Goal: Task Accomplishment & Management: Use online tool/utility

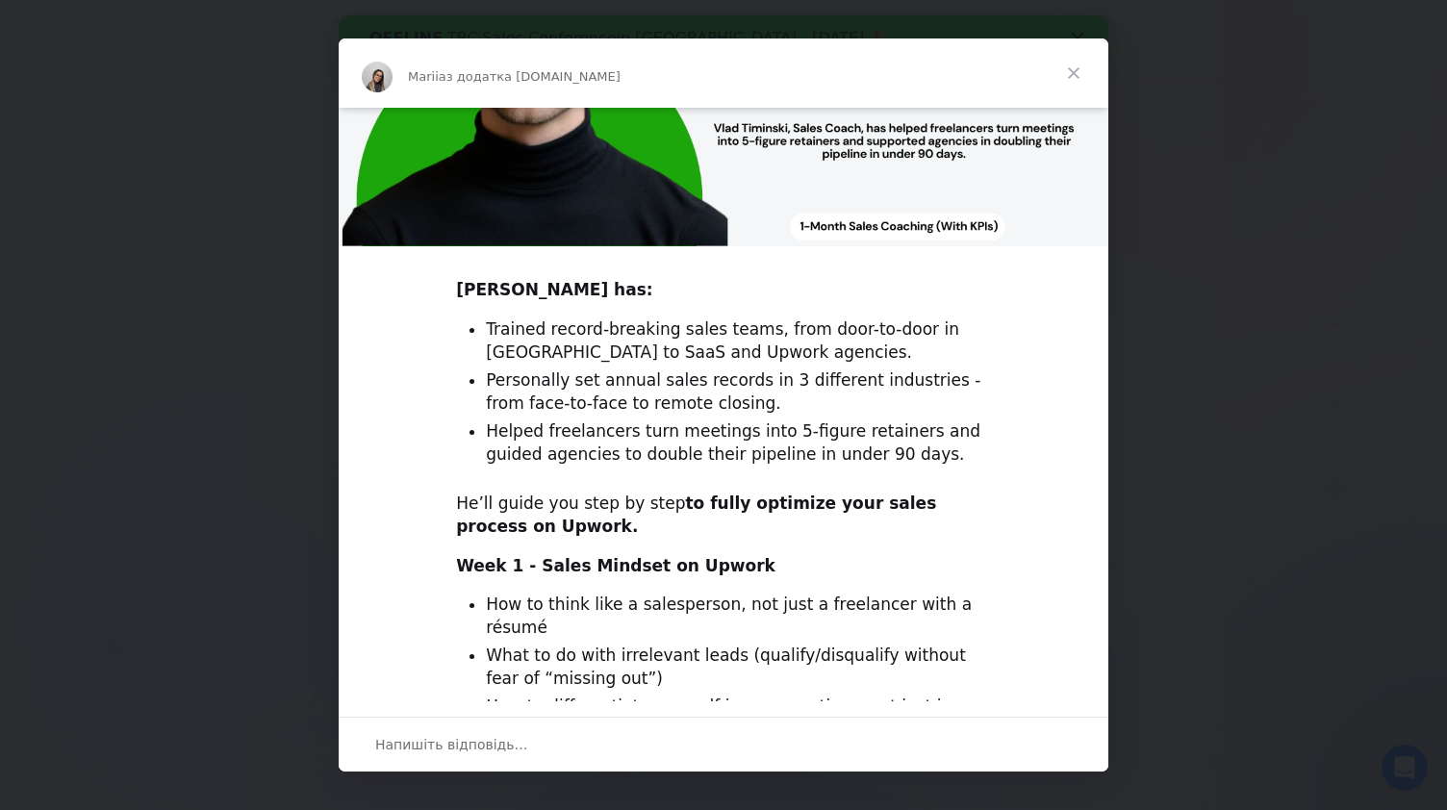
scroll to position [563, 0]
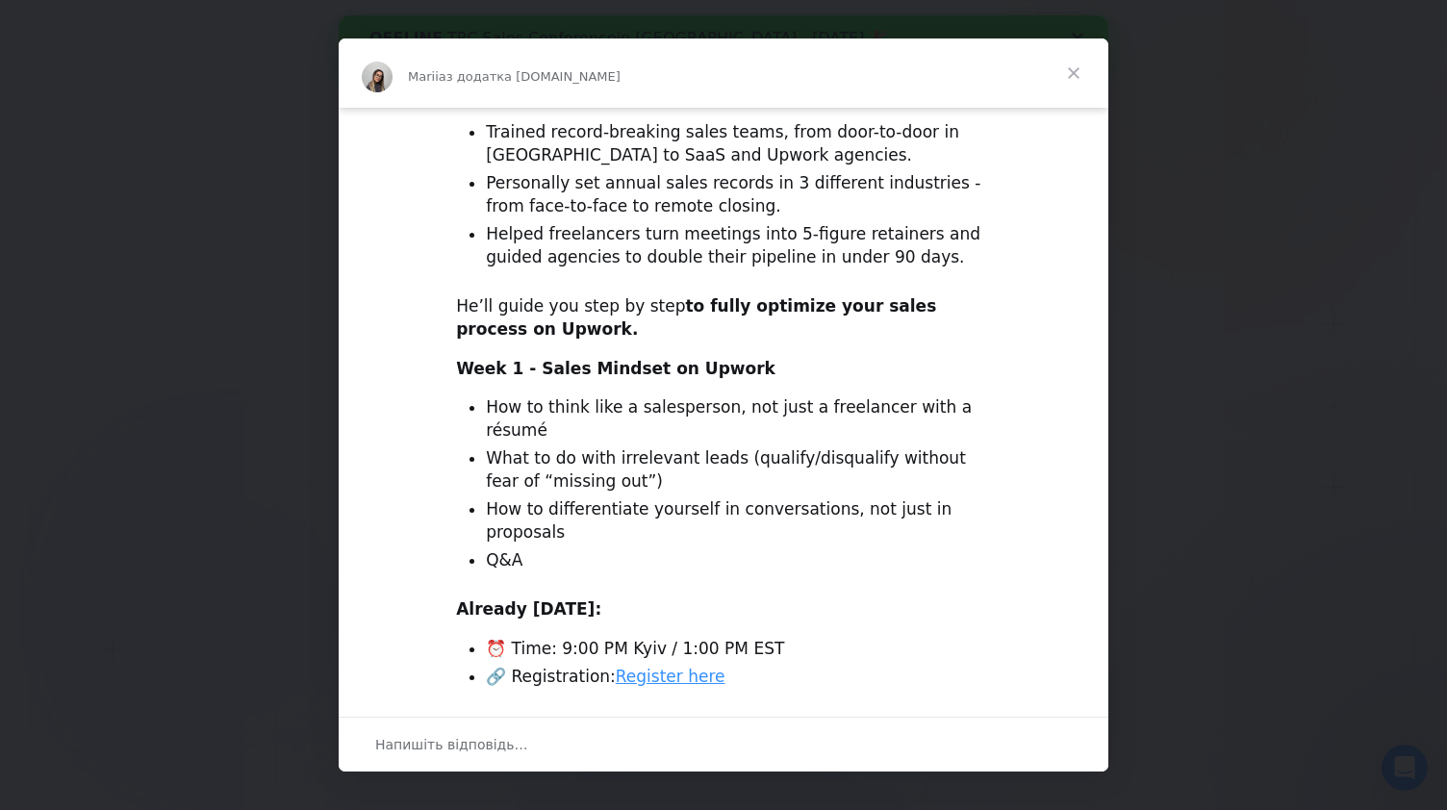
click at [1075, 78] on span "Закрити" at bounding box center [1073, 72] width 69 height 69
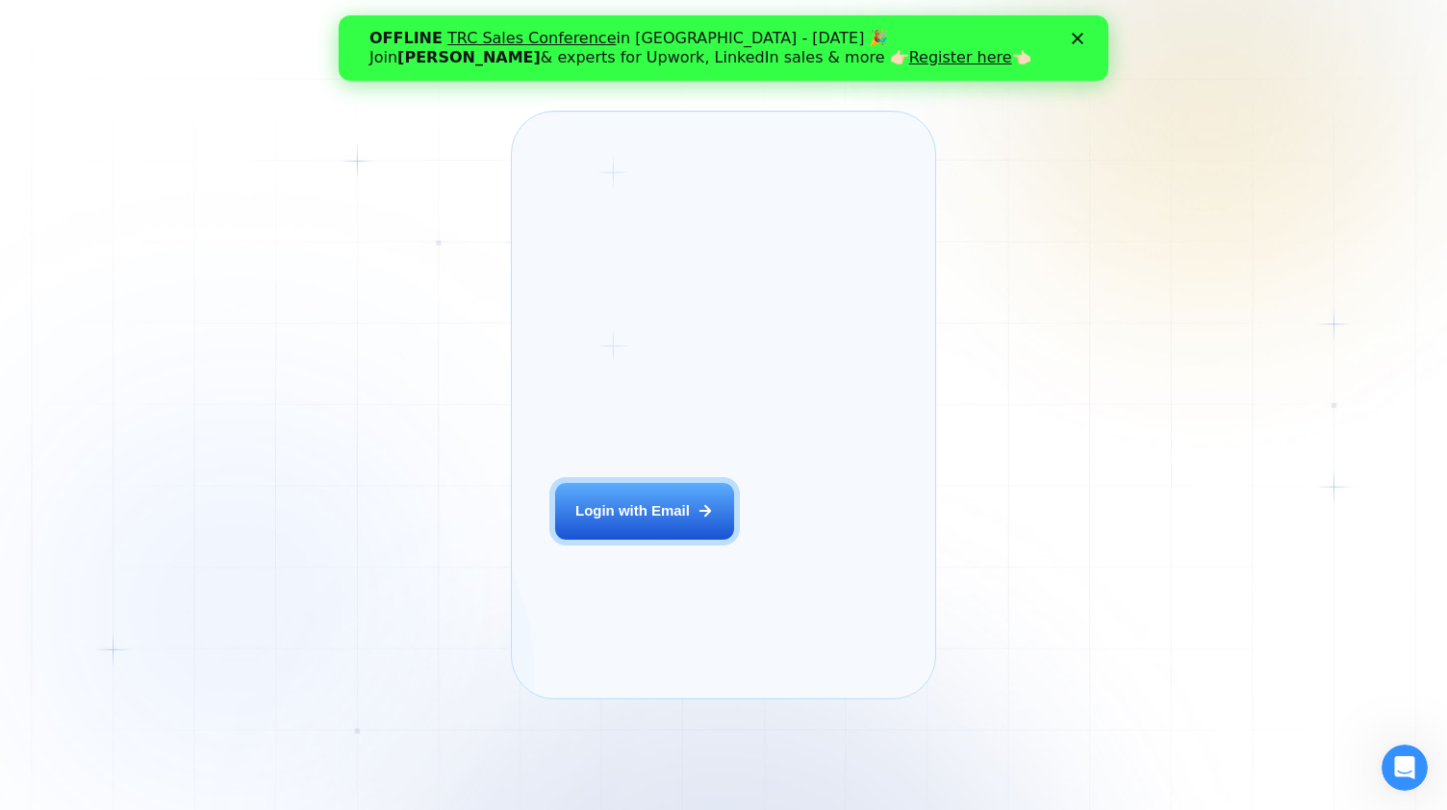
click at [1081, 33] on icon "Закрити" at bounding box center [1078, 39] width 12 height 12
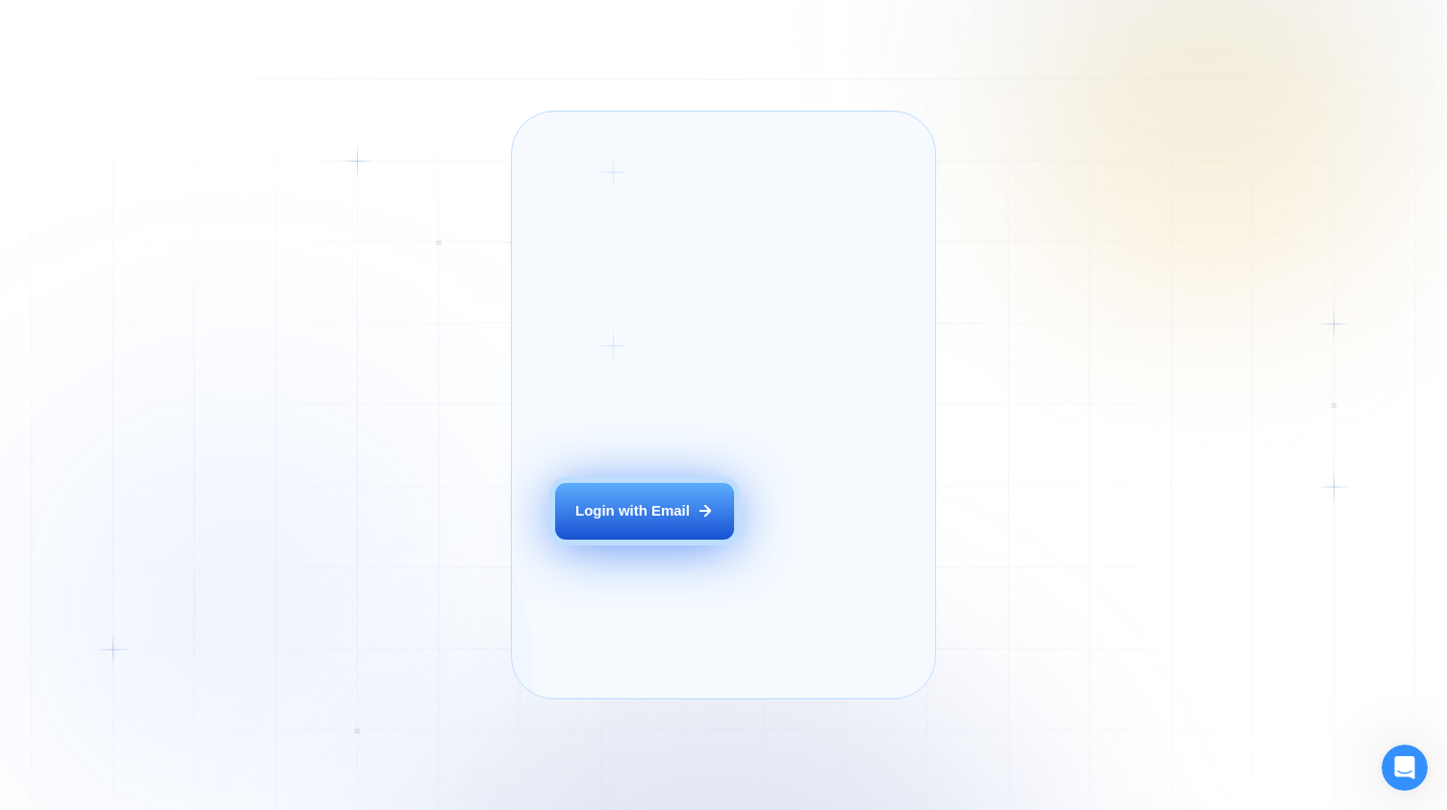
click at [644, 522] on div "Login with Email" at bounding box center [633, 511] width 115 height 20
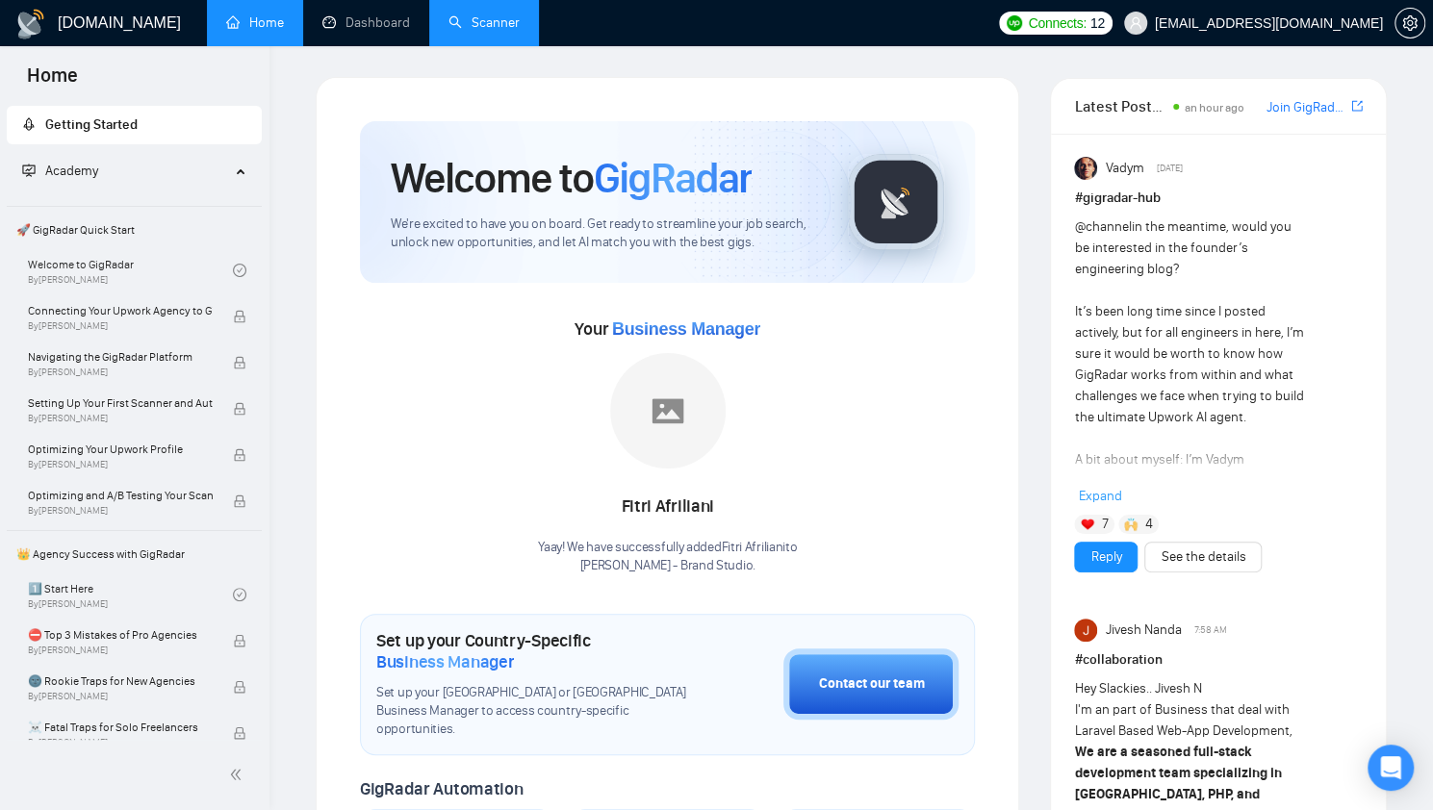
click at [472, 27] on link "Scanner" at bounding box center [483, 22] width 71 height 16
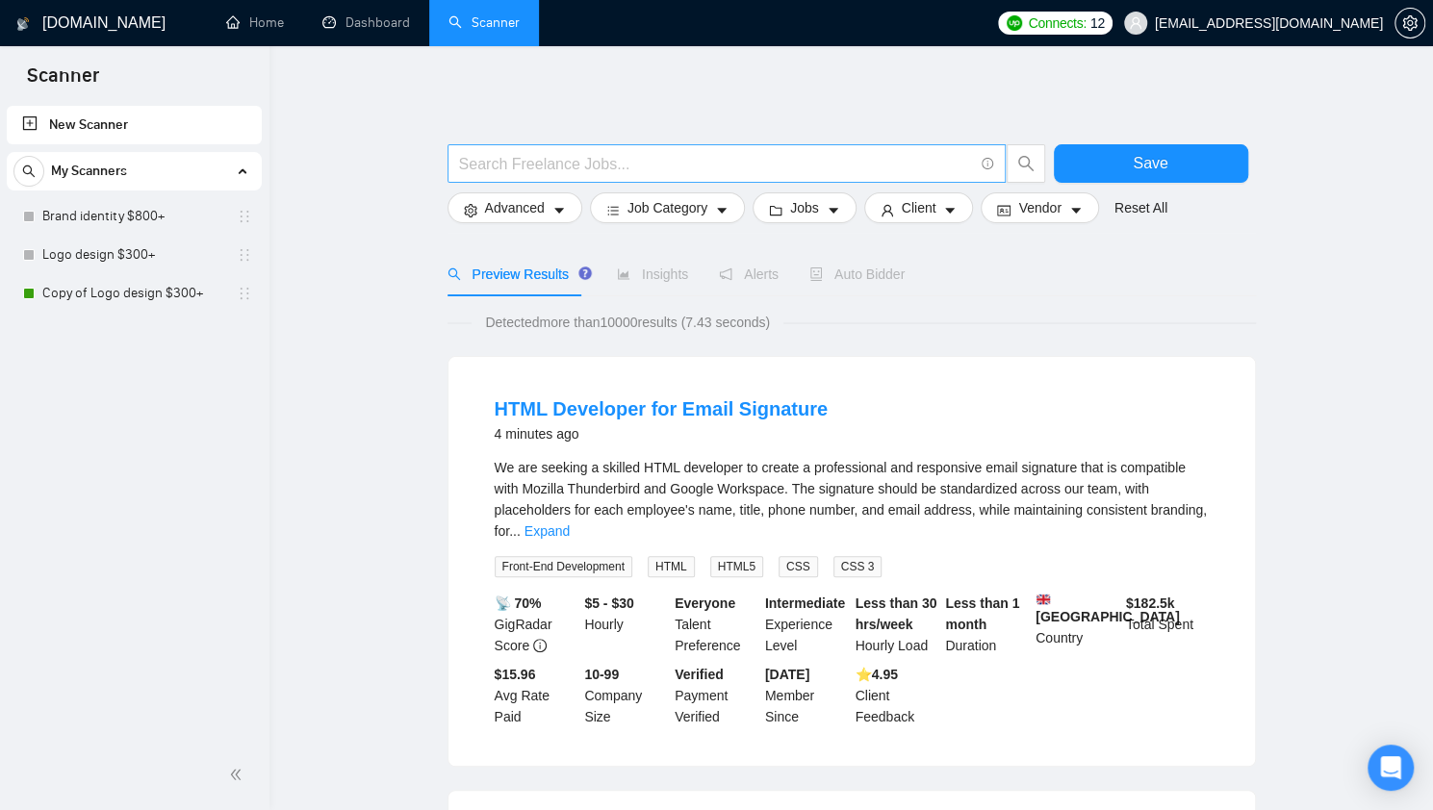
click at [519, 168] on input "text" at bounding box center [716, 164] width 514 height 24
click at [907, 125] on div at bounding box center [852, 134] width 808 height 19
click at [692, 208] on span "Job Category" at bounding box center [667, 207] width 80 height 21
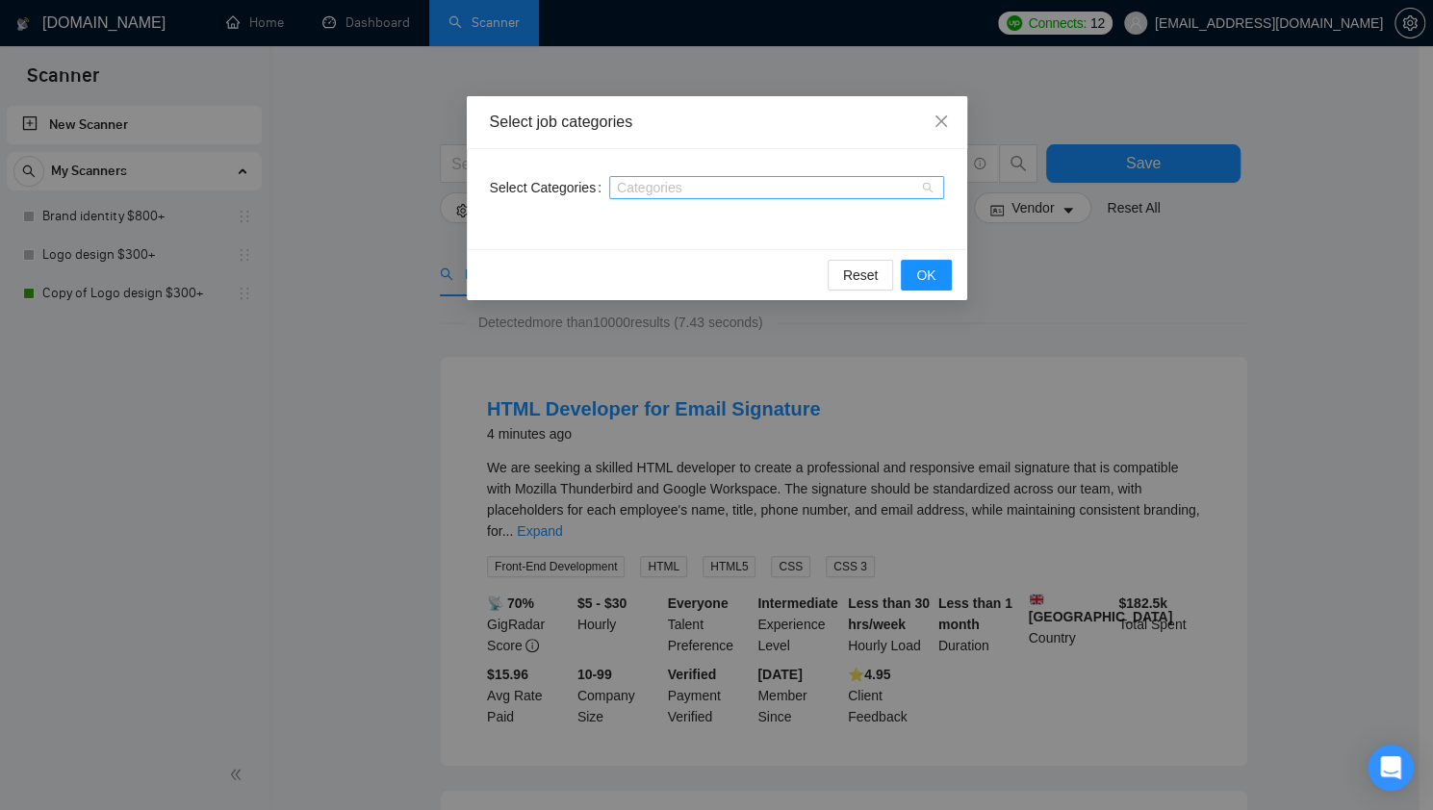
click at [698, 193] on div at bounding box center [767, 187] width 306 height 15
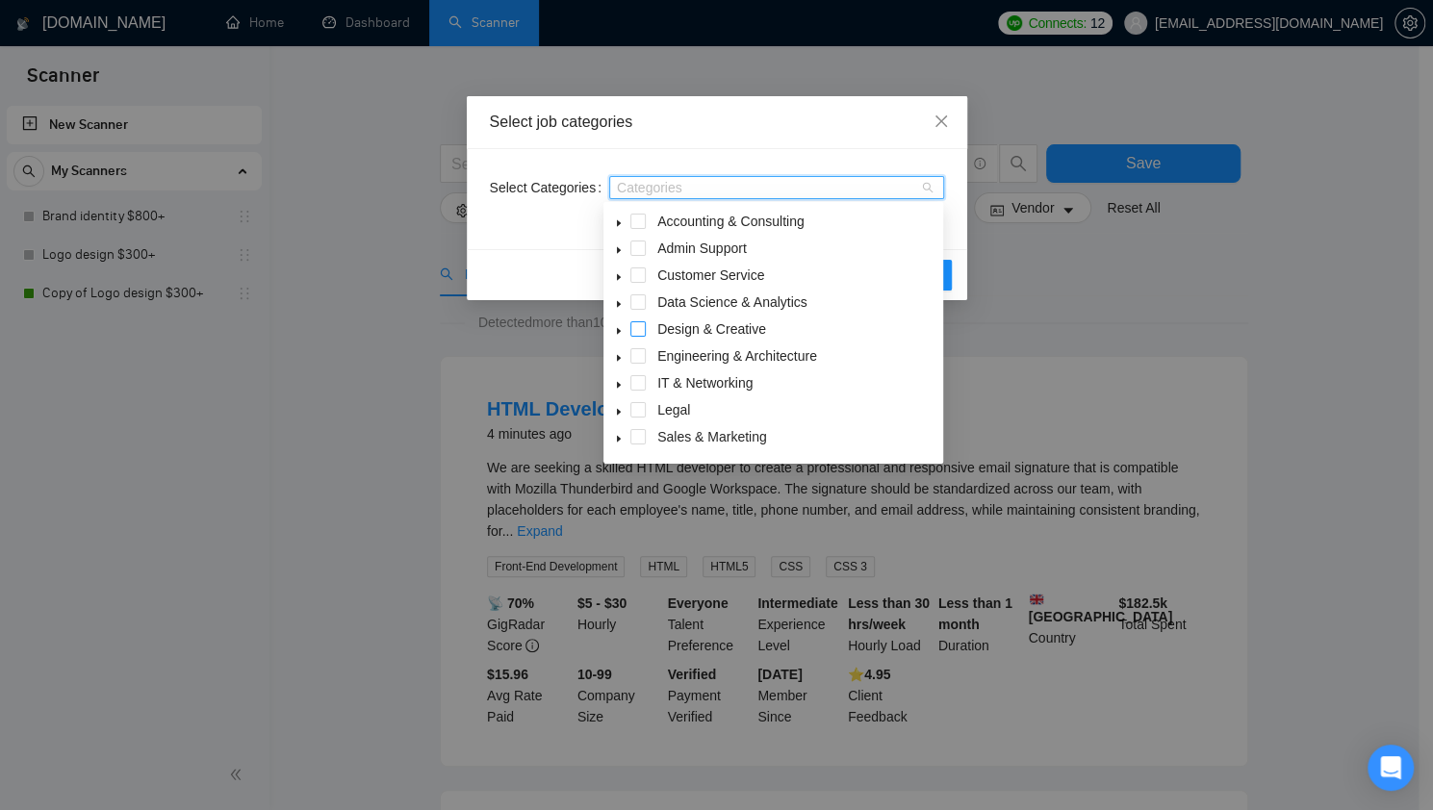
click at [641, 332] on span at bounding box center [637, 328] width 15 height 15
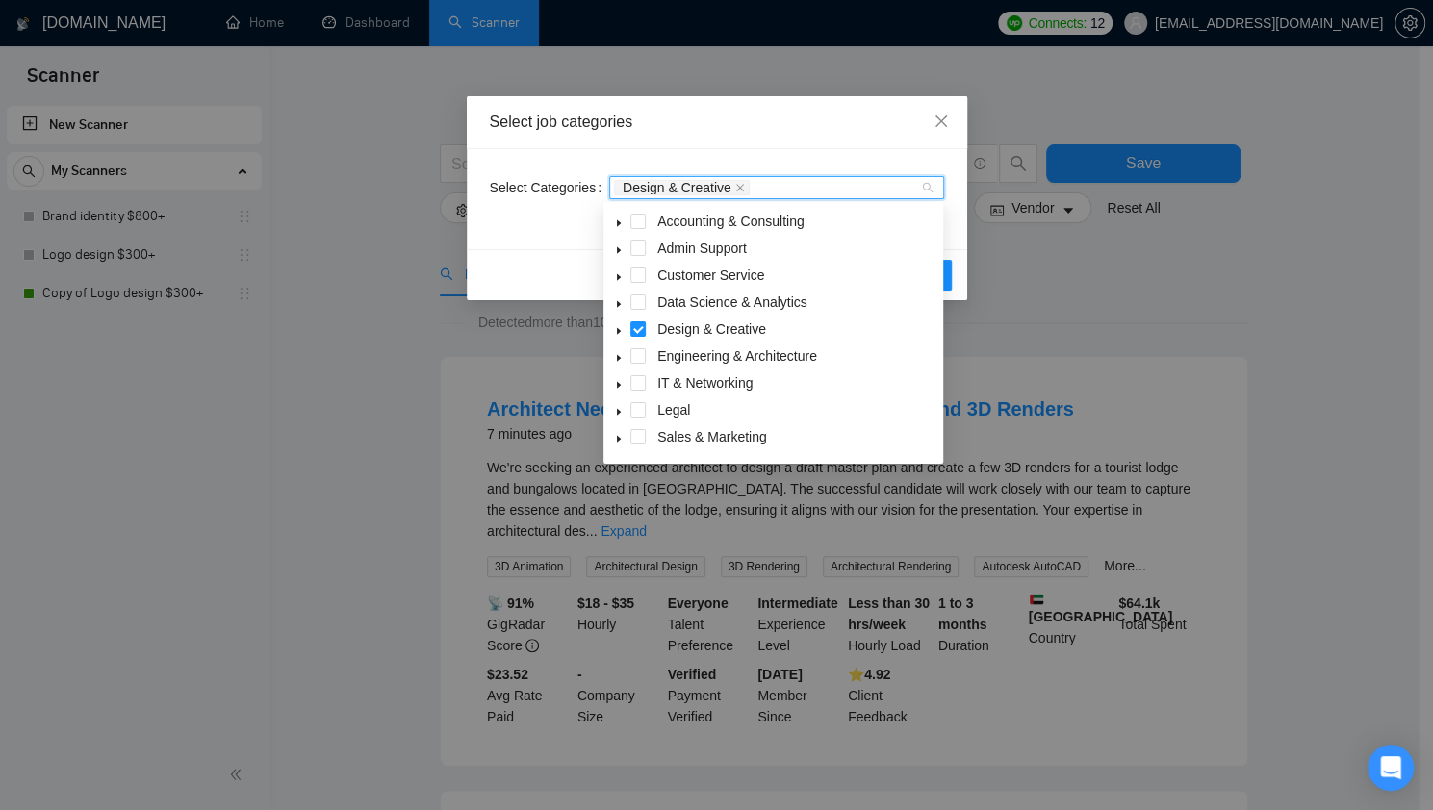
click at [638, 337] on div "Design & Creative" at bounding box center [773, 331] width 332 height 27
click at [833, 161] on div "Select Categories Design & Creative" at bounding box center [717, 199] width 500 height 100
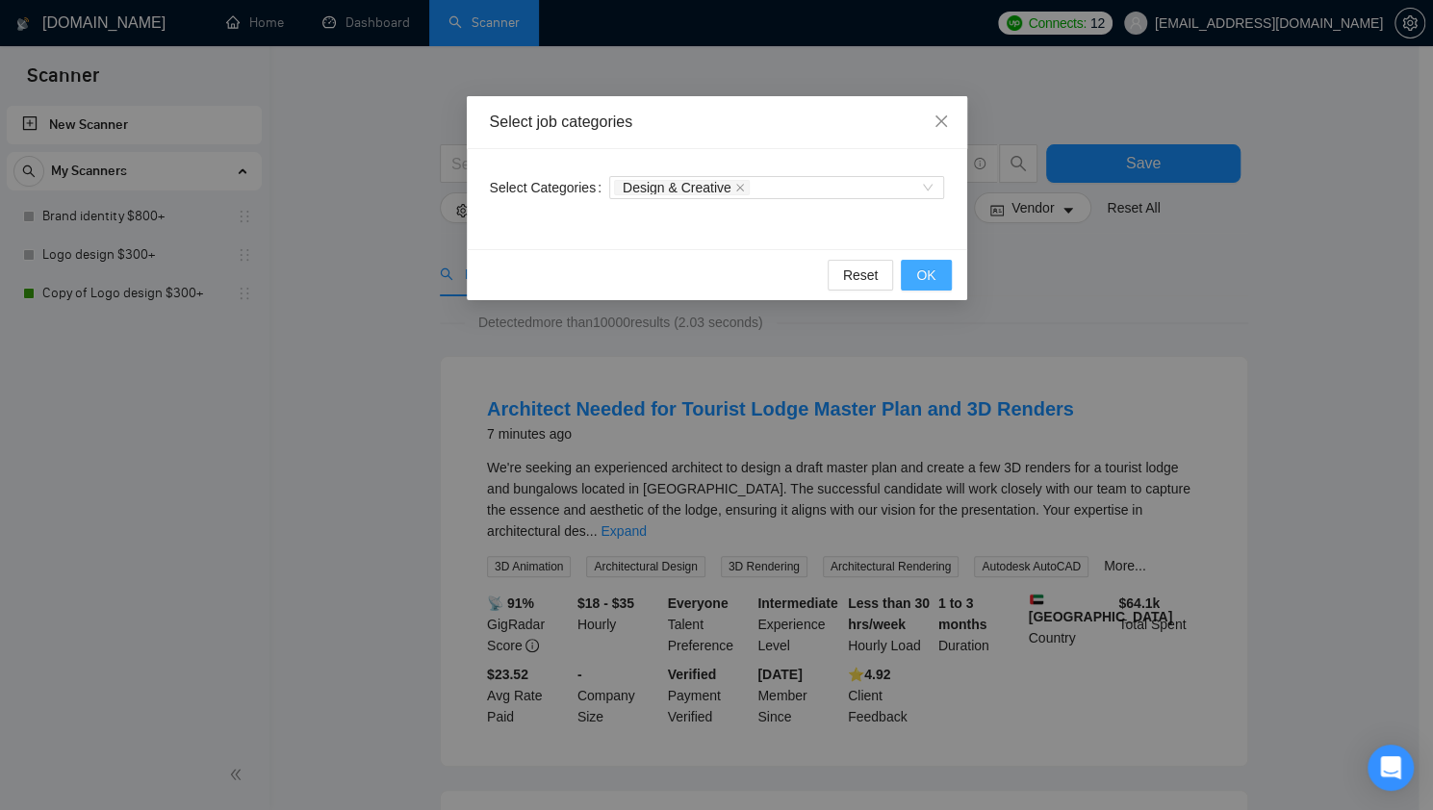
click at [930, 261] on button "OK" at bounding box center [926, 275] width 50 height 31
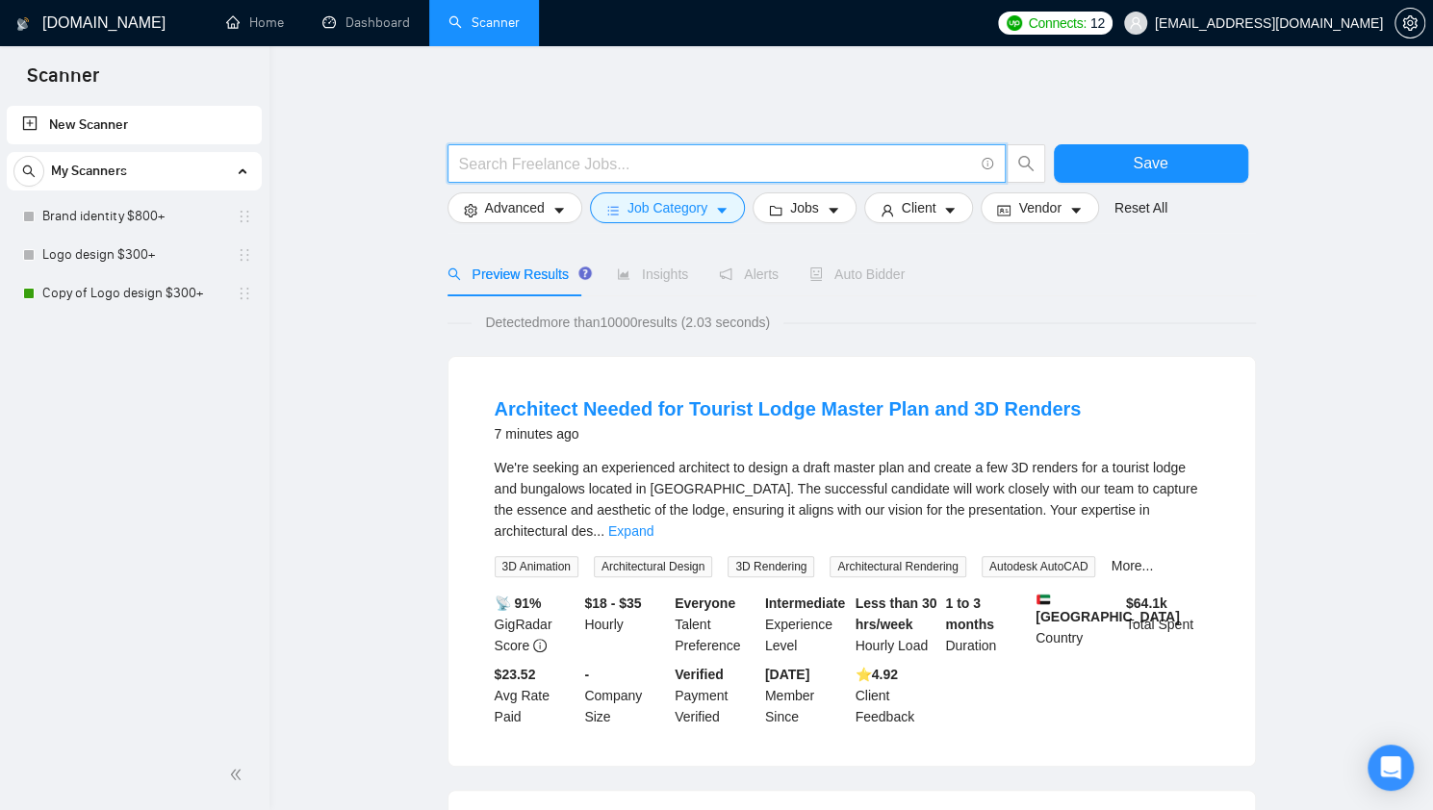
click at [618, 159] on input "text" at bounding box center [716, 164] width 514 height 24
paste input "((desig*) | (redesign*) | "re design" | "re - design")"
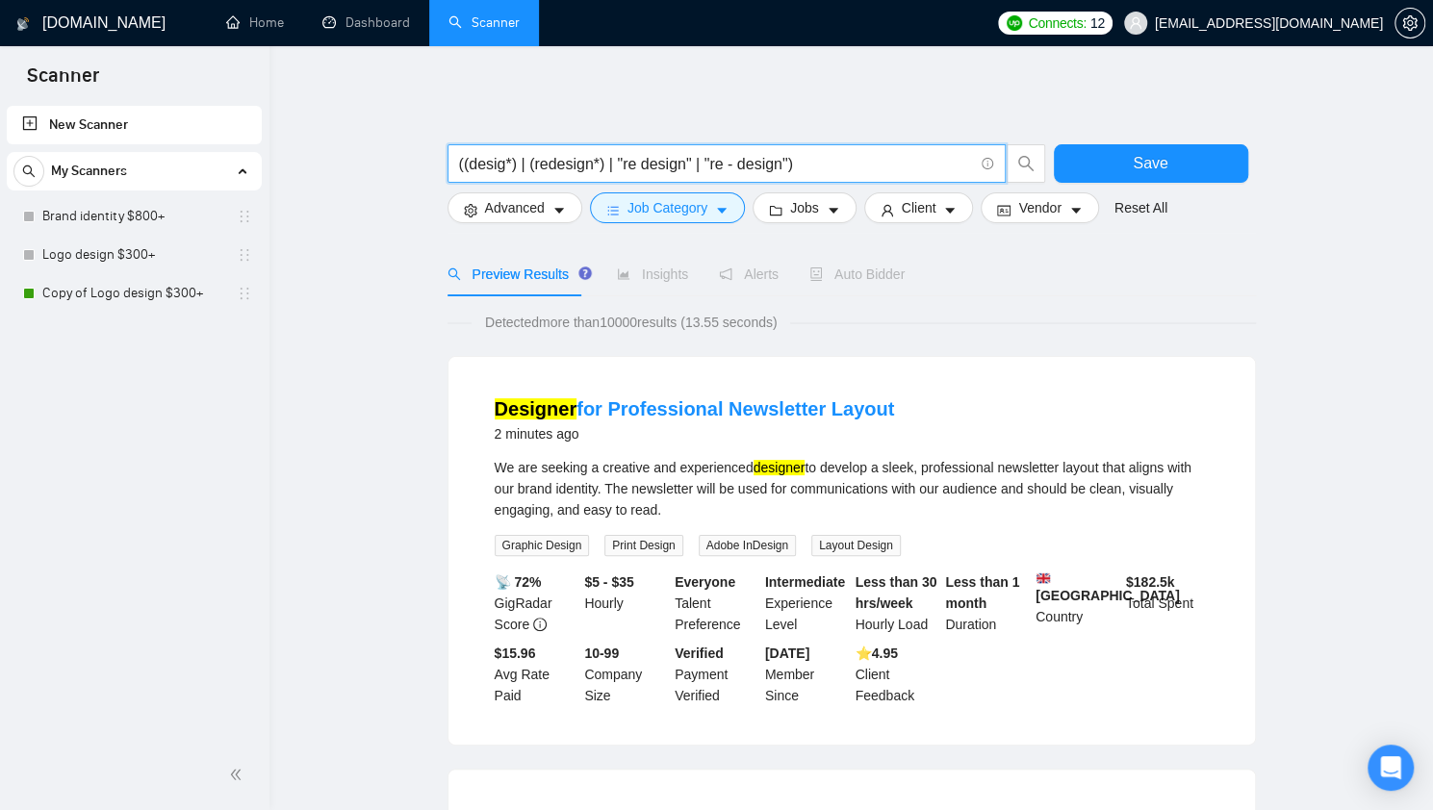
click at [460, 168] on input "((desig*) | (redesign*) | "re design" | "re - design")" at bounding box center [716, 164] width 514 height 24
paste input "(business | startup | "start up" | "start - up") (demo | deck | slides | "slide…"
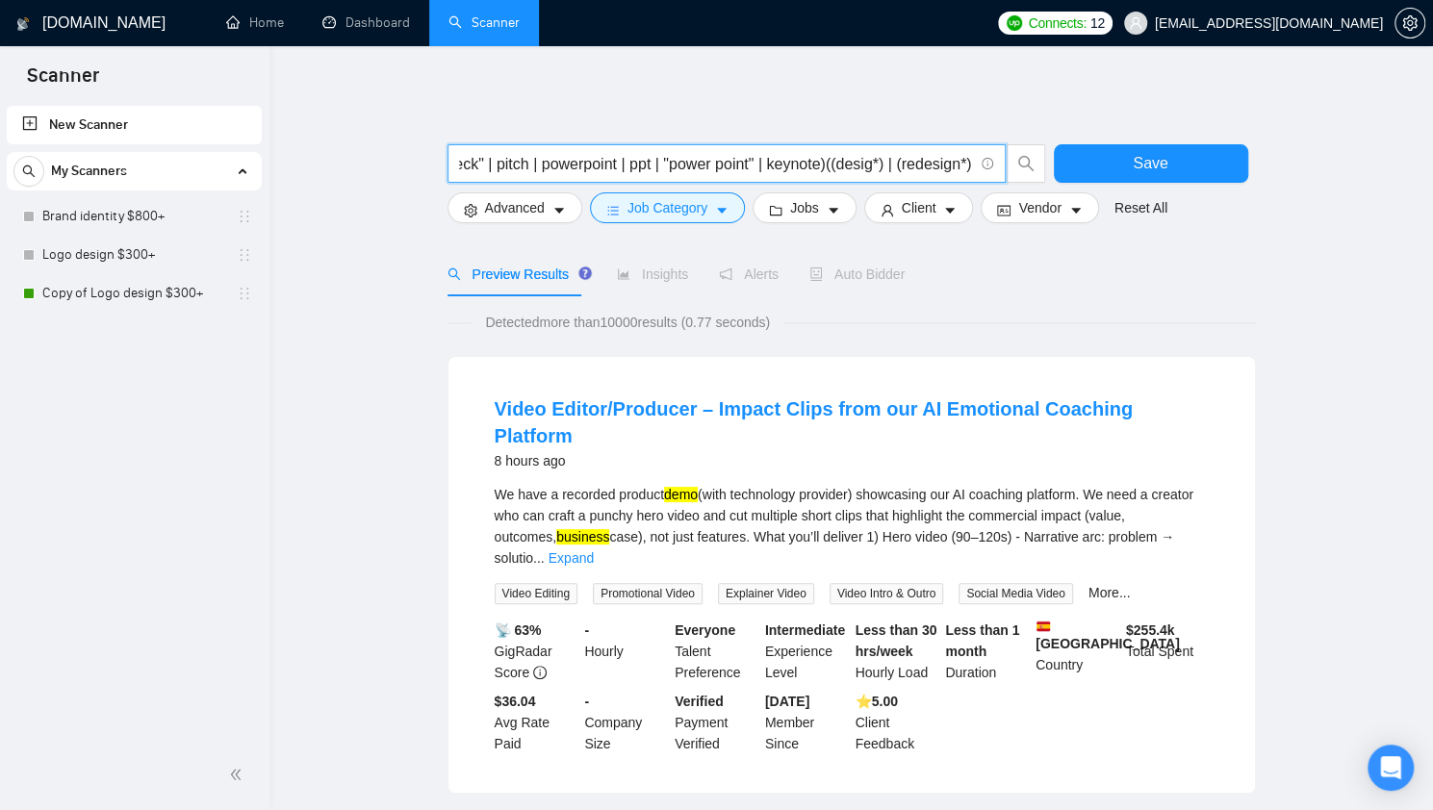
scroll to position [0, 901]
click at [816, 166] on input "(business | startup | "start up" | "start - up") (demo | deck | slides | "slide…" at bounding box center [716, 164] width 514 height 24
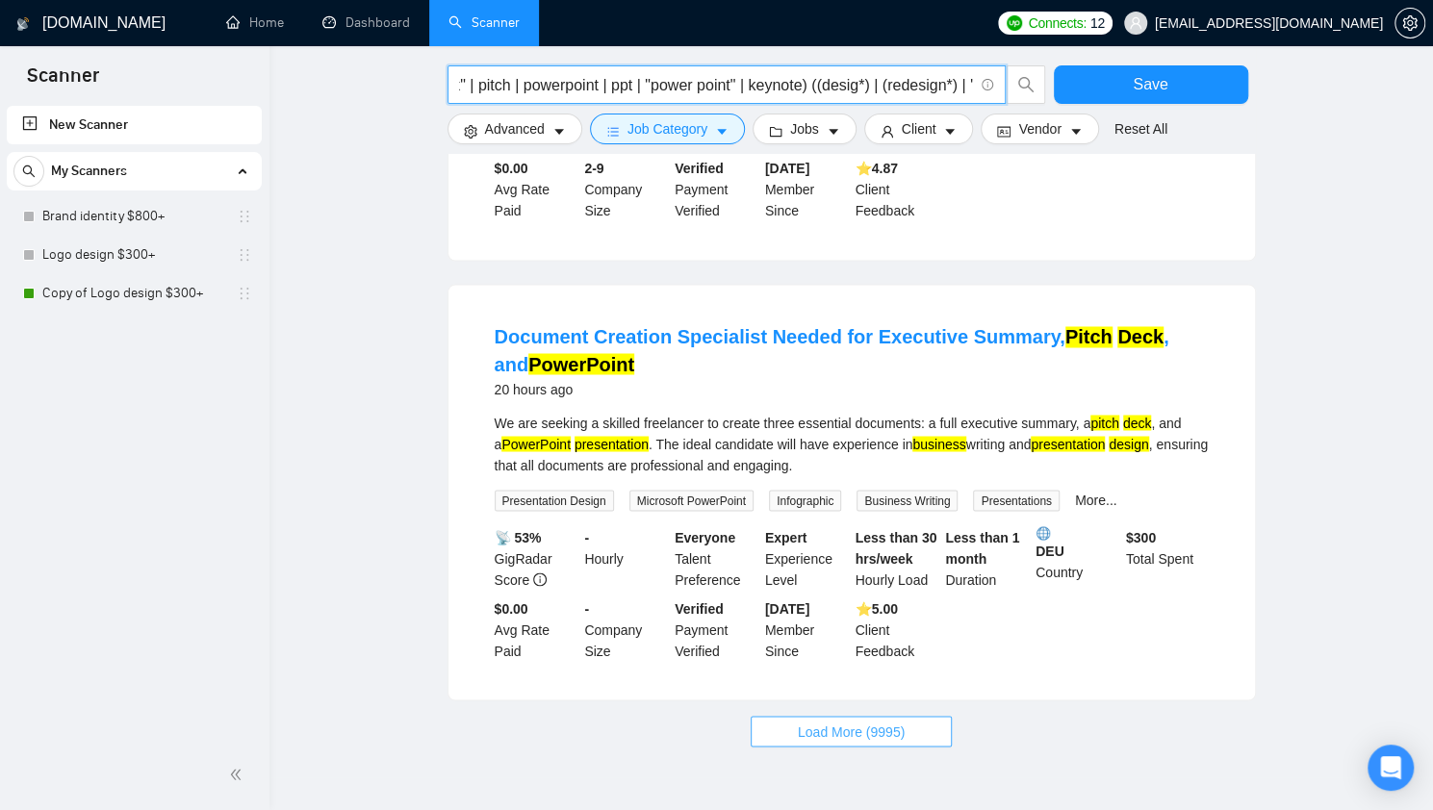
scroll to position [0, 0]
click at [853, 721] on span "Load More (9995)" at bounding box center [851, 731] width 107 height 21
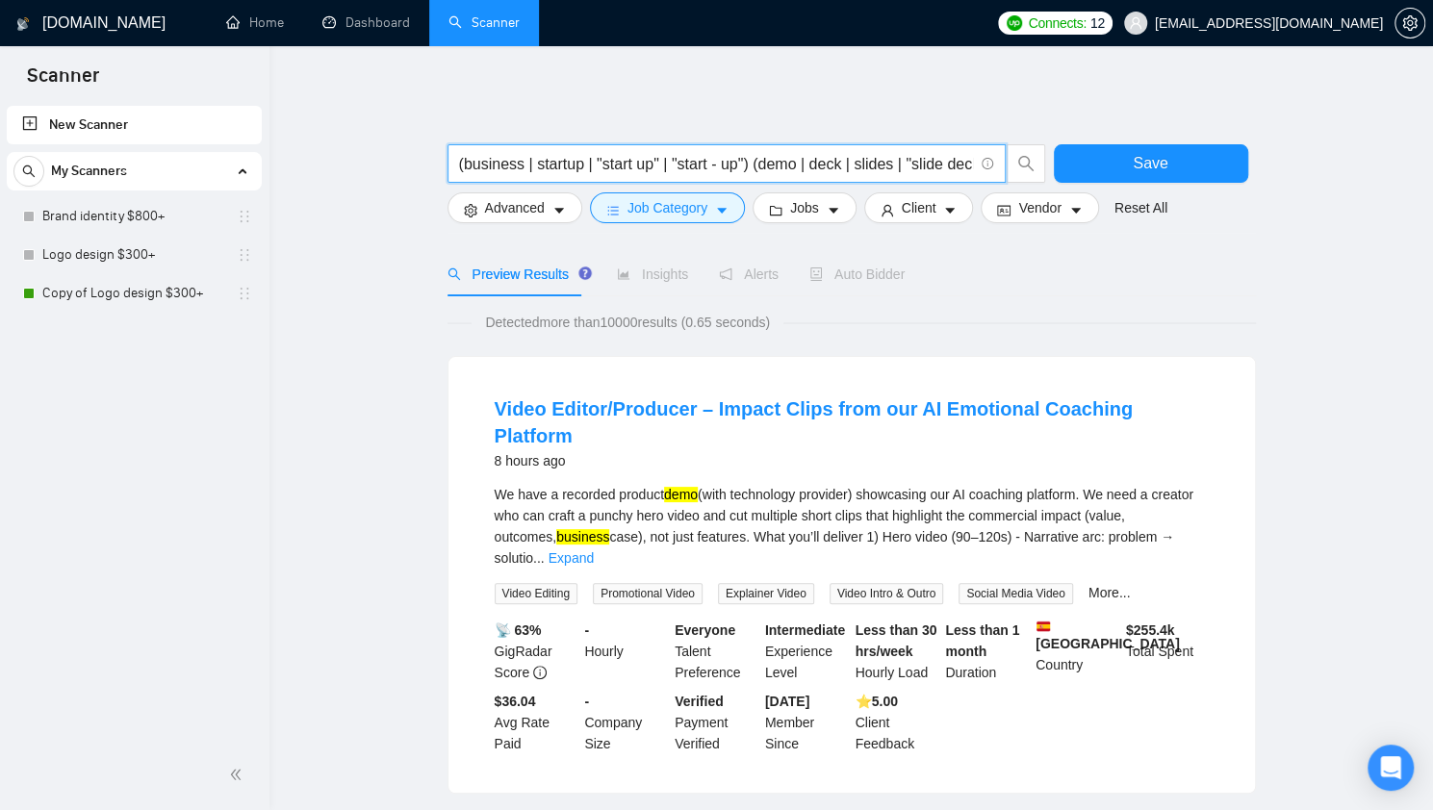
click at [745, 170] on input "(business | startup | "start up" | "start - up") (demo | deck | slides | "slide…" at bounding box center [716, 164] width 514 height 24
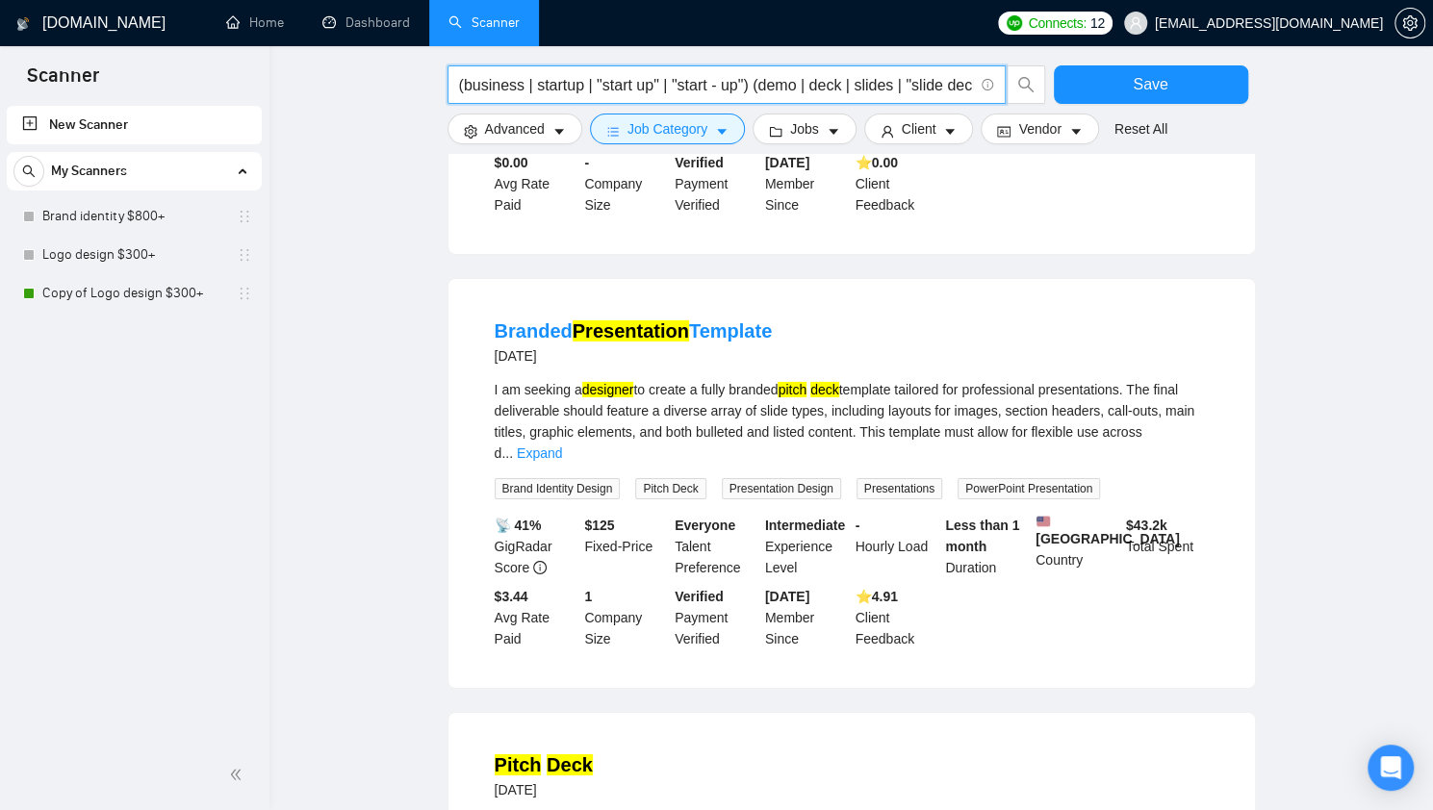
scroll to position [3930, 0]
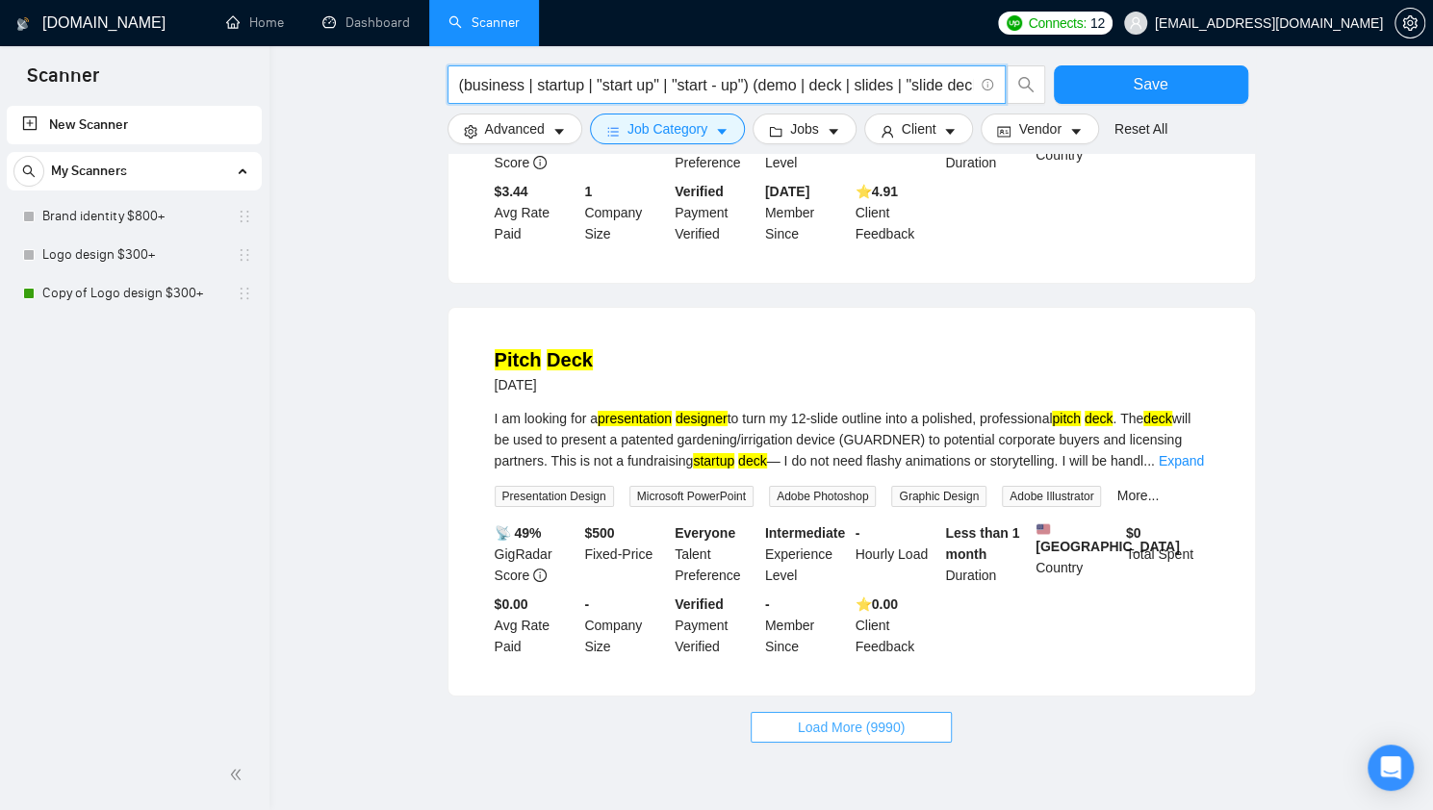
click at [808, 717] on span "Load More (9990)" at bounding box center [851, 727] width 107 height 21
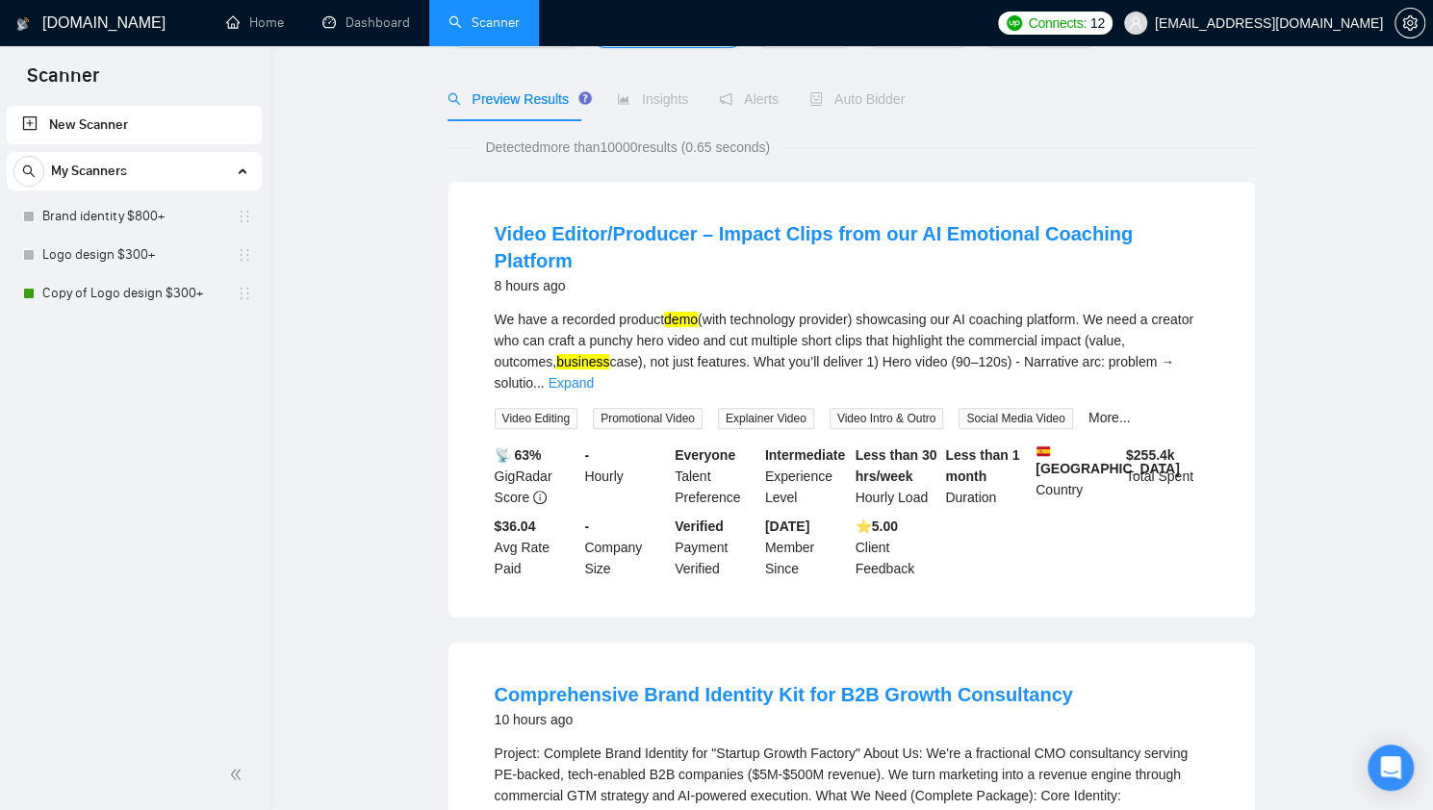
scroll to position [0, 0]
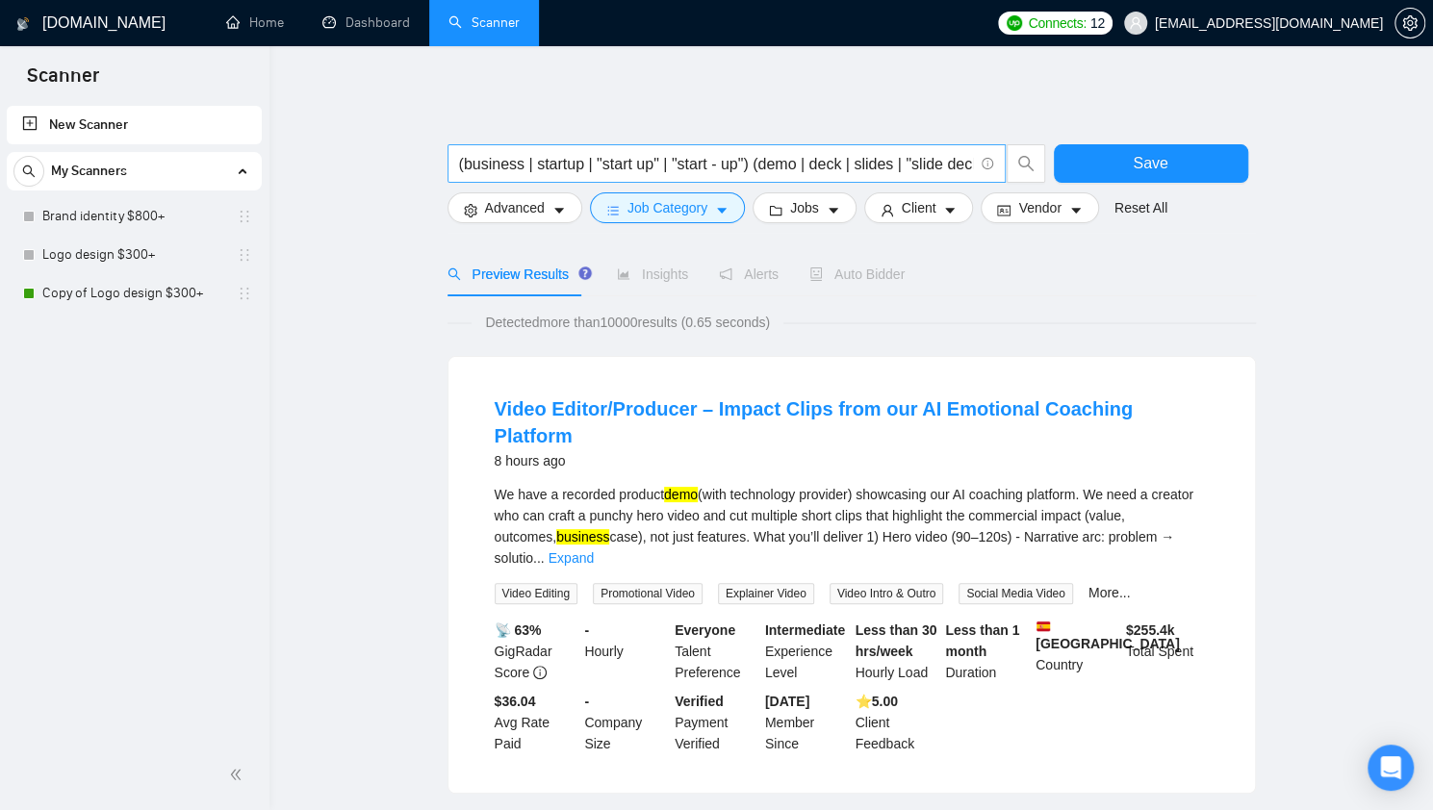
click at [747, 158] on input "(business | startup | "start up" | "start - up") (demo | deck | slides | "slide…" at bounding box center [716, 164] width 514 height 24
drag, startPoint x: 742, startPoint y: 160, endPoint x: 595, endPoint y: 167, distance: 147.5
click at [595, 167] on input "(business | startup | "start up" | "start - up") (demo | deck | slides | "slide…" at bounding box center [716, 164] width 514 height 24
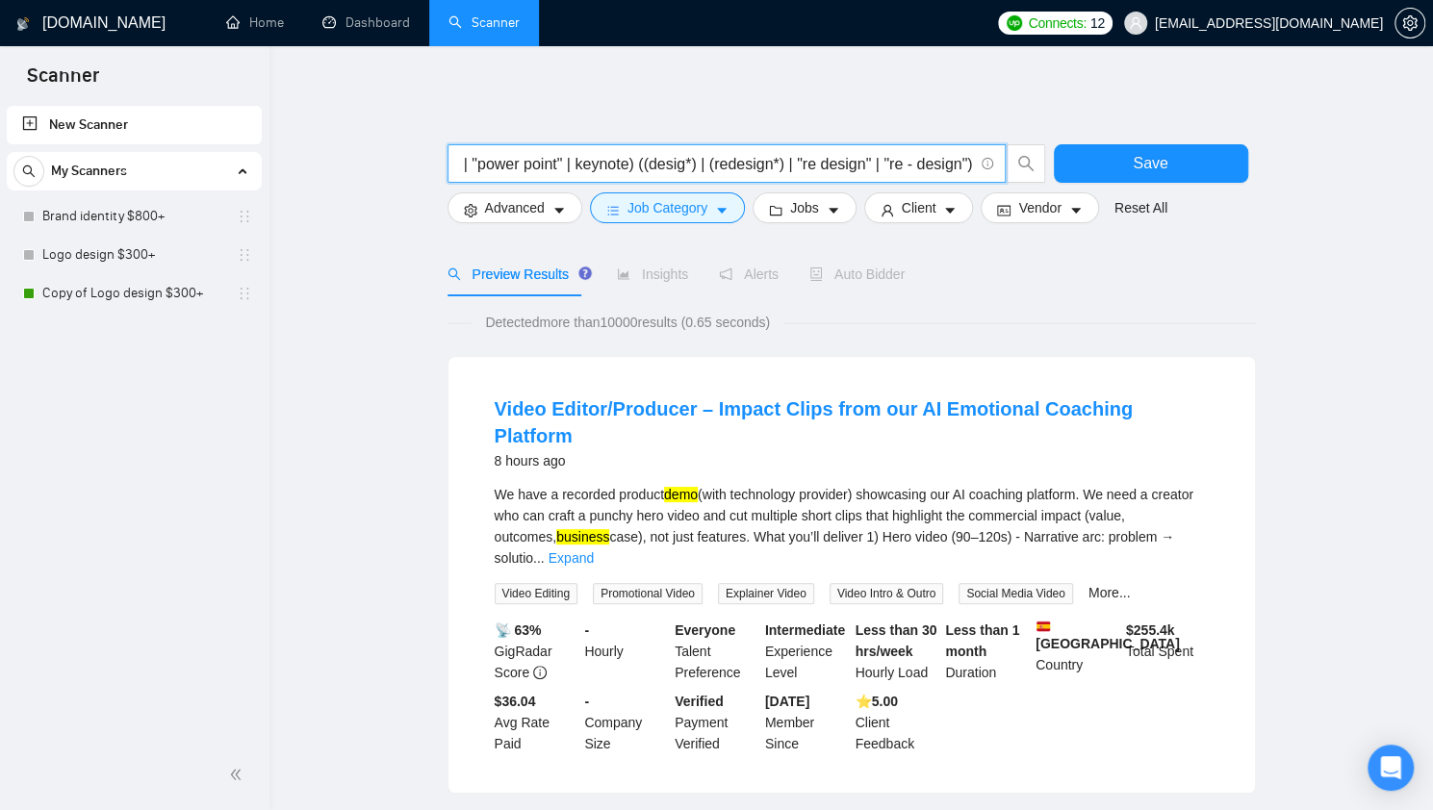
drag, startPoint x: 748, startPoint y: 165, endPoint x: 741, endPoint y: 173, distance: 11.0
click at [741, 173] on input "(business | startup | "start up" | "start - up") (demo | deck | slides | "slide…" at bounding box center [716, 164] width 514 height 24
click at [810, 163] on input "(business | startup | "start up" | "start - up") (demo | deck | slides | "slide…" at bounding box center [716, 164] width 514 height 24
drag, startPoint x: 639, startPoint y: 165, endPoint x: 377, endPoint y: 153, distance: 262.0
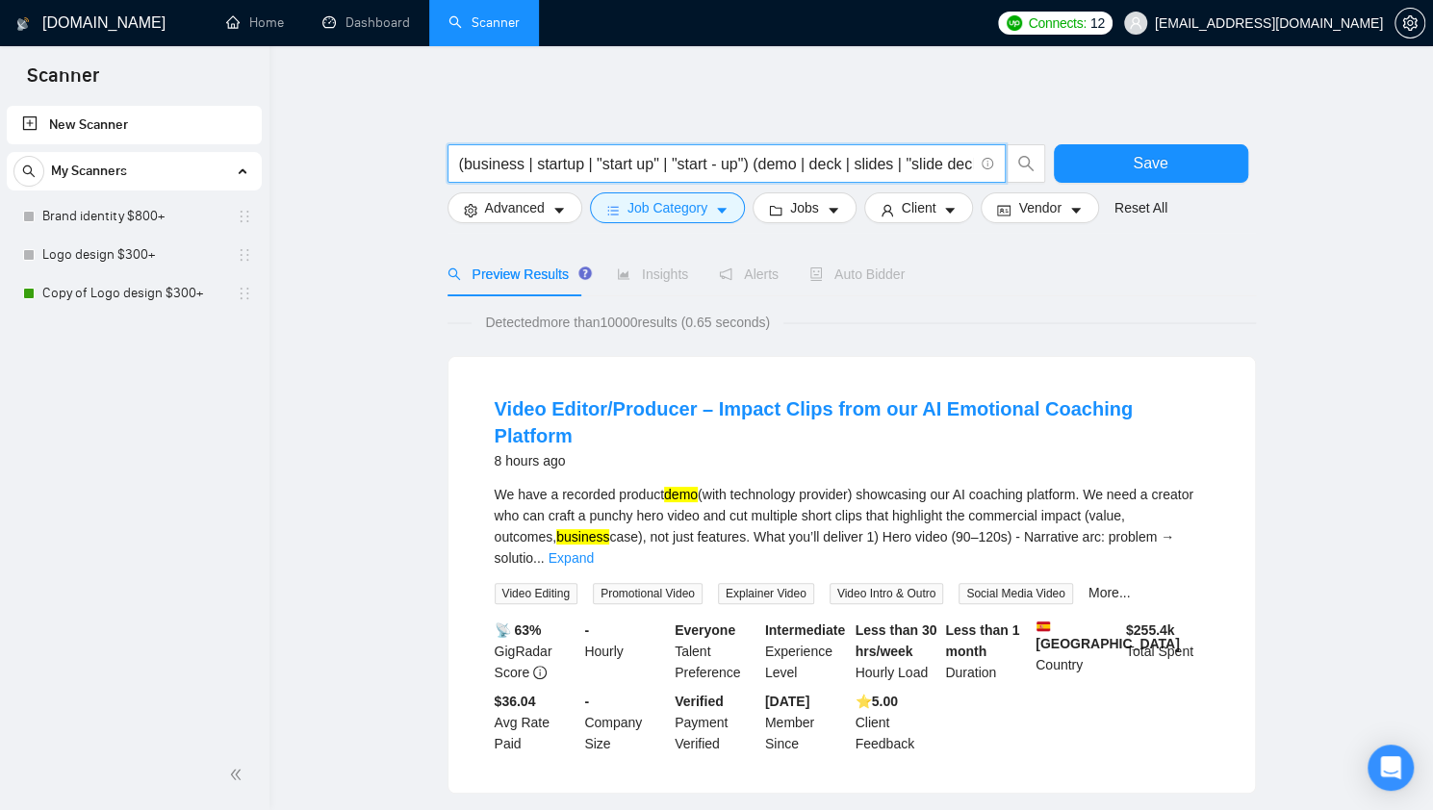
click at [543, 163] on input "(business | startup | "start up" | "start - up") (demo | deck | slides | "slide…" at bounding box center [716, 164] width 514 height 24
drag, startPoint x: 751, startPoint y: 166, endPoint x: 422, endPoint y: 180, distance: 329.4
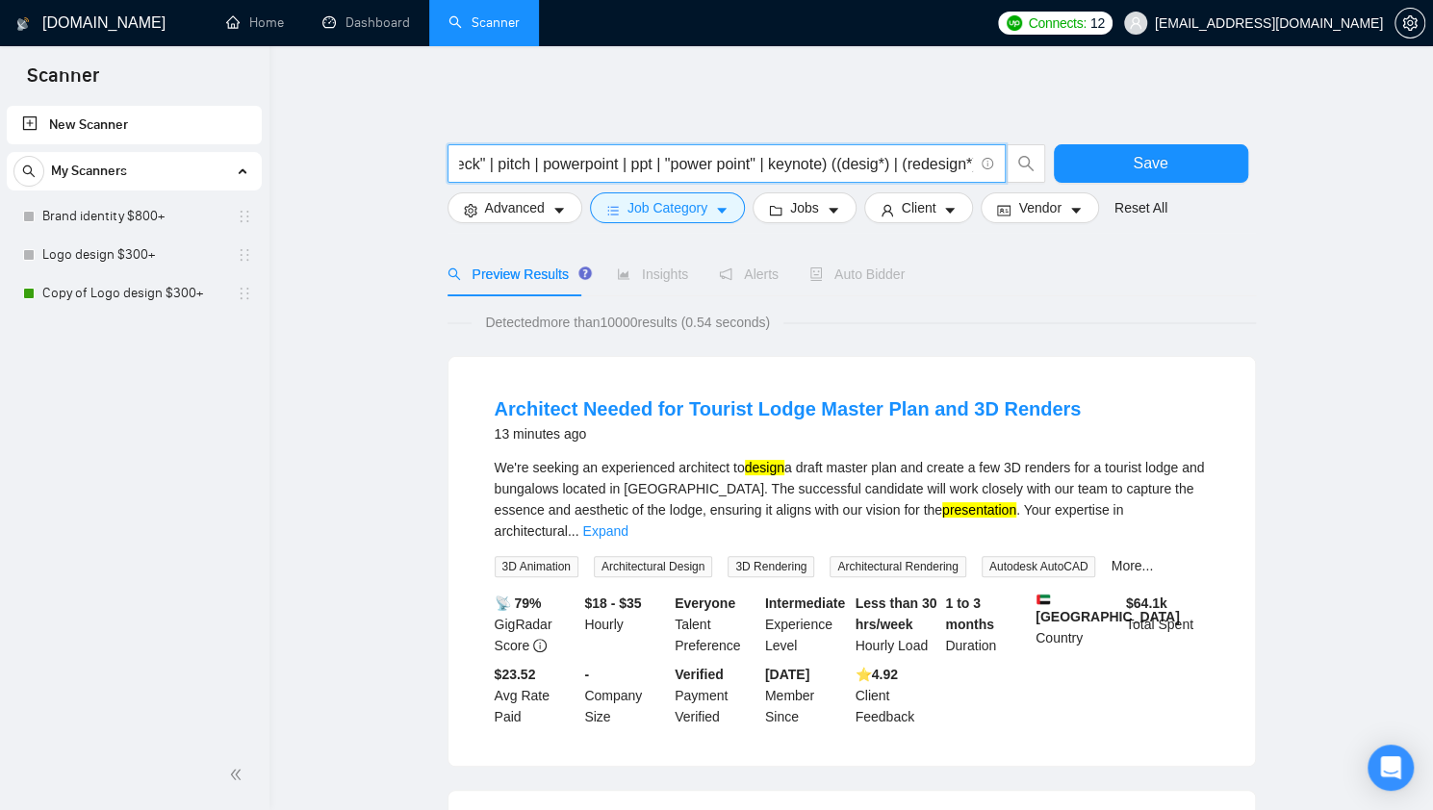
scroll to position [0, 588]
drag, startPoint x: 828, startPoint y: 166, endPoint x: 774, endPoint y: 168, distance: 53.9
click at [774, 168] on input "(demo | deck | slides | "slide deck" | "google slides" | presentation | pitchde…" at bounding box center [716, 164] width 514 height 24
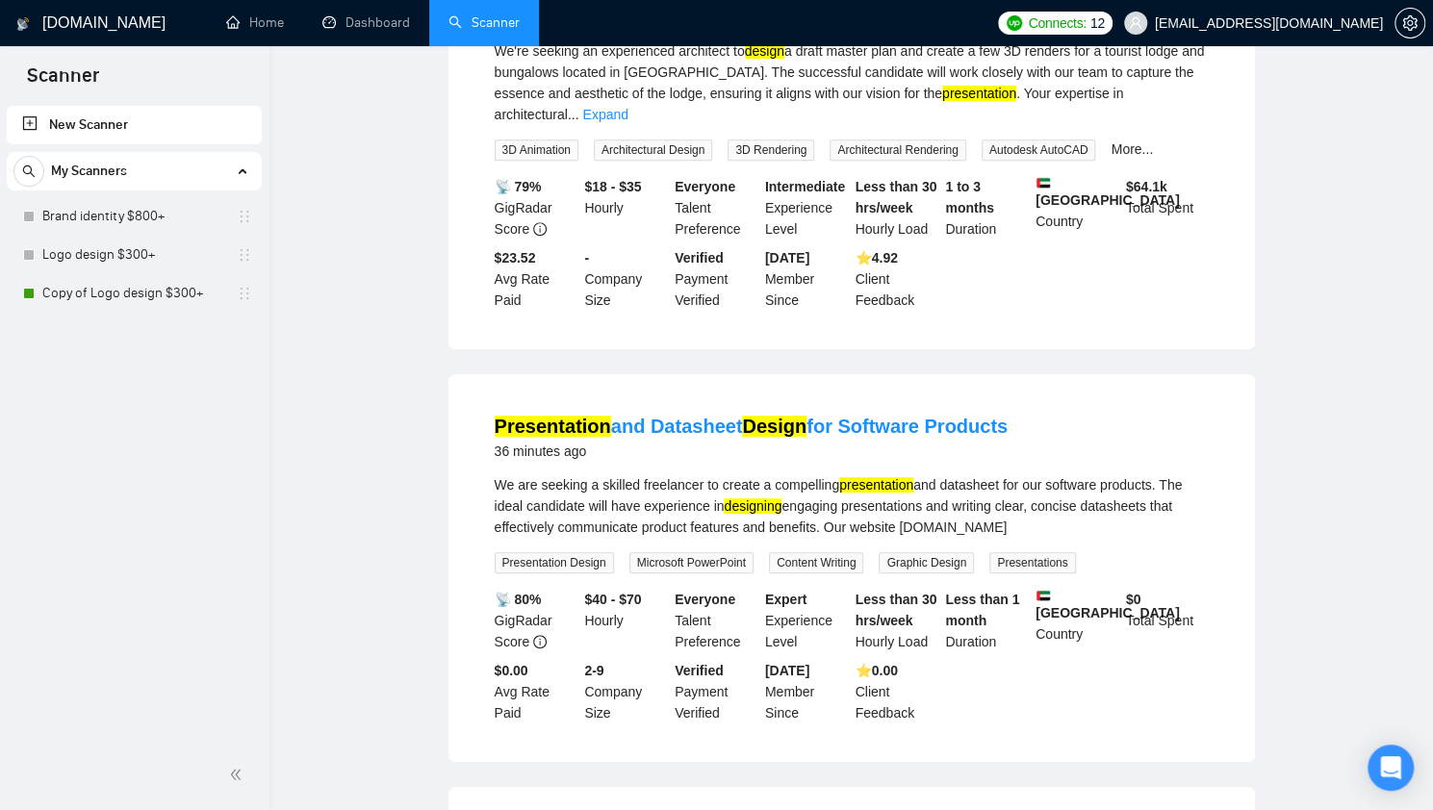
scroll to position [0, 0]
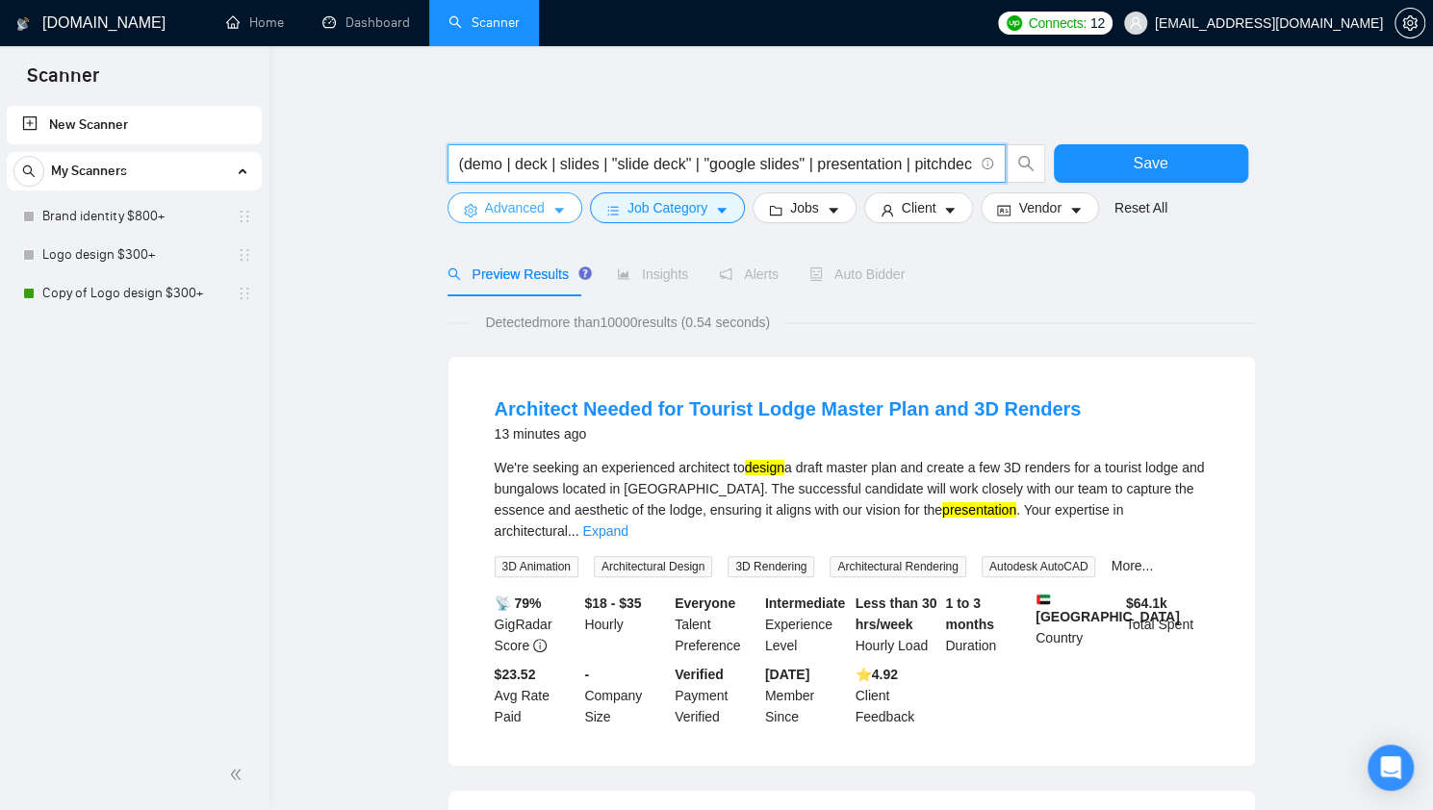
type input "(demo | deck | slides | "slide deck" | "google slides" | presentation | pitchde…"
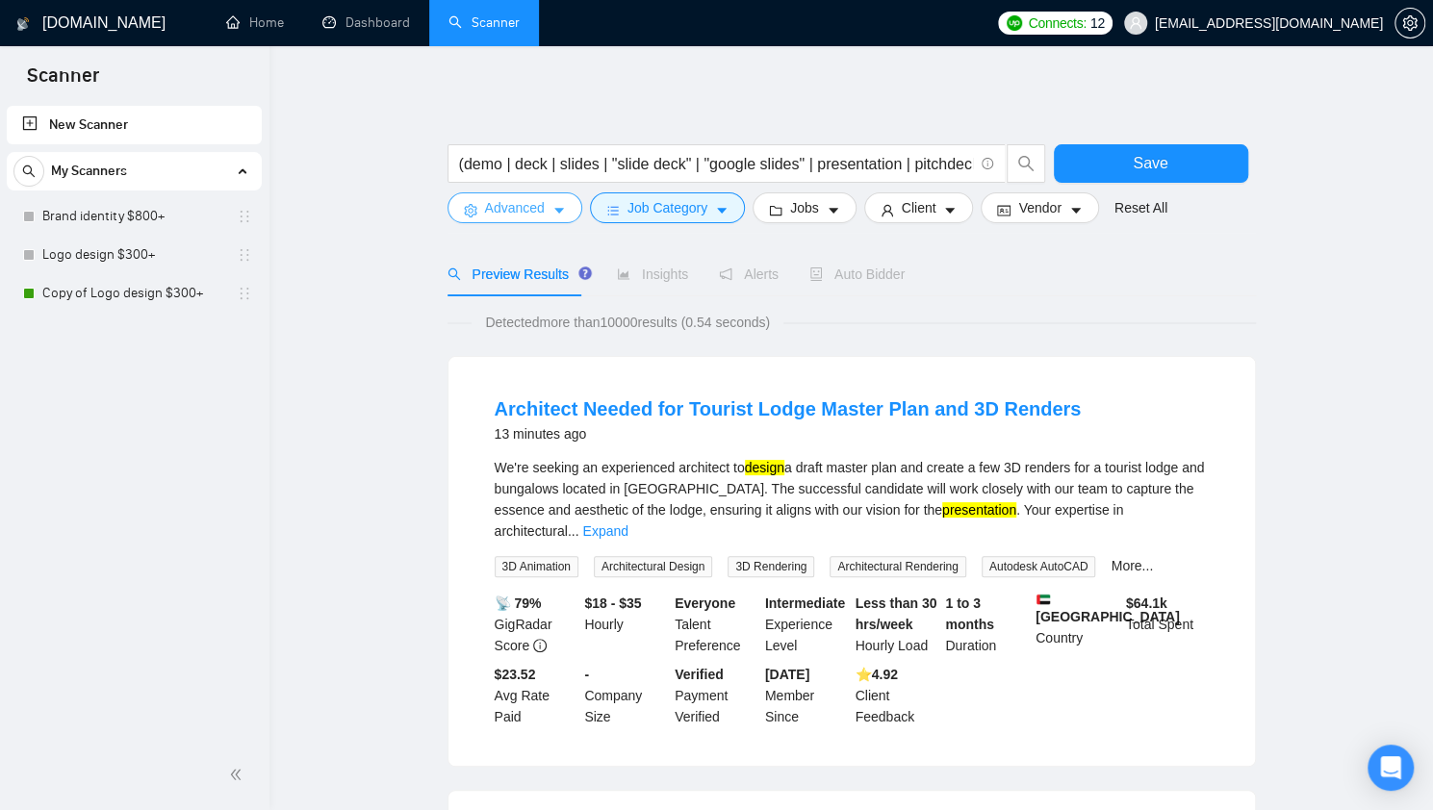
click at [539, 214] on span "Advanced" at bounding box center [515, 207] width 60 height 21
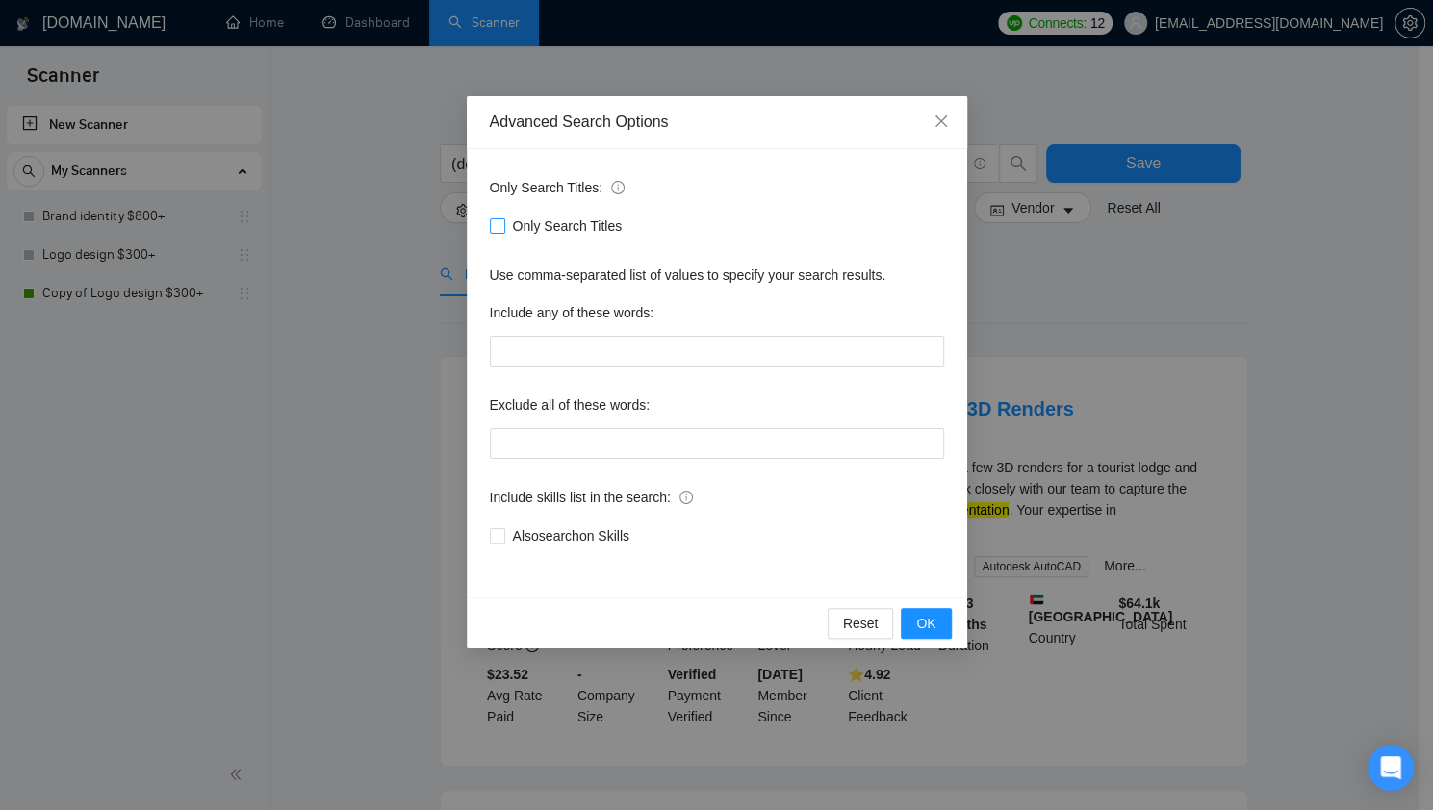
click at [505, 228] on span "Only Search Titles" at bounding box center [567, 226] width 125 height 21
click at [503, 228] on input "Only Search Titles" at bounding box center [496, 224] width 13 height 13
checkbox input "true"
click at [918, 618] on span "OK" at bounding box center [925, 623] width 19 height 21
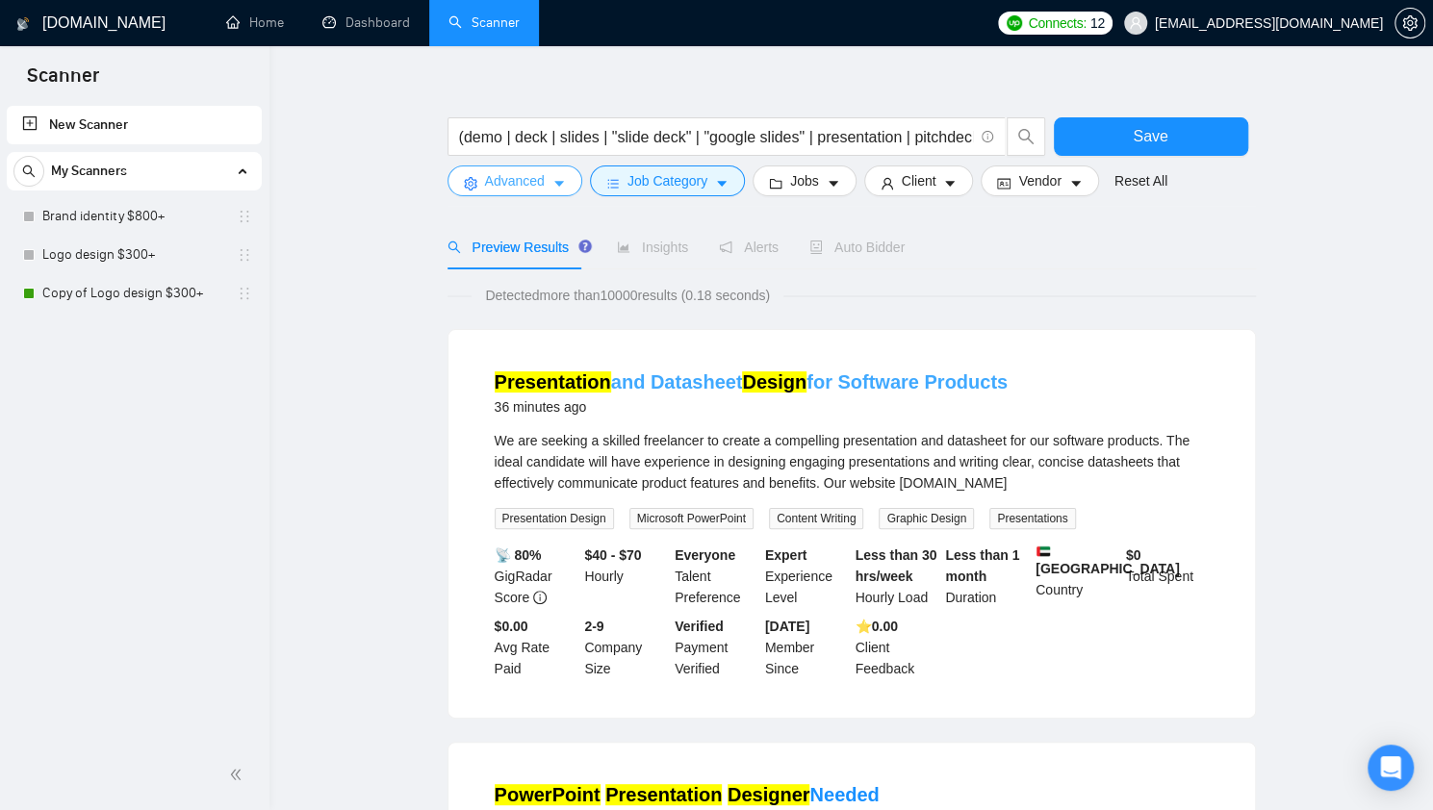
scroll to position [28, 0]
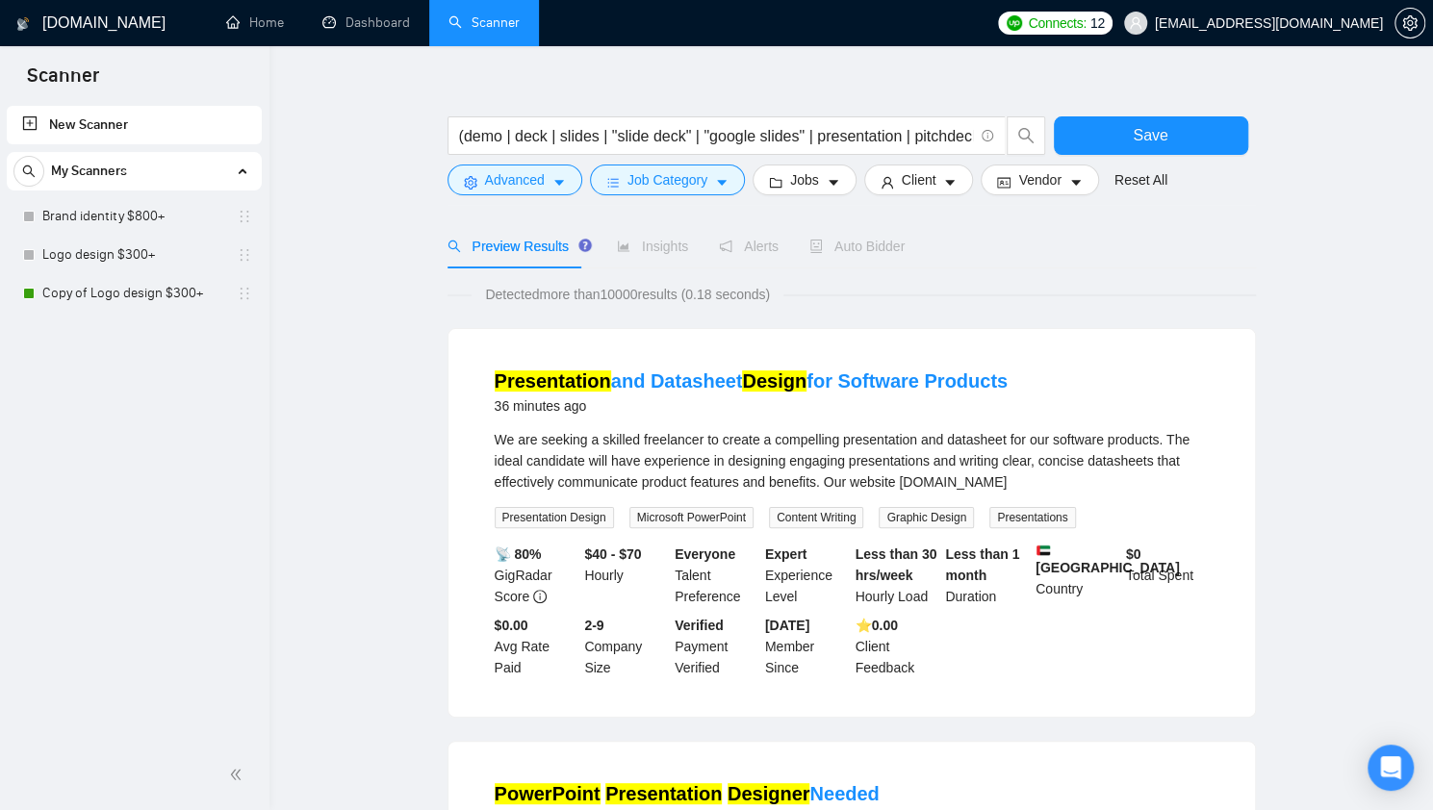
click at [962, 482] on div "We are seeking a skilled freelancer to create a compelling presentation and dat…" at bounding box center [852, 461] width 714 height 64
click at [992, 482] on div "We are seeking a skilled freelancer to create a compelling presentation and dat…" at bounding box center [852, 461] width 714 height 64
drag, startPoint x: 991, startPoint y: 482, endPoint x: 898, endPoint y: 487, distance: 93.5
click at [898, 487] on div "We are seeking a skilled freelancer to create a compelling presentation and dat…" at bounding box center [852, 461] width 714 height 64
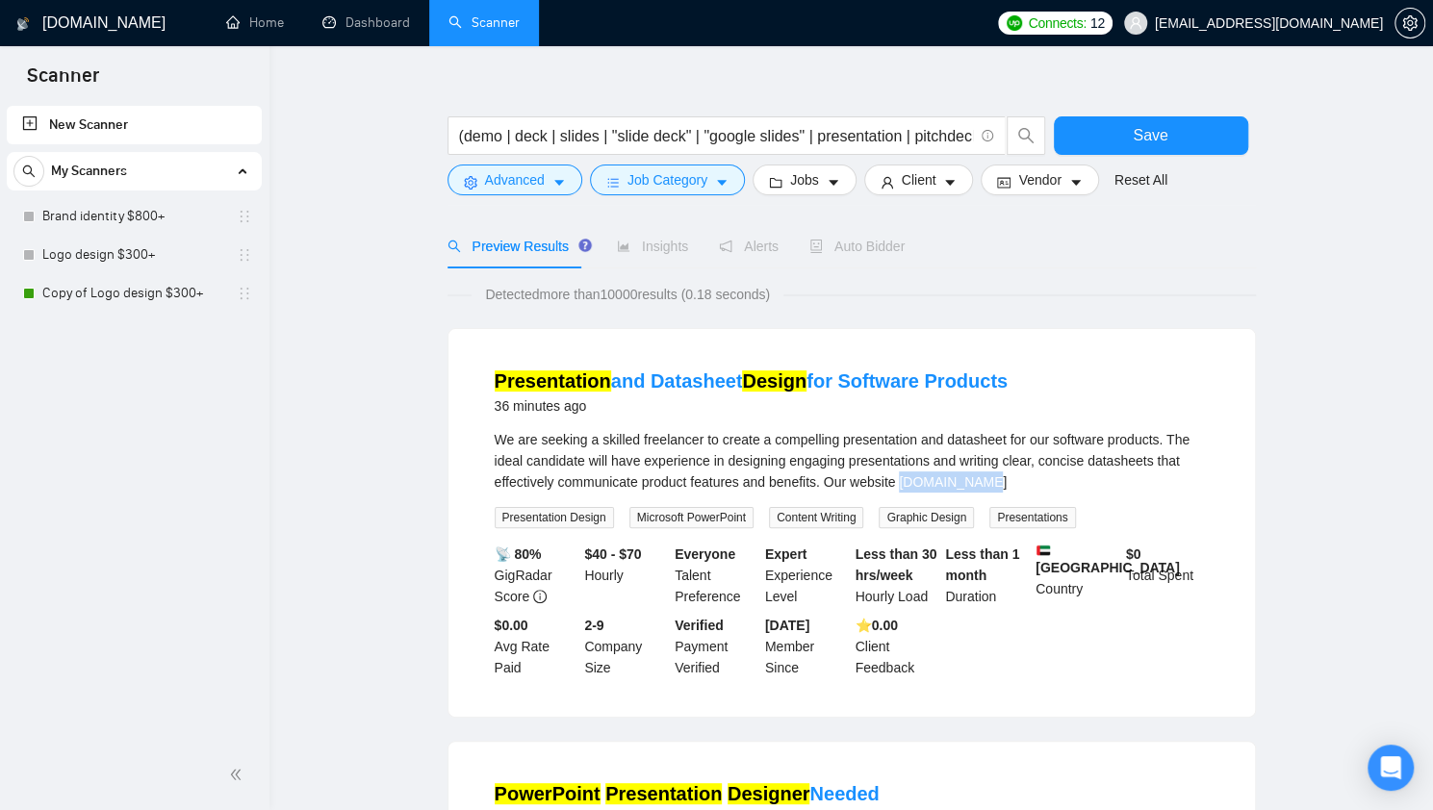
copy div "miraworks.io"
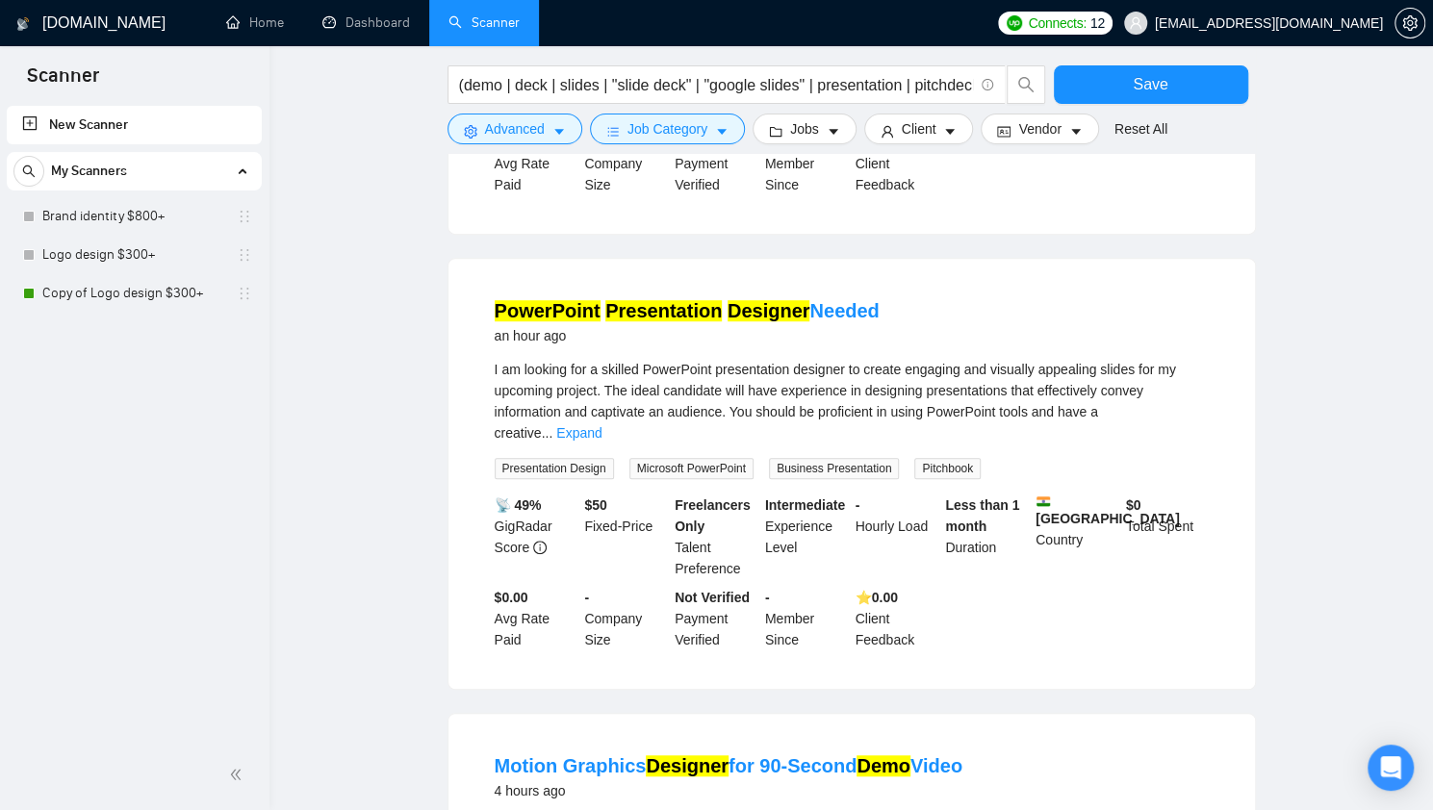
scroll to position [512, 0]
click at [357, 409] on main "(demo | deck | slides | "slide deck" | "google slides" | presentation | pitchde…" at bounding box center [851, 748] width 1102 height 2367
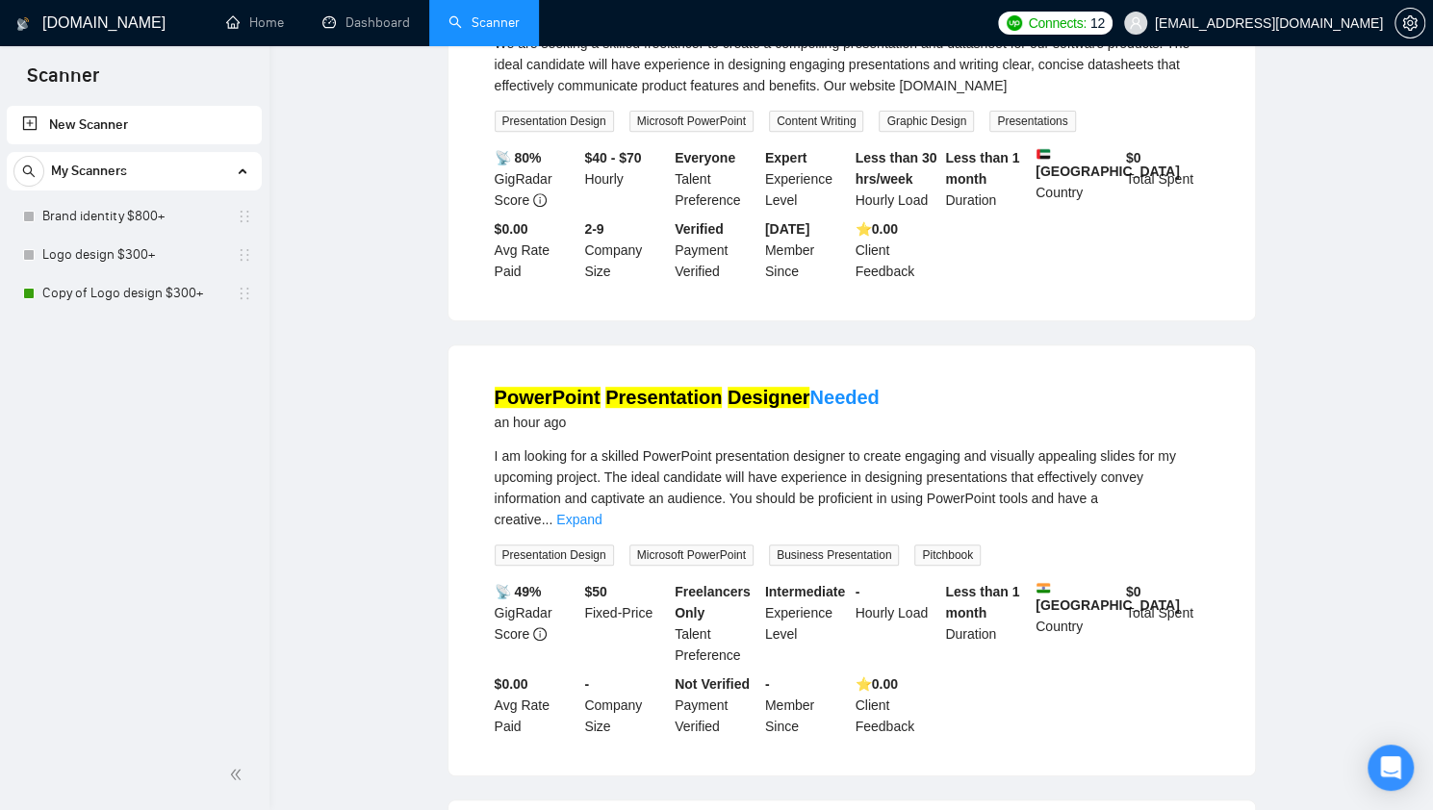
scroll to position [0, 0]
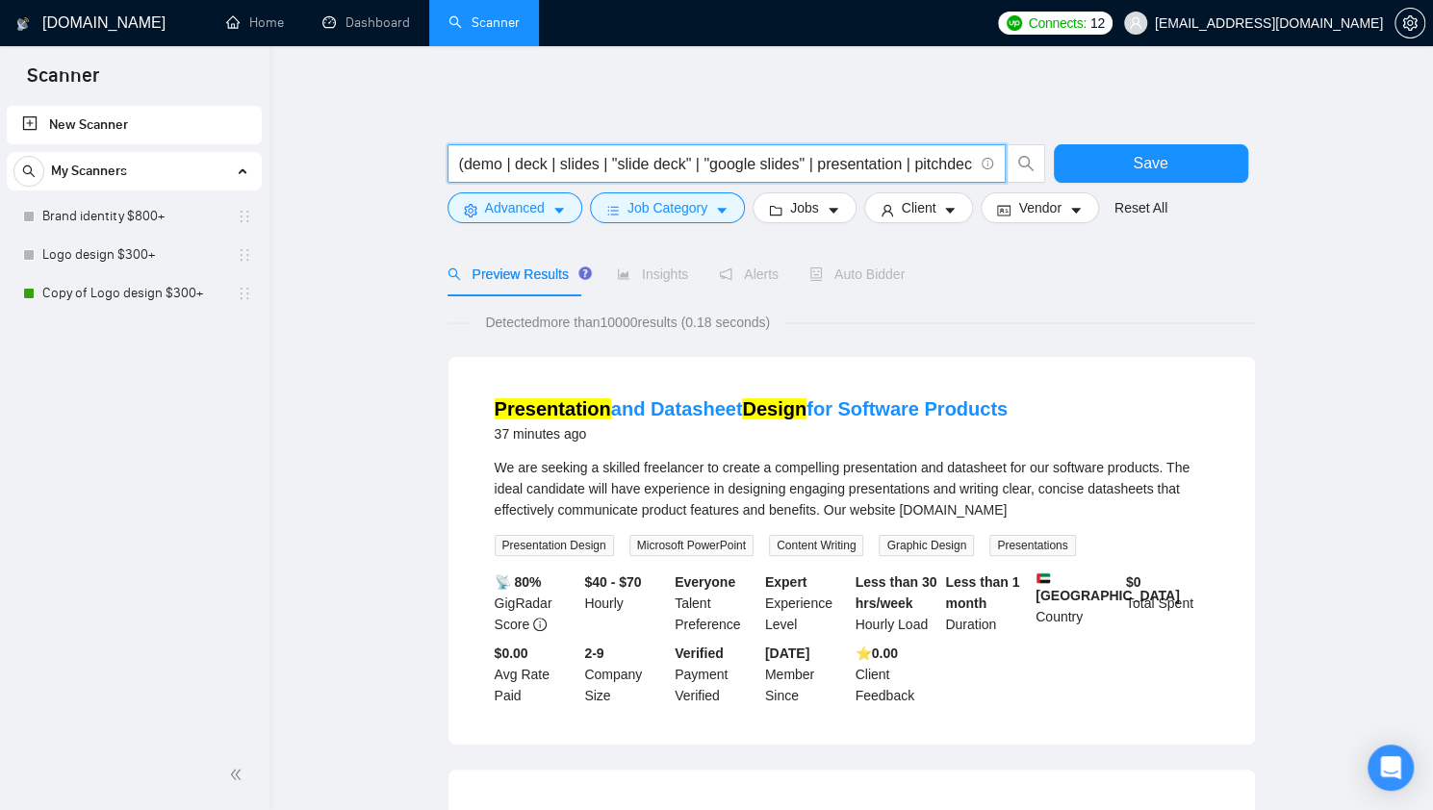
click at [509, 167] on input "(demo | deck | slides | "slide deck" | "google slides" | presentation | pitchde…" at bounding box center [716, 164] width 514 height 24
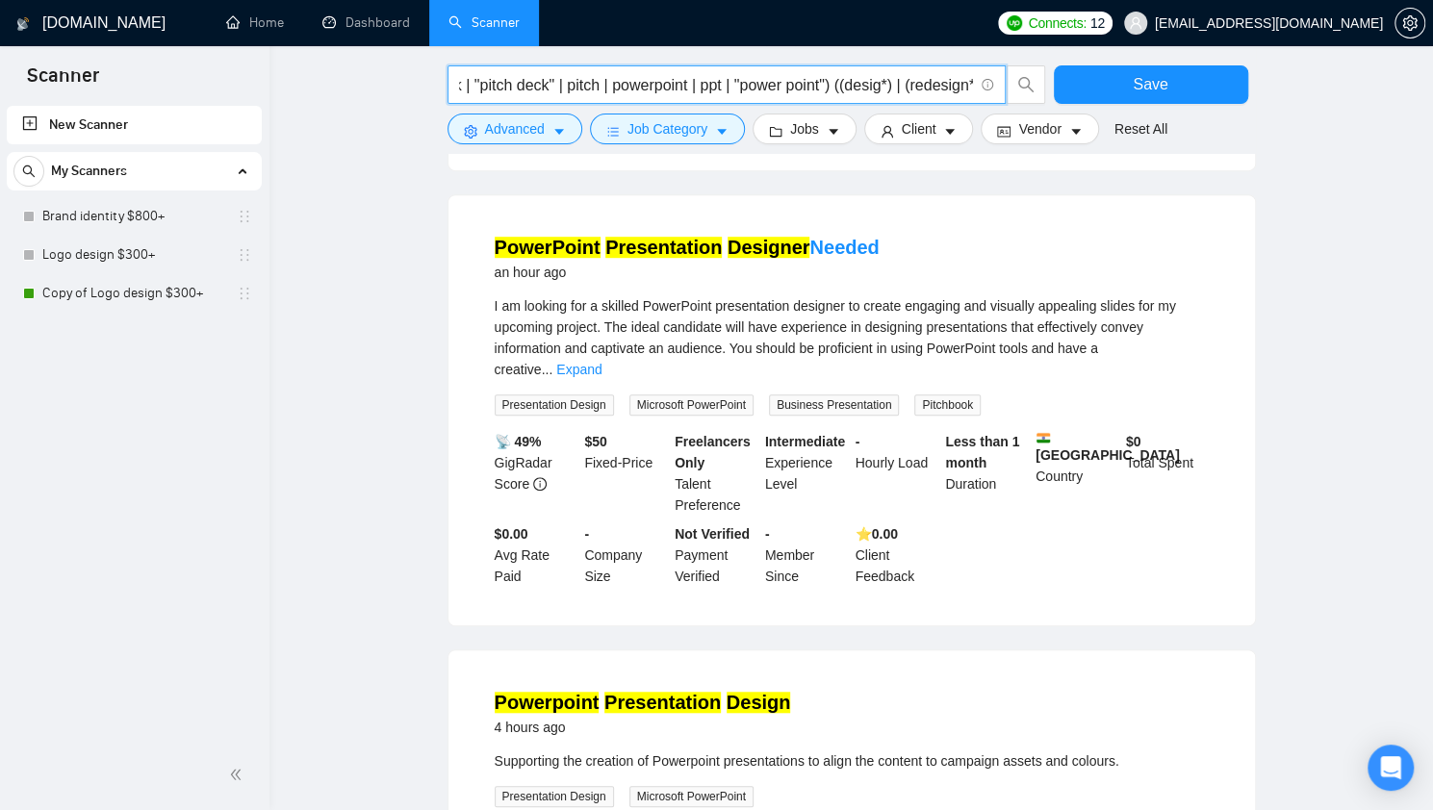
scroll to position [576, 0]
type input "(deck | slides | "slide deck" | "google slides" | presentation | pitchdeck | "p…"
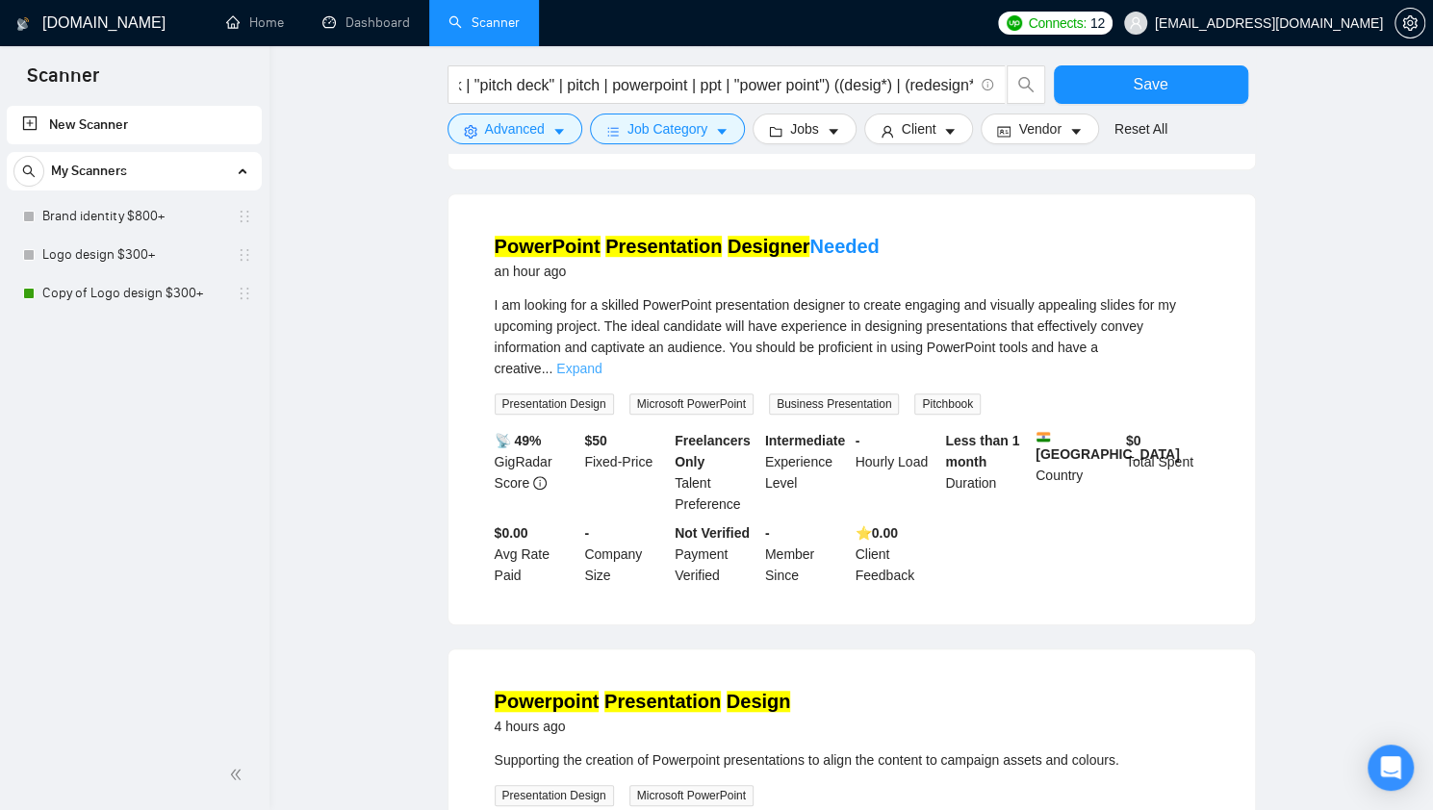
scroll to position [0, 0]
click at [602, 361] on link "Expand" at bounding box center [578, 368] width 45 height 15
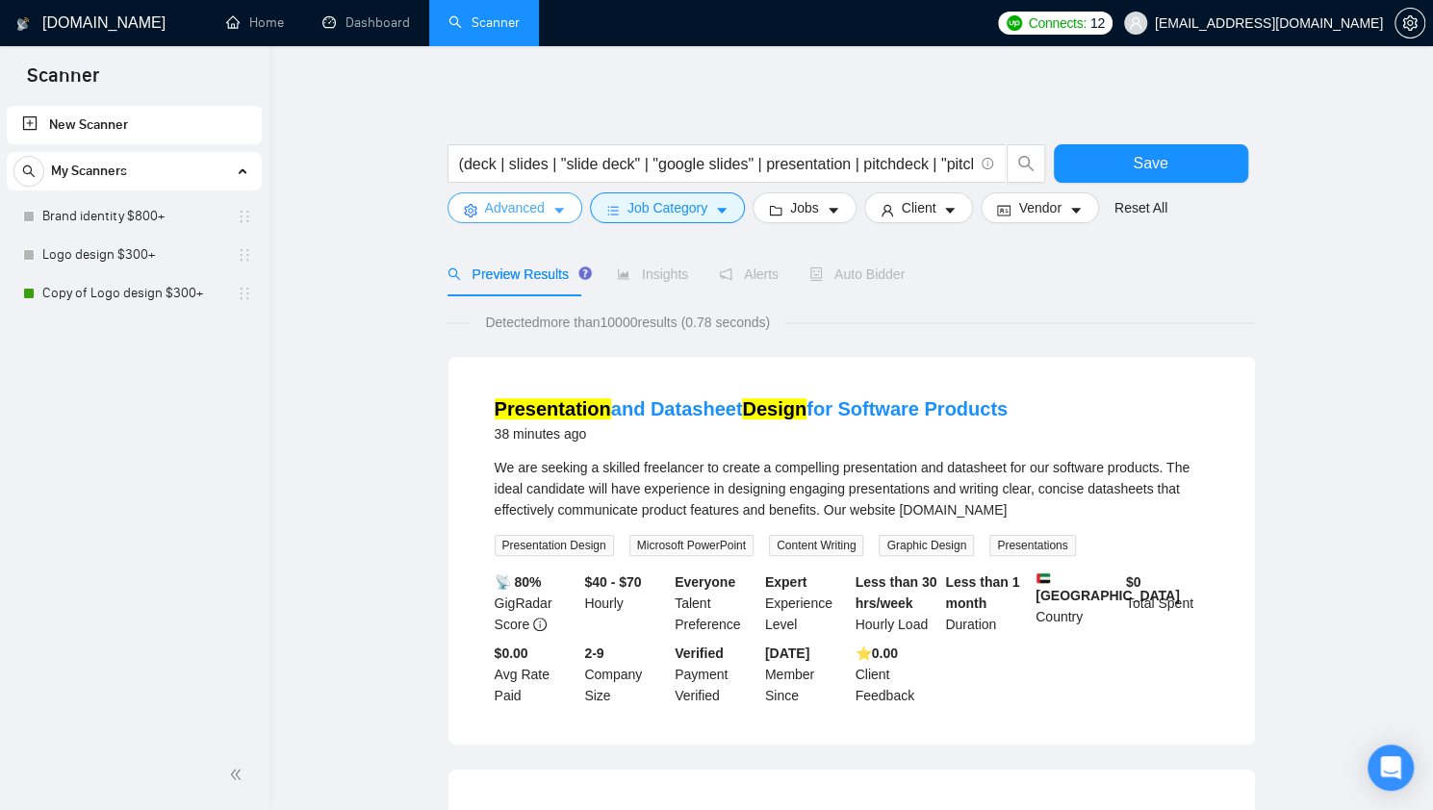
click at [543, 202] on span "Advanced" at bounding box center [515, 207] width 60 height 21
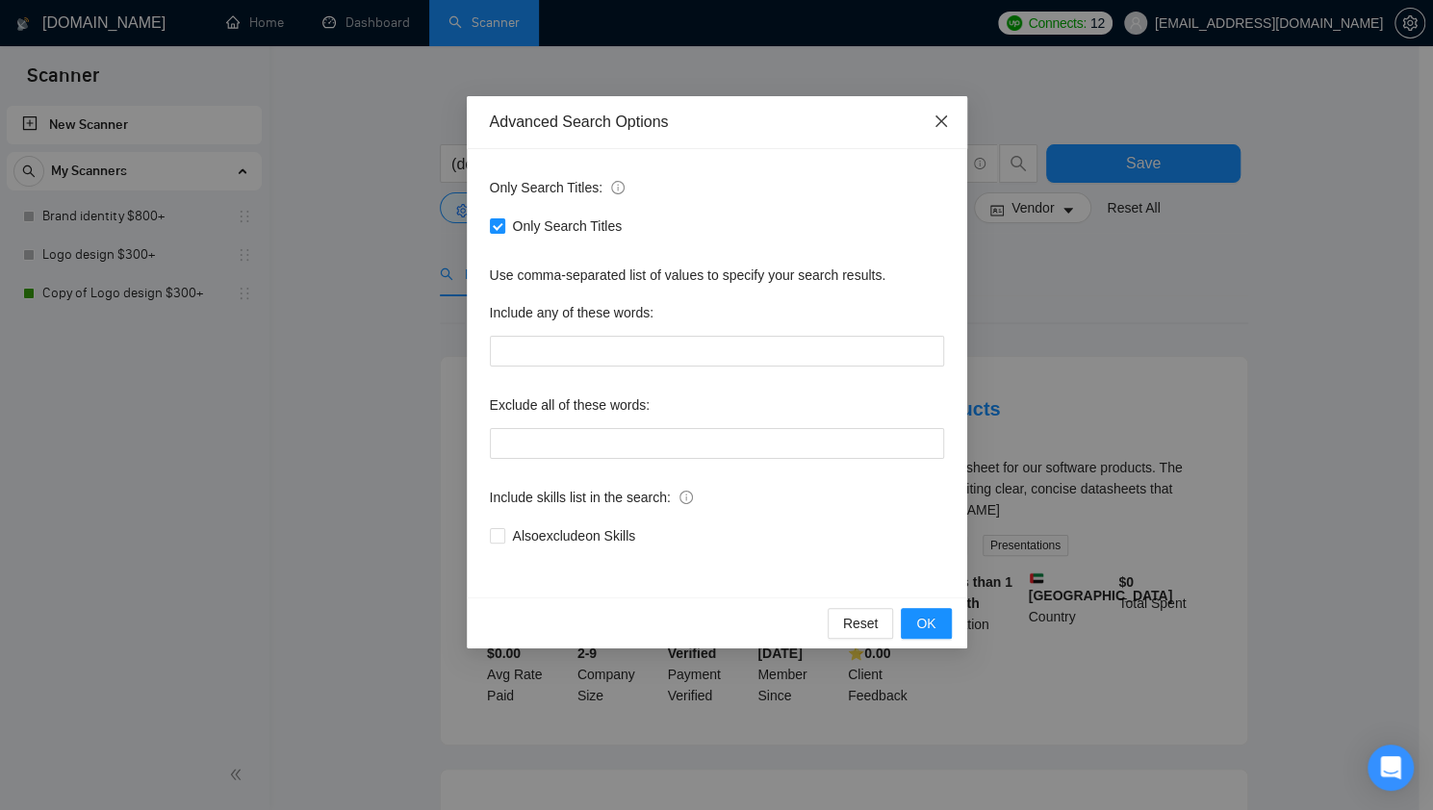
click at [934, 129] on icon "close" at bounding box center [941, 121] width 15 height 15
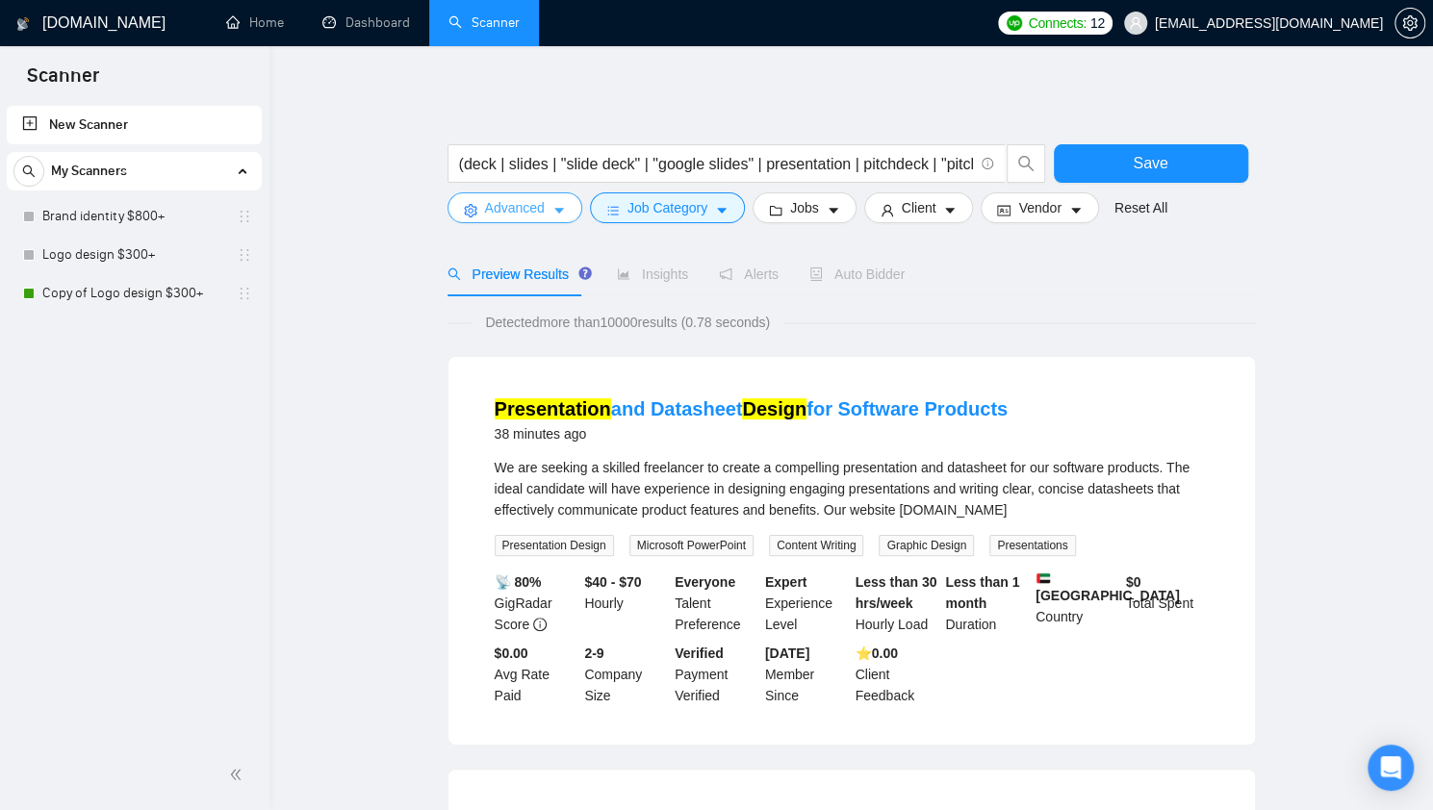
click at [512, 222] on button "Advanced" at bounding box center [515, 207] width 135 height 31
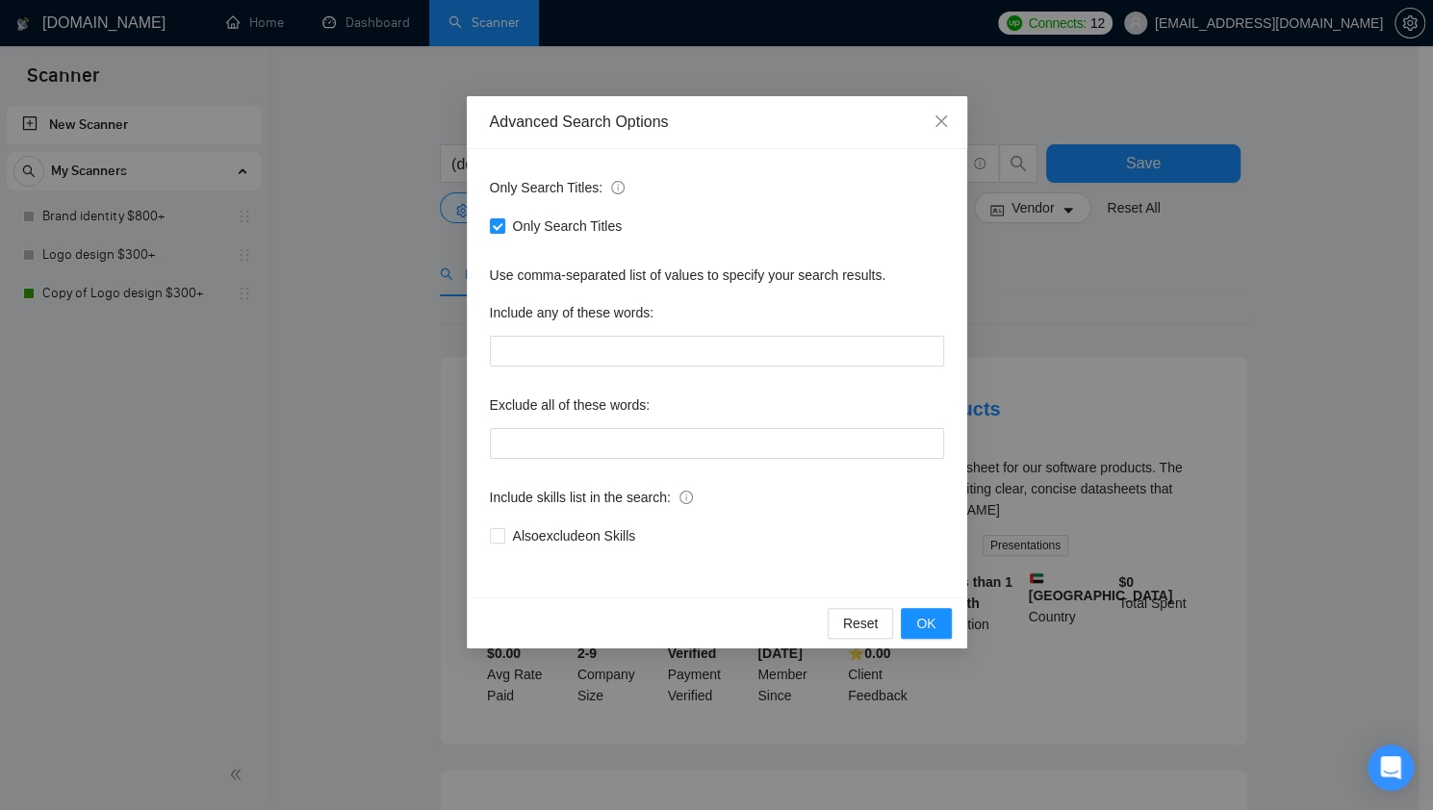
click at [1093, 315] on div "Advanced Search Options Only Search Titles: Only Search Titles Use comma-separa…" at bounding box center [716, 405] width 1433 height 810
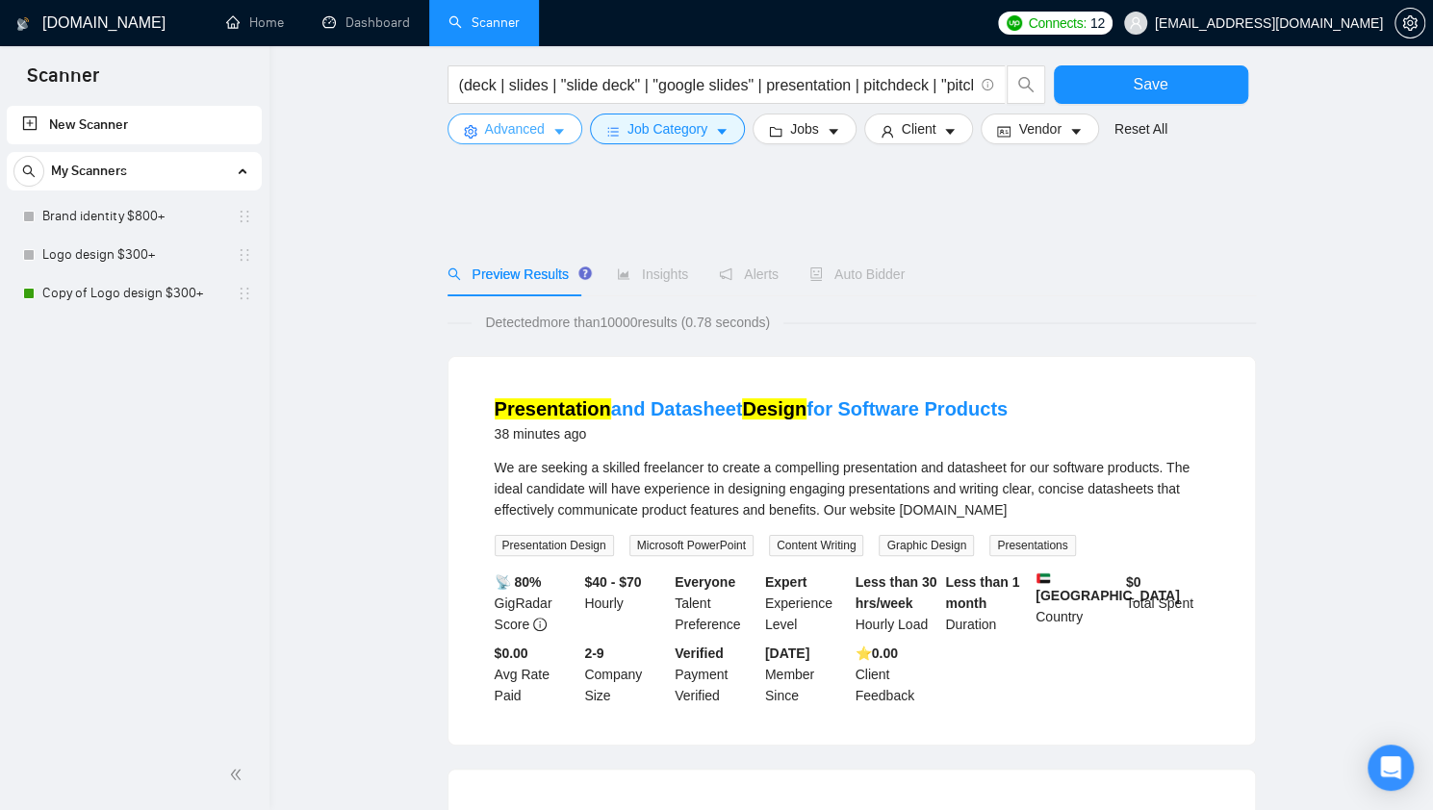
scroll to position [1804, 0]
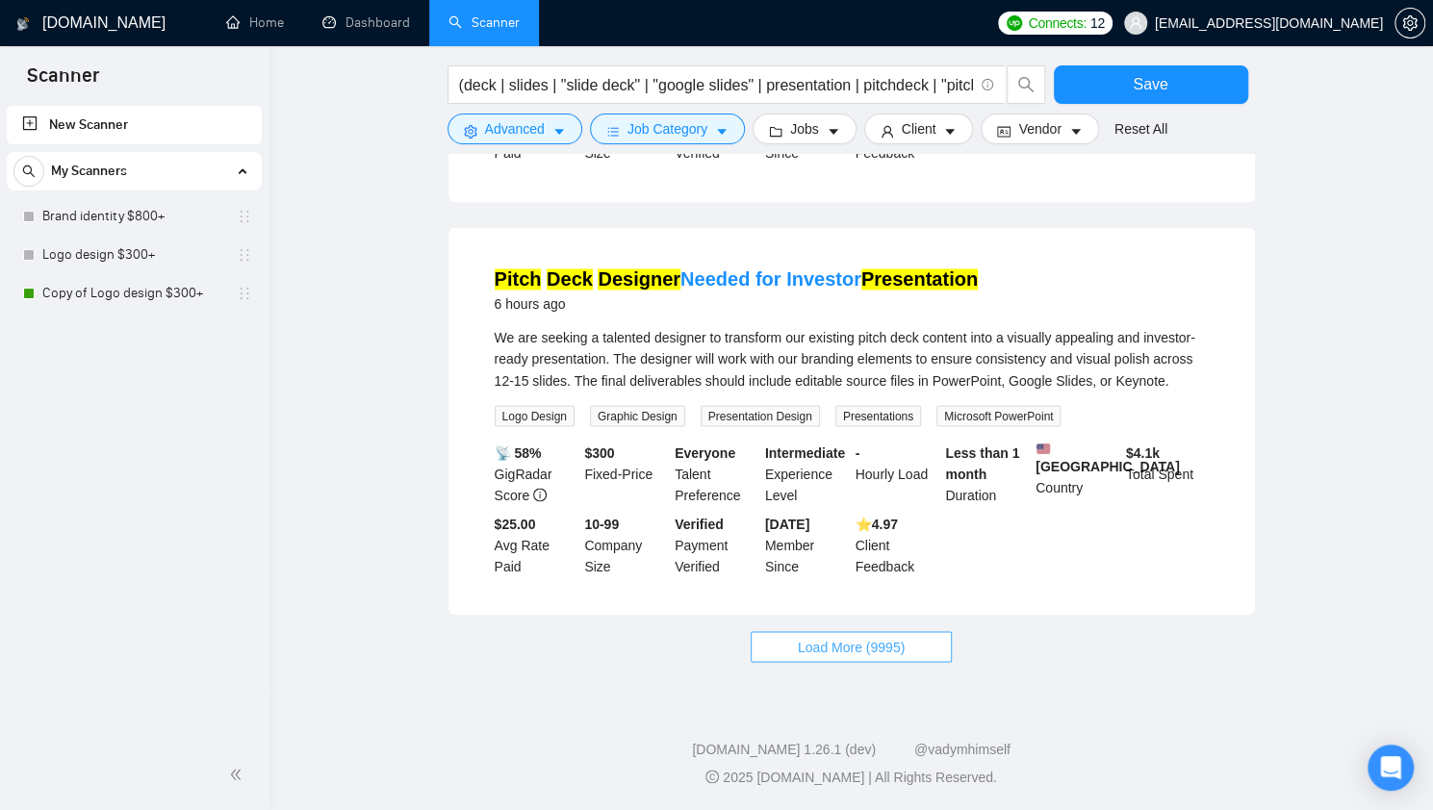
click at [871, 653] on span "Load More (9995)" at bounding box center [851, 646] width 107 height 21
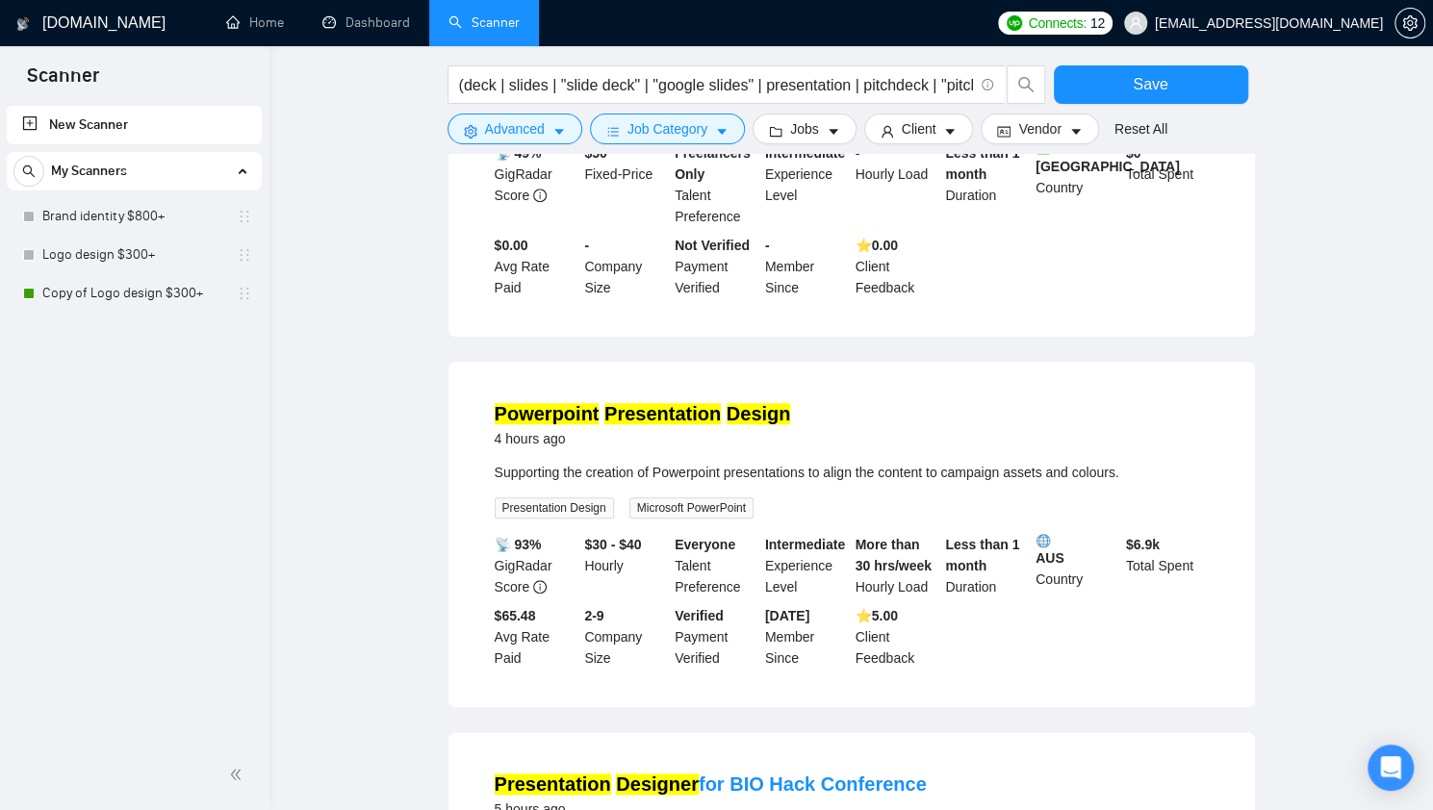
scroll to position [0, 0]
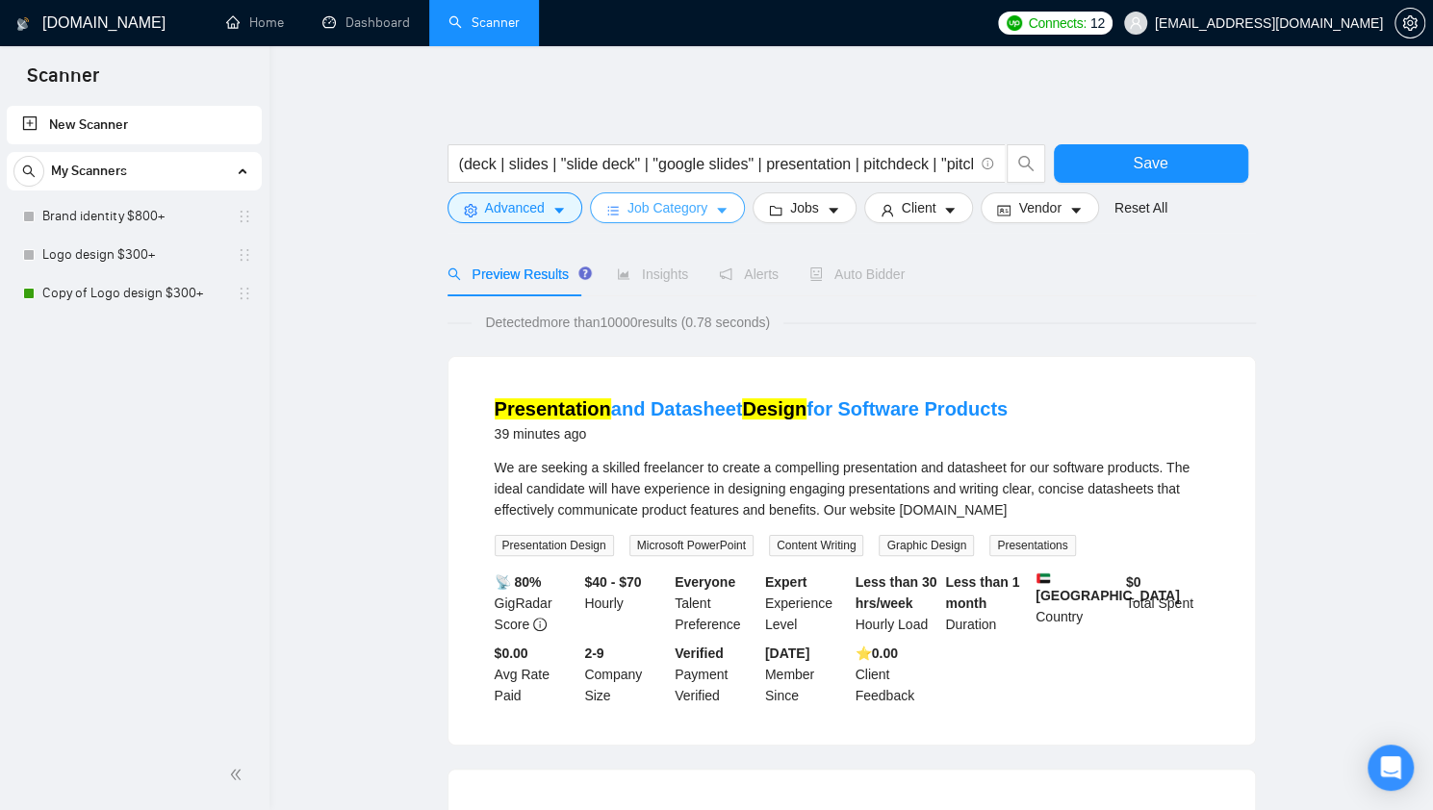
click at [618, 207] on button "Job Category" at bounding box center [667, 207] width 155 height 31
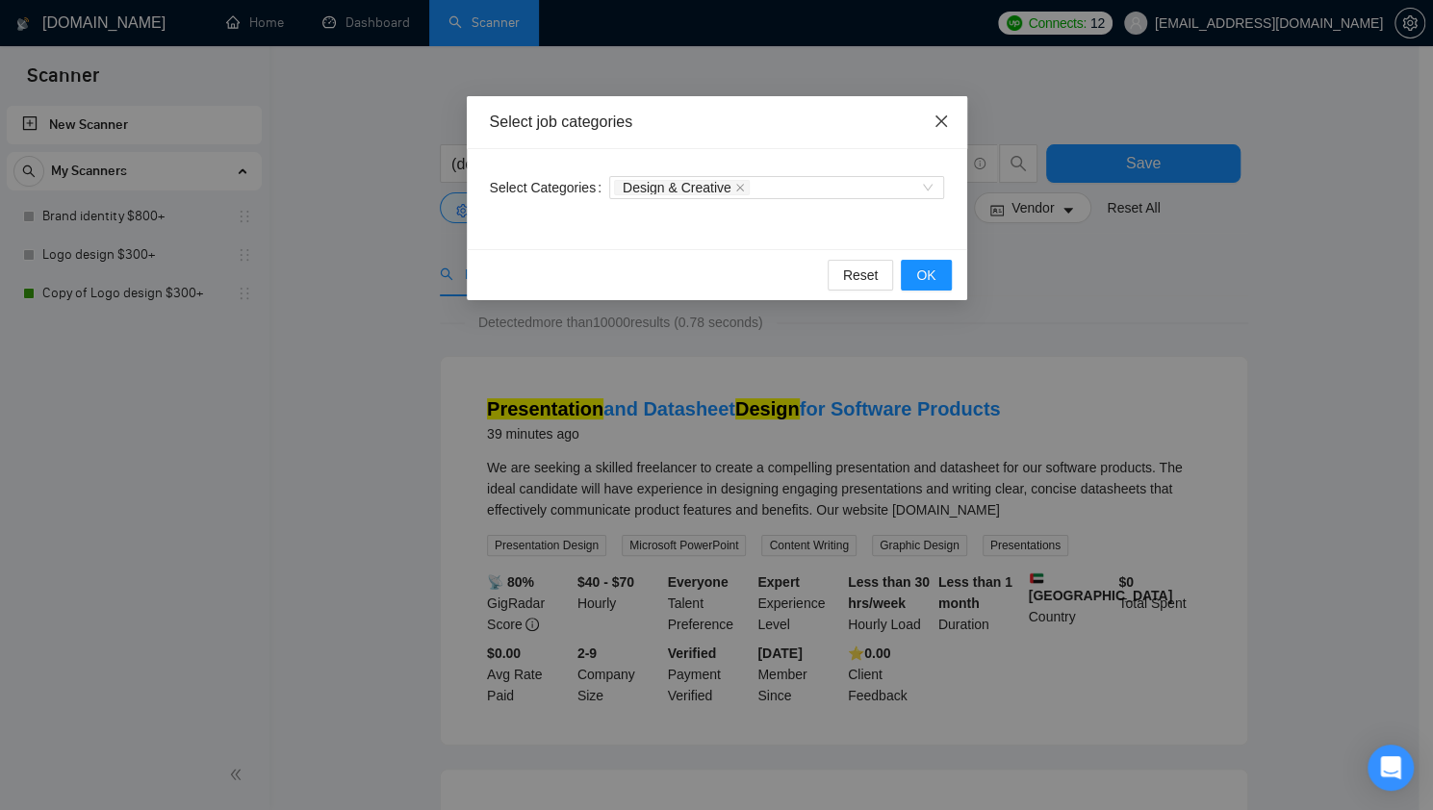
click at [944, 122] on icon "close" at bounding box center [941, 121] width 15 height 15
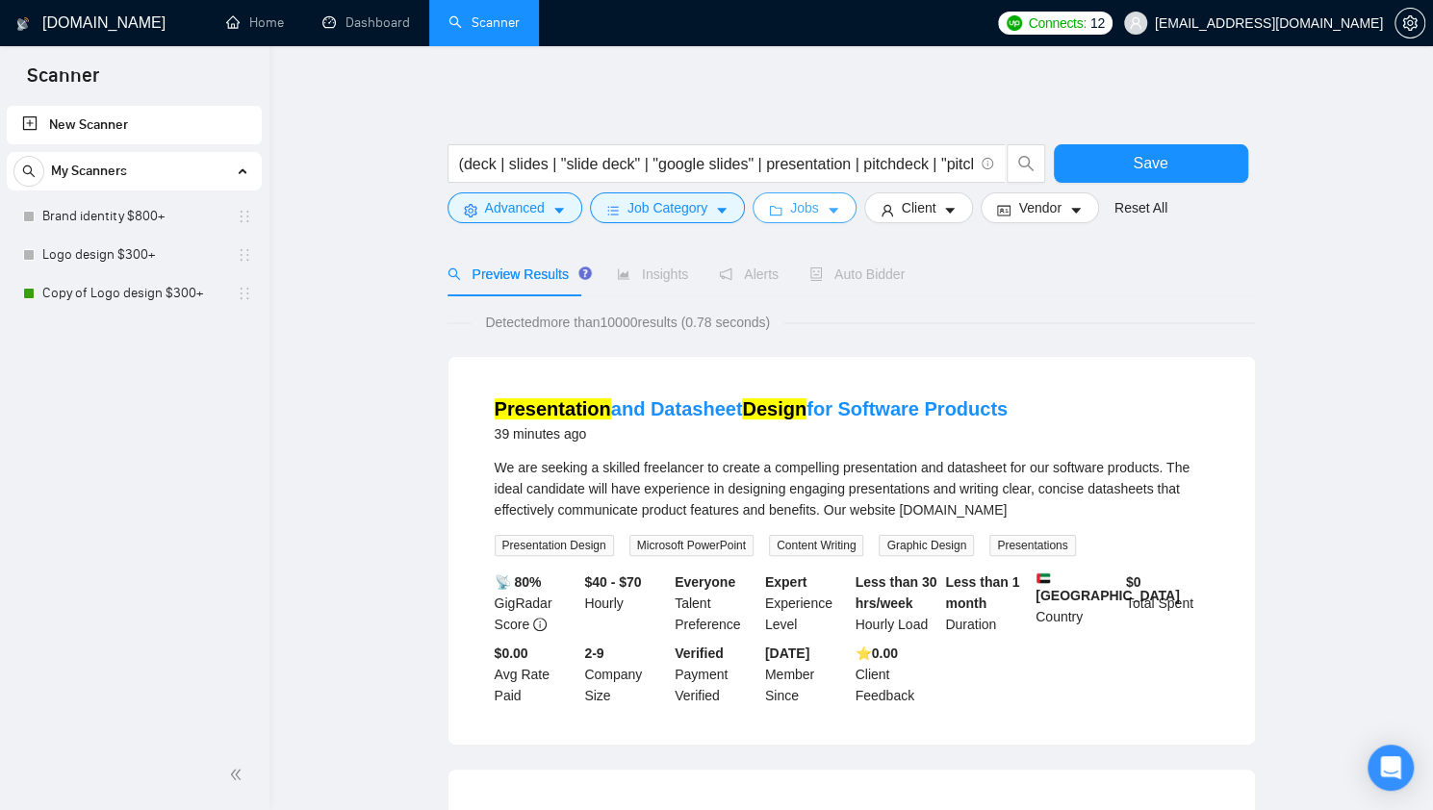
click at [782, 199] on button "Jobs" at bounding box center [805, 207] width 104 height 31
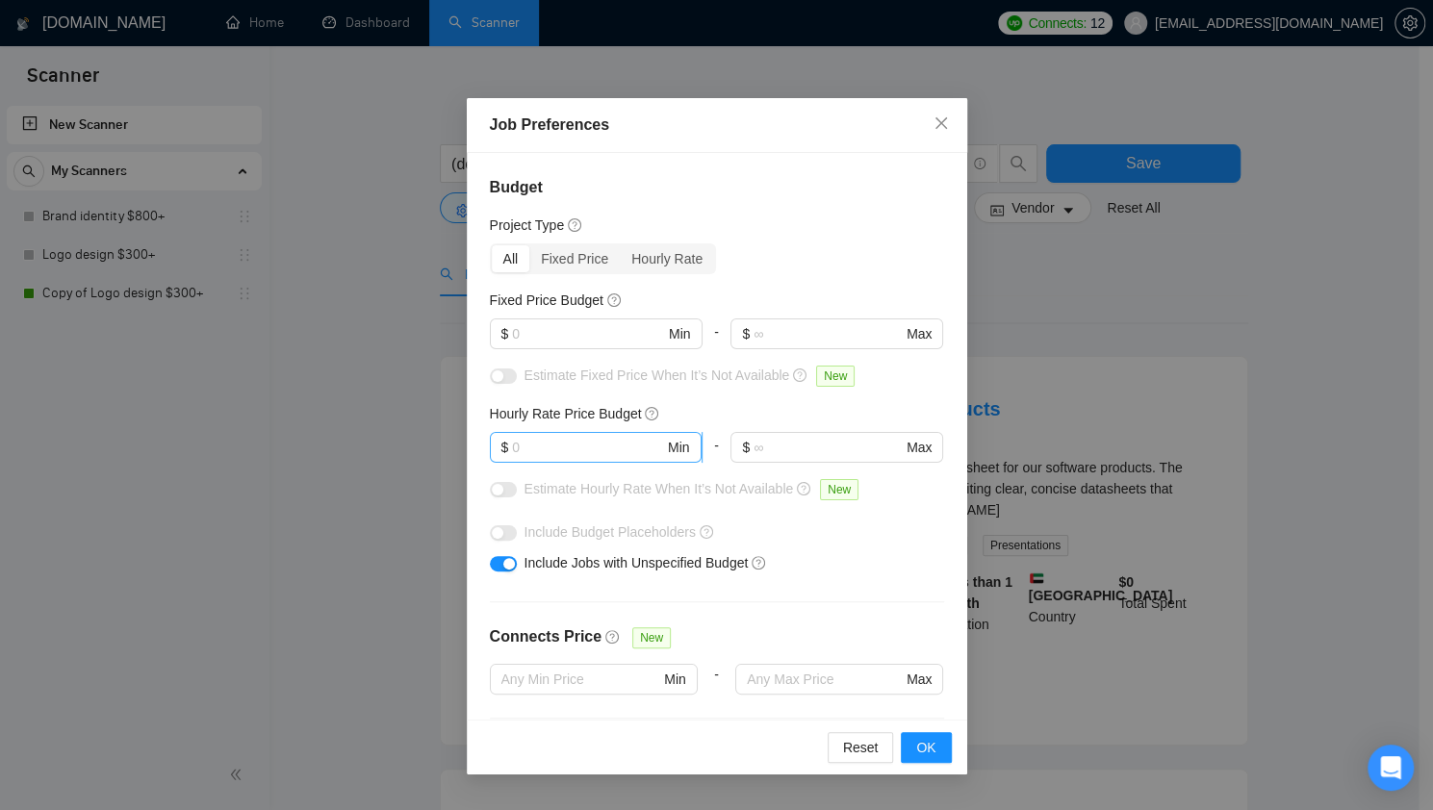
click at [535, 448] on input "text" at bounding box center [588, 447] width 152 height 21
click at [613, 333] on input "text" at bounding box center [588, 333] width 152 height 21
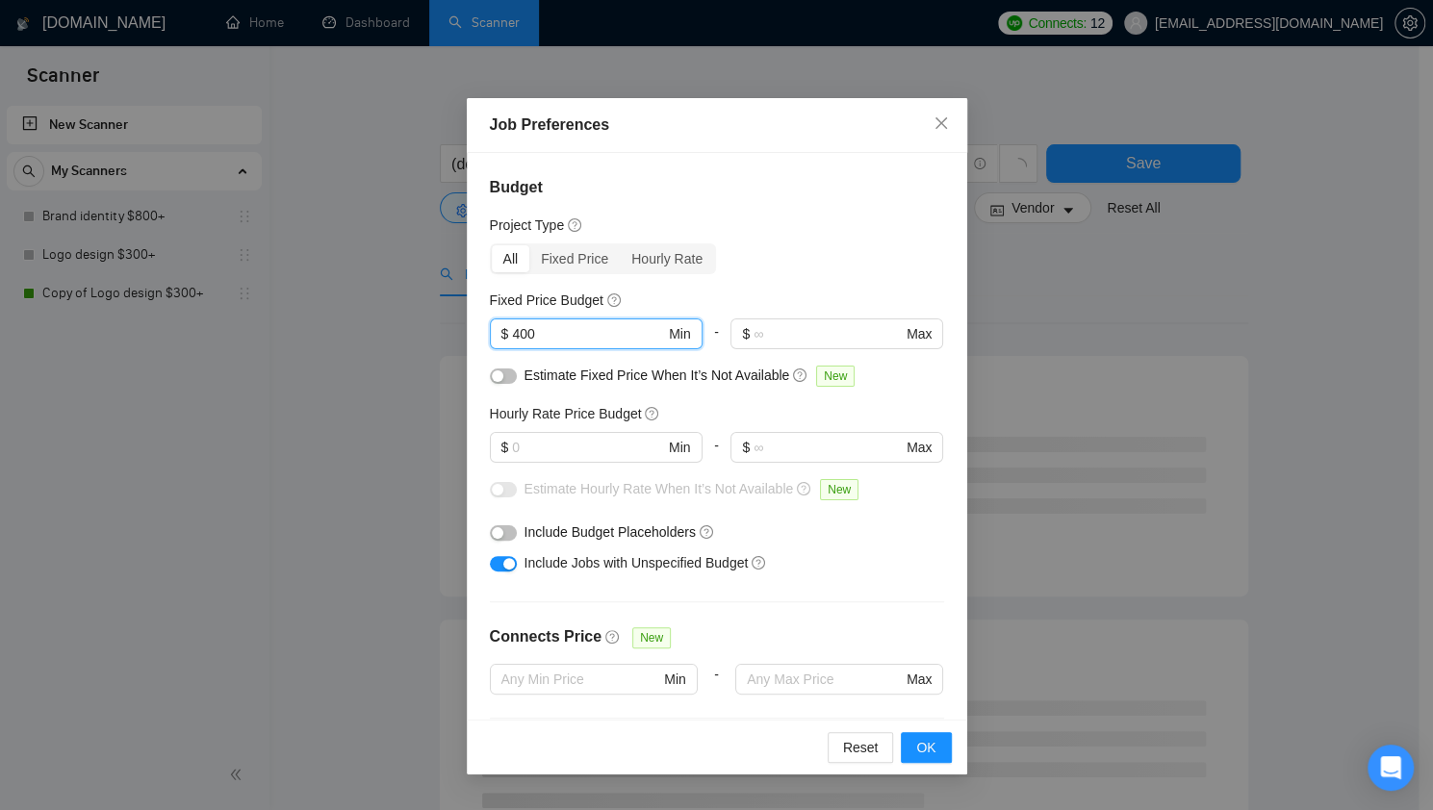
type input "400"
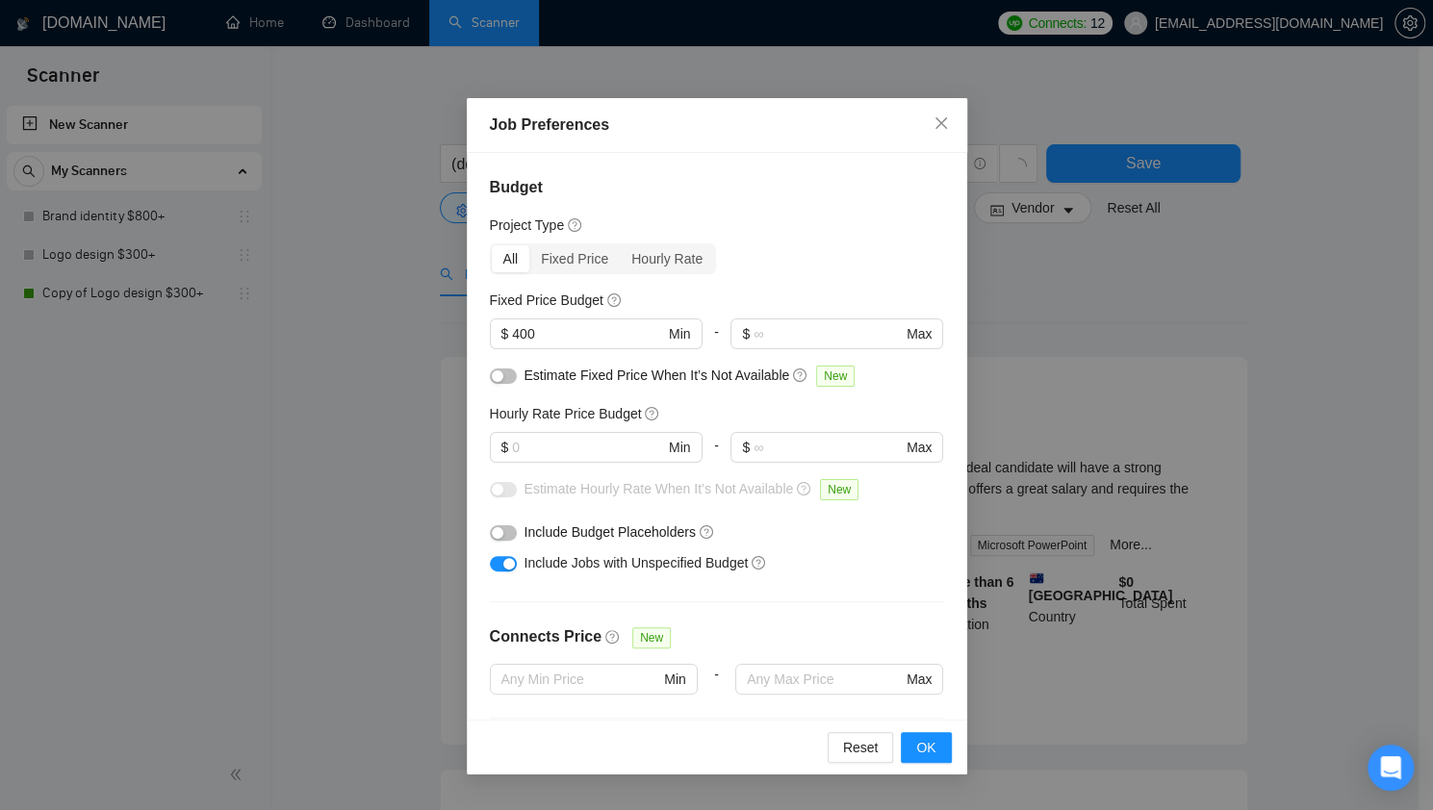
click at [753, 270] on div "All Fixed Price Hourly Rate" at bounding box center [717, 258] width 454 height 31
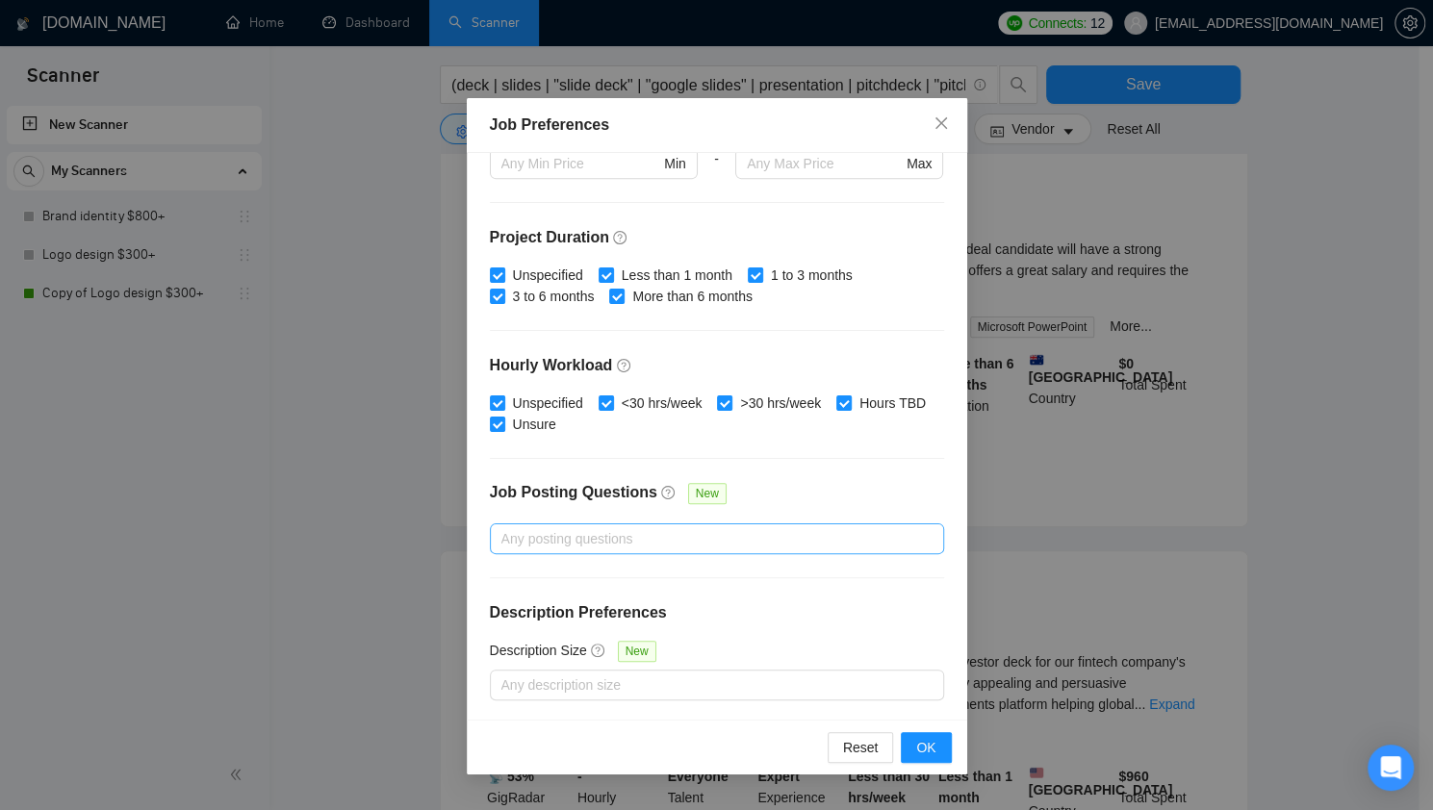
scroll to position [219, 0]
click at [925, 741] on span "OK" at bounding box center [925, 747] width 19 height 21
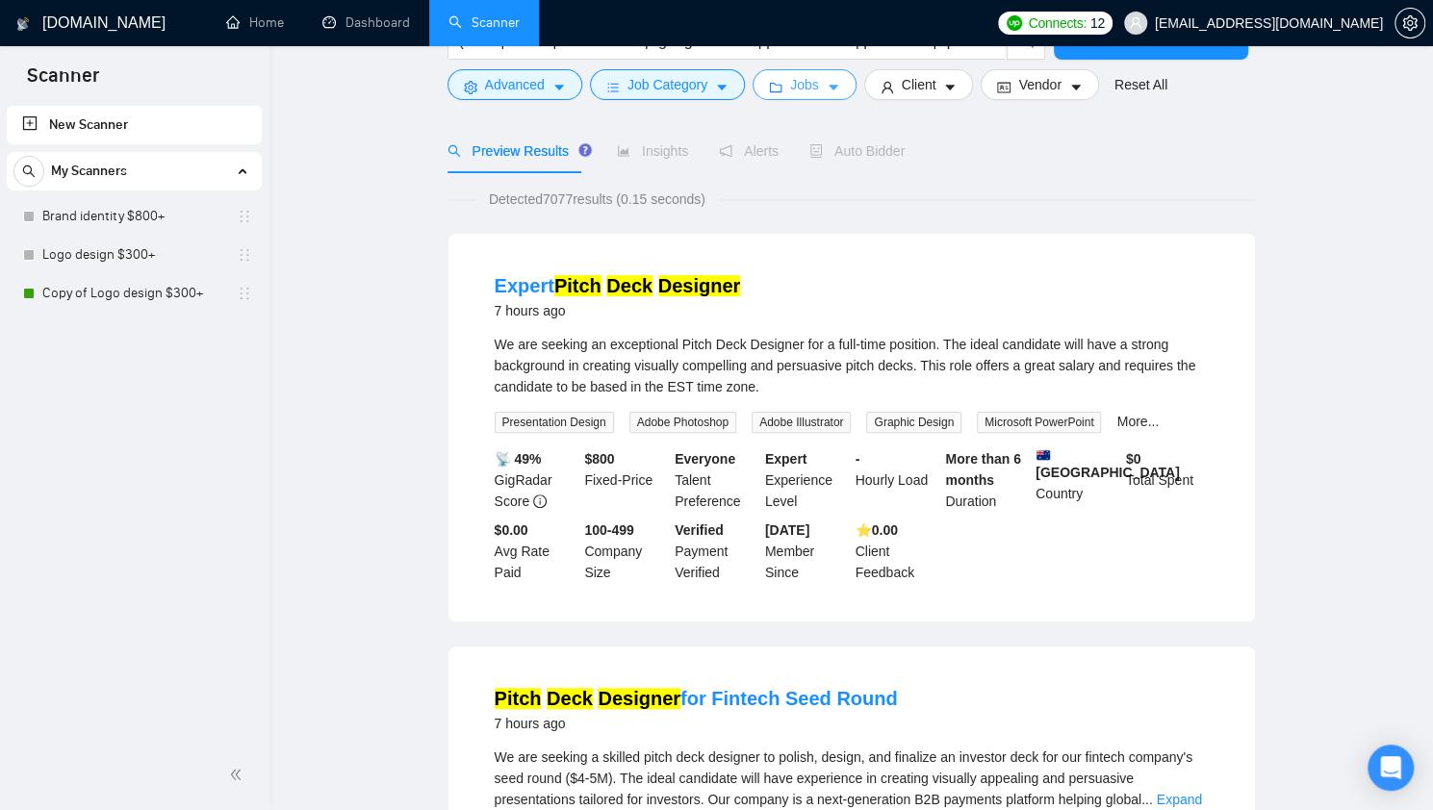
scroll to position [0, 0]
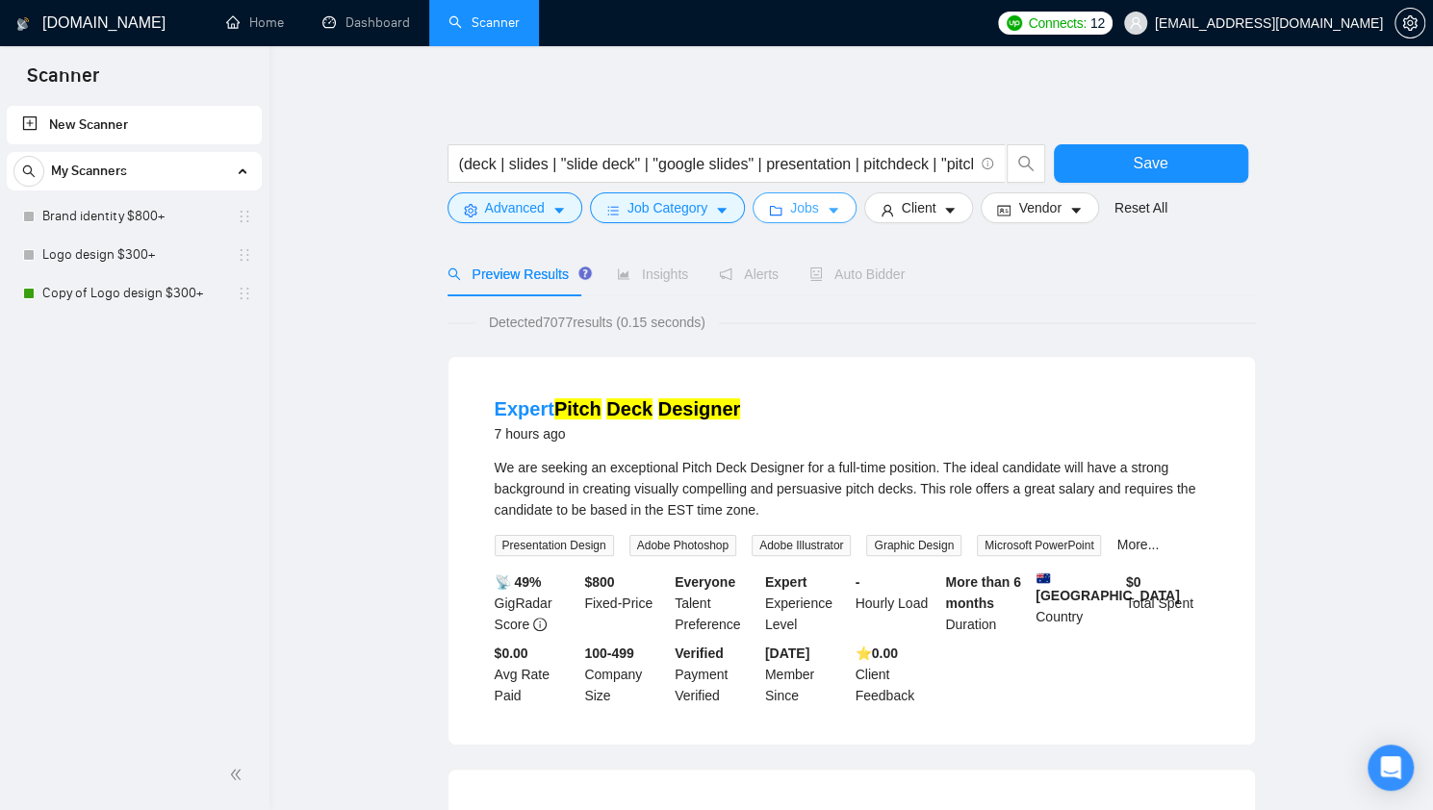
click at [769, 218] on icon "folder" at bounding box center [775, 210] width 13 height 13
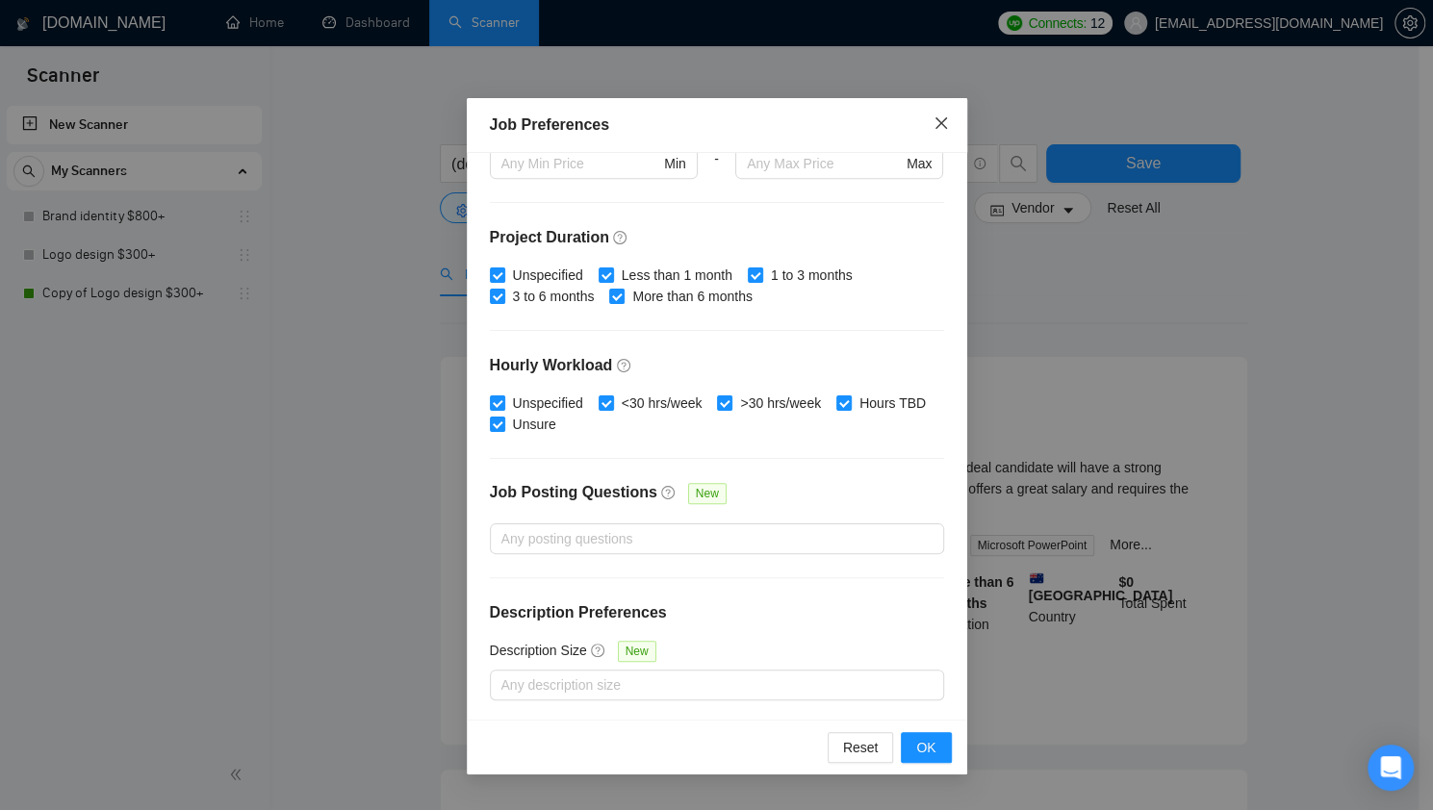
click at [937, 126] on icon "close" at bounding box center [941, 123] width 12 height 12
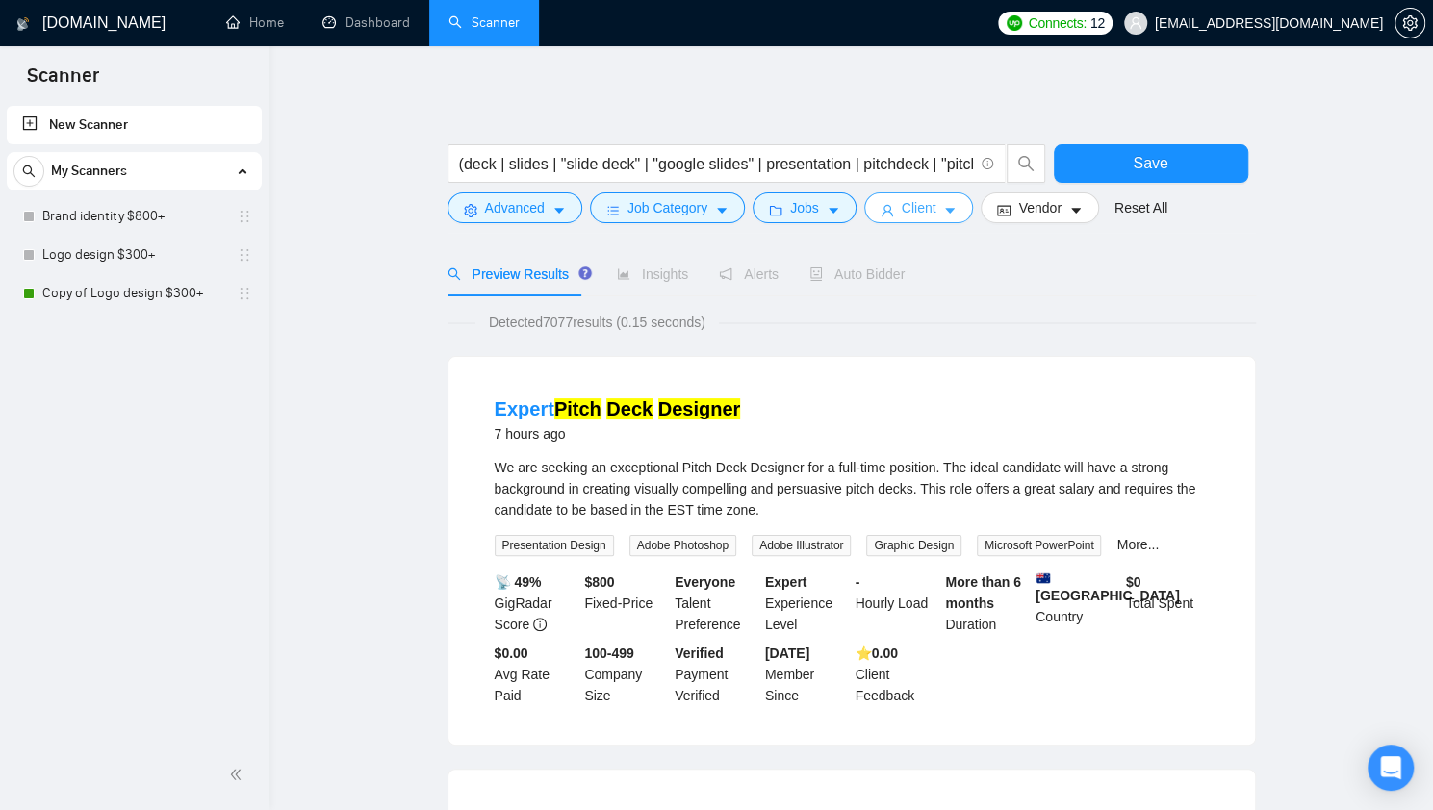
click at [909, 203] on span "Client" at bounding box center [919, 207] width 35 height 21
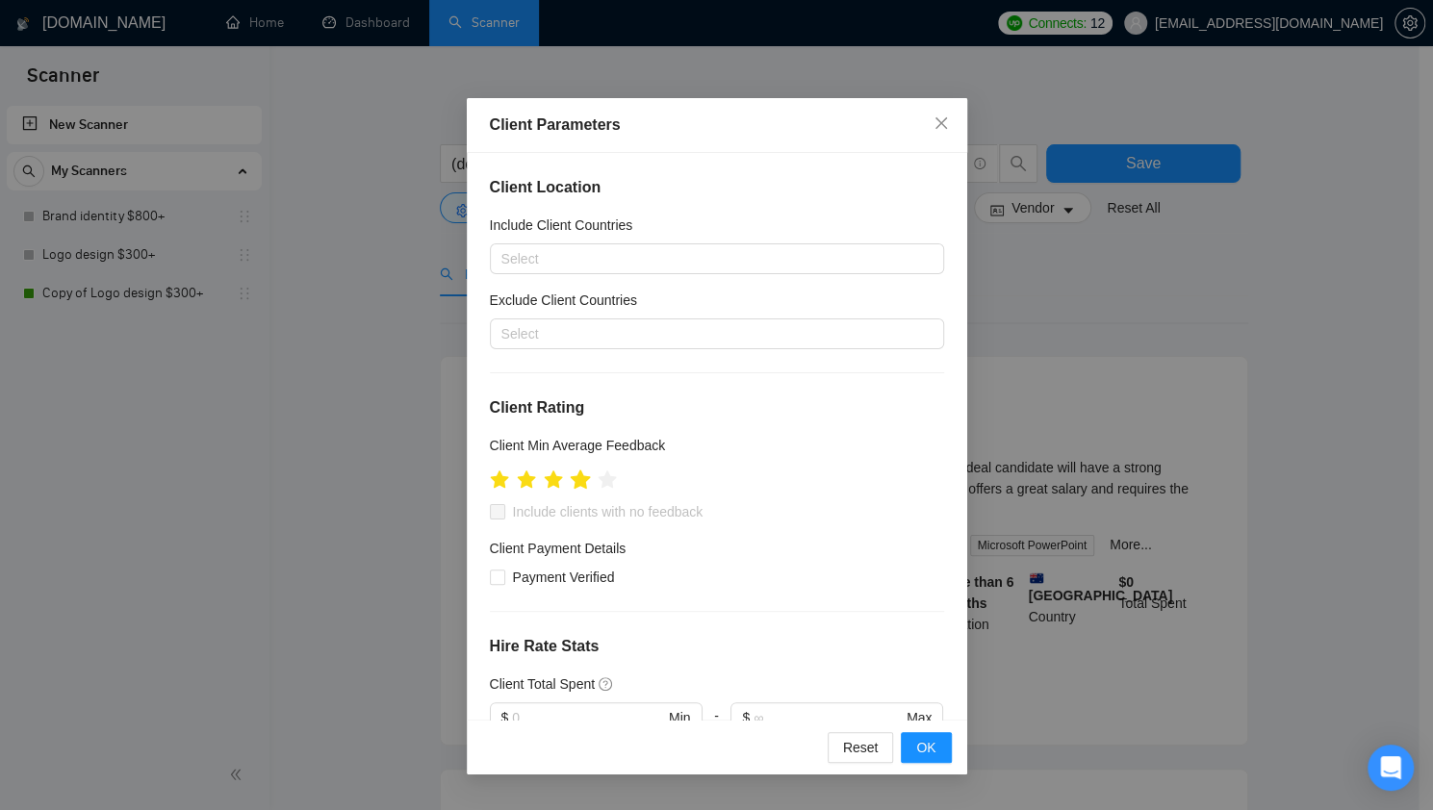
click at [583, 481] on icon "star" at bounding box center [580, 479] width 20 height 19
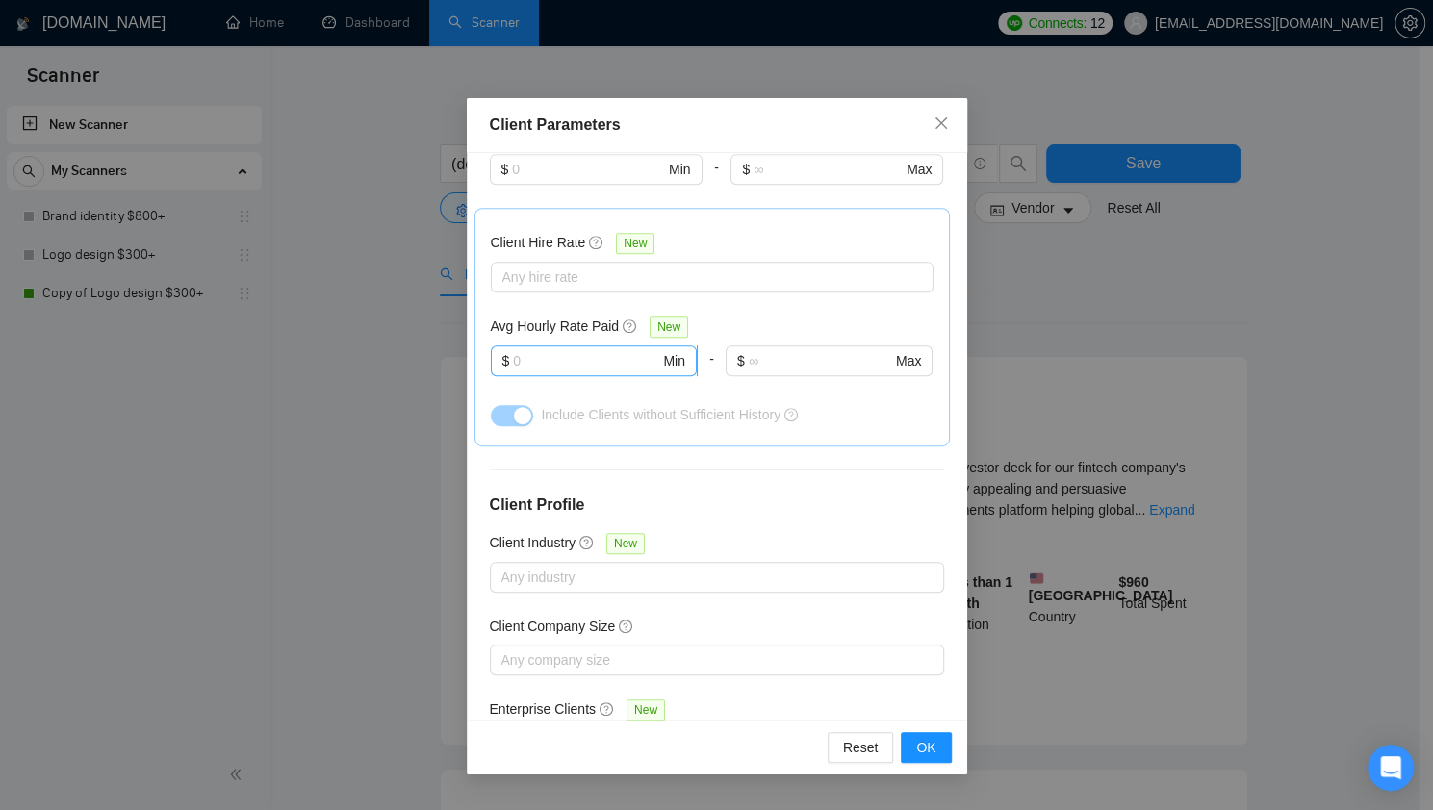
scroll to position [570, 0]
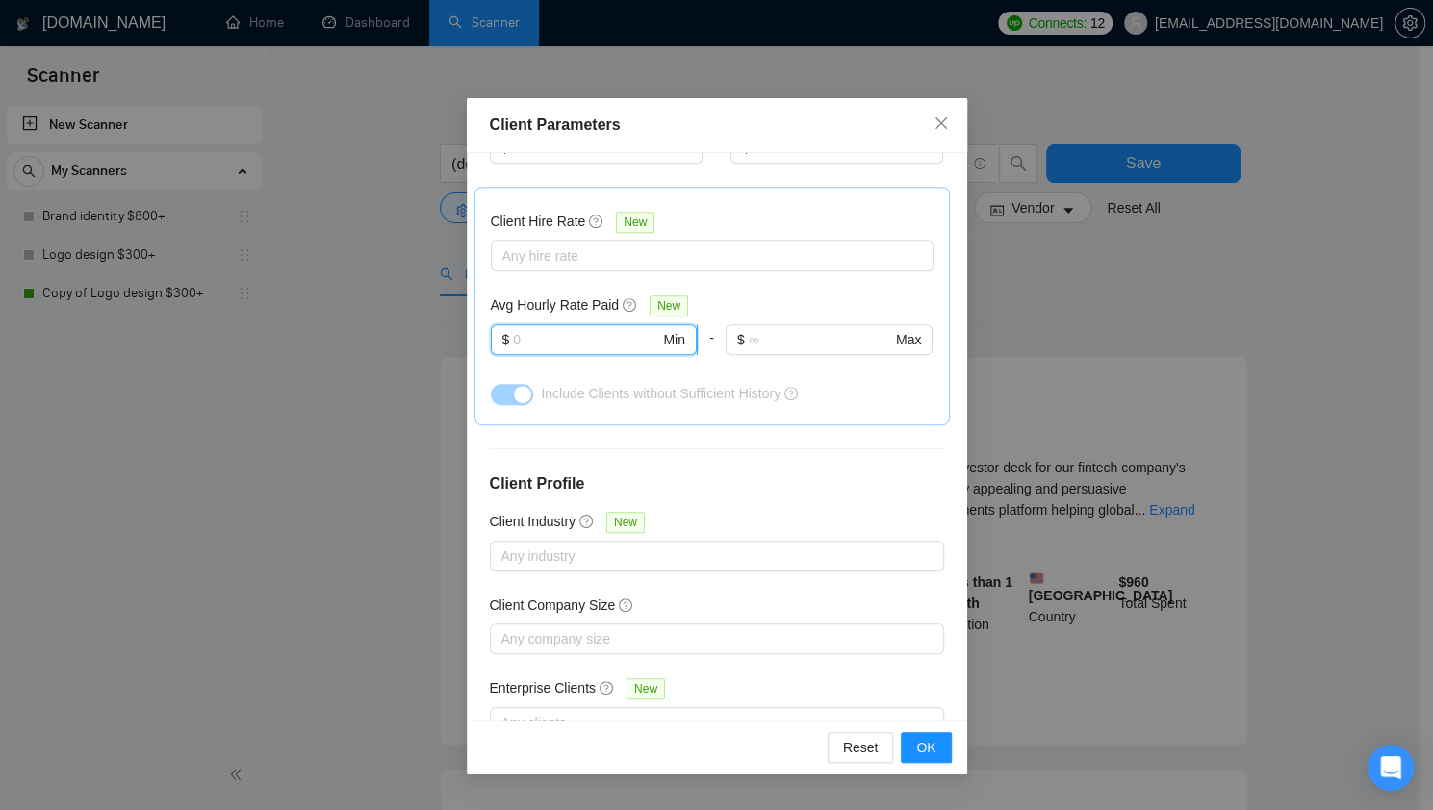
drag, startPoint x: 539, startPoint y: 344, endPoint x: 509, endPoint y: 345, distance: 29.9
click at [509, 345] on span "$ Min" at bounding box center [594, 339] width 206 height 31
type input "20"
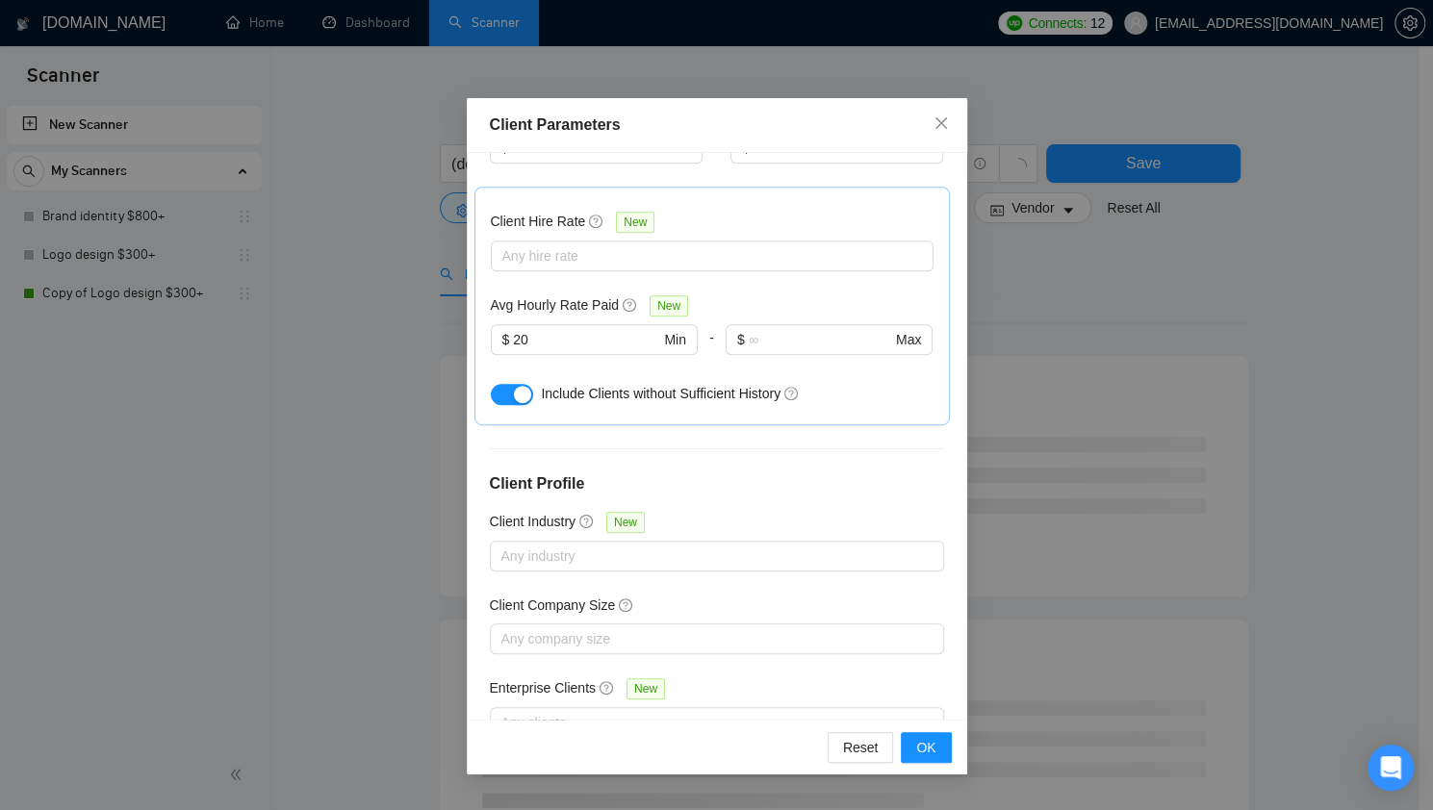
click at [730, 464] on div "Client Location Include Client Countries Select Exclude Client Countries Select…" at bounding box center [717, 436] width 500 height 567
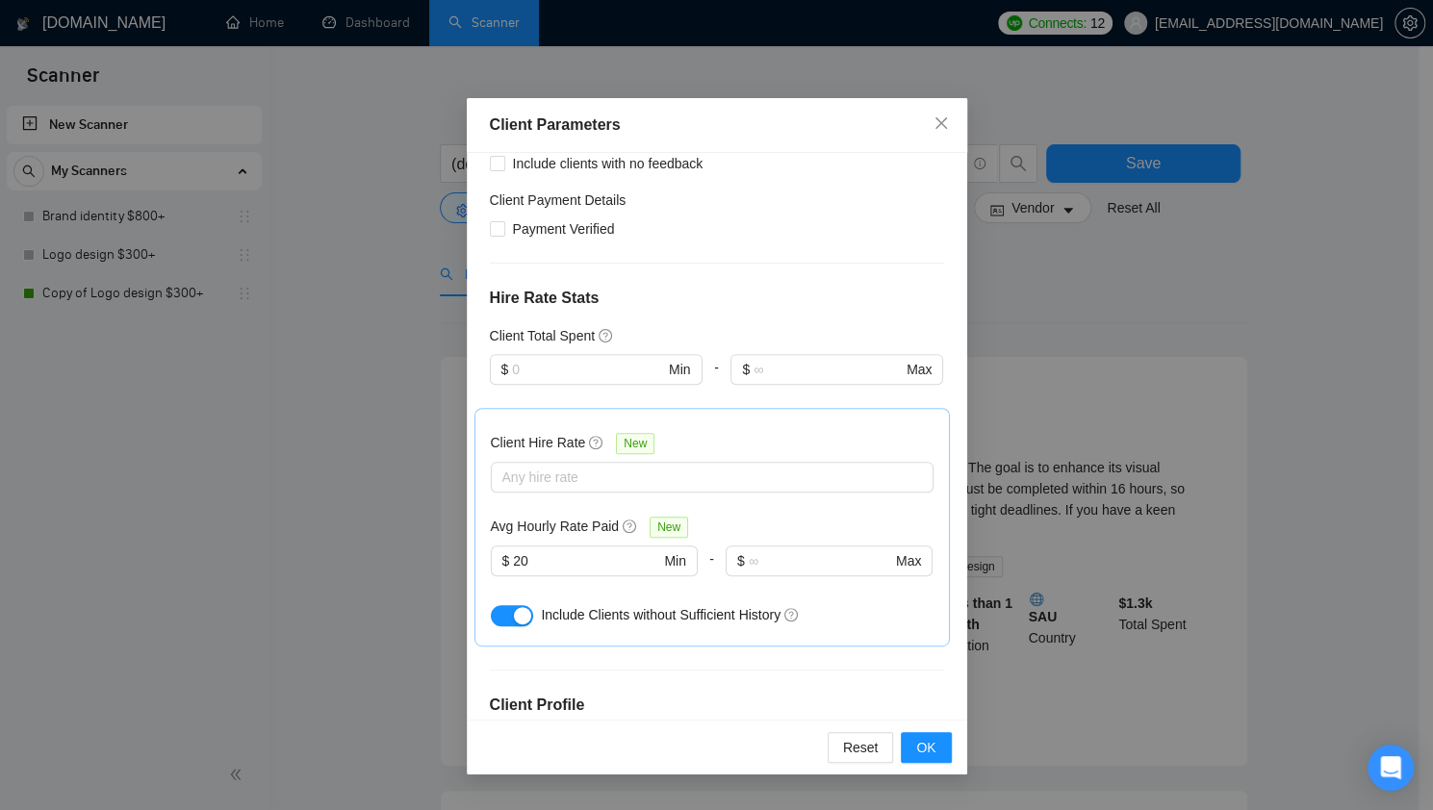
scroll to position [349, 0]
click at [665, 478] on div at bounding box center [703, 476] width 414 height 23
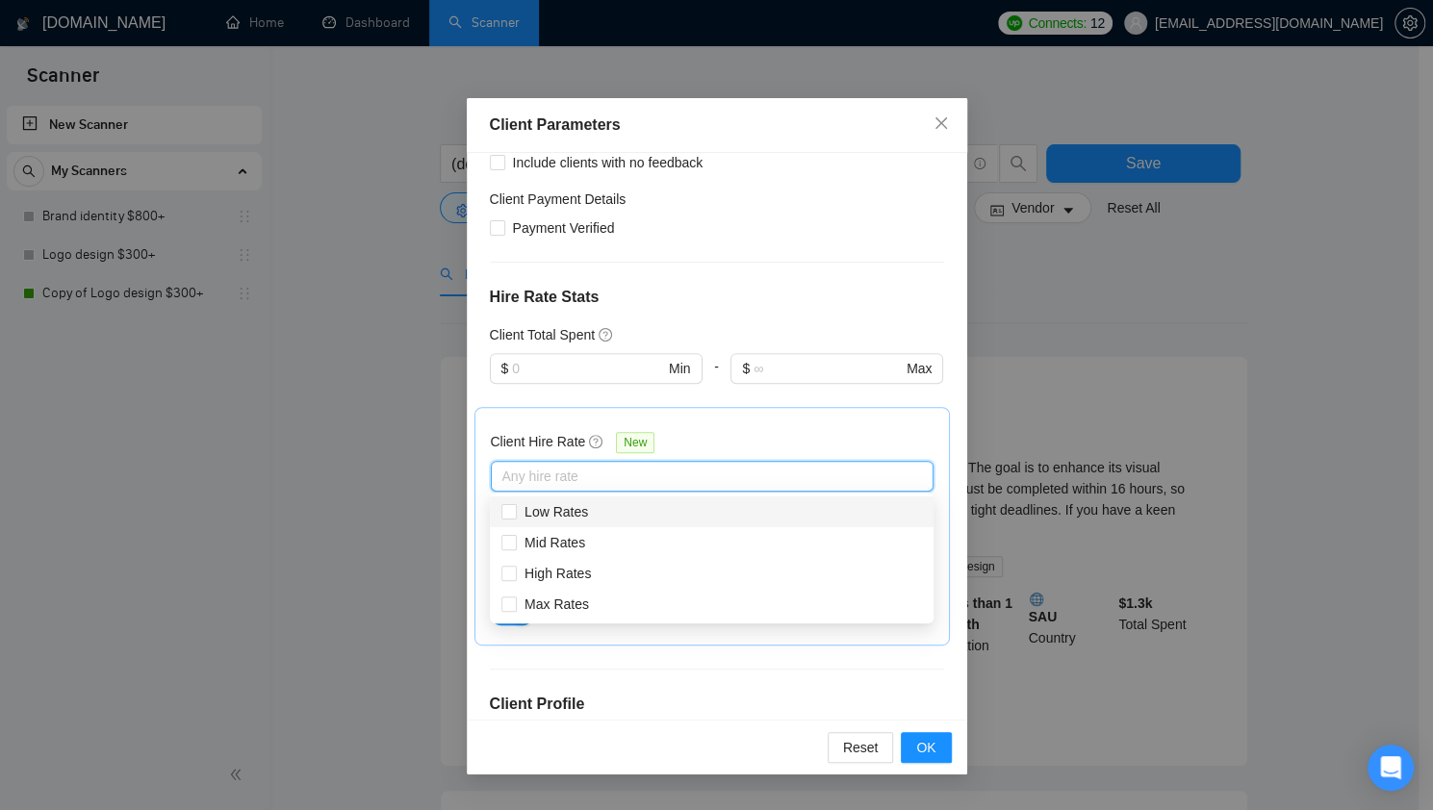
click at [665, 478] on div at bounding box center [703, 476] width 414 height 23
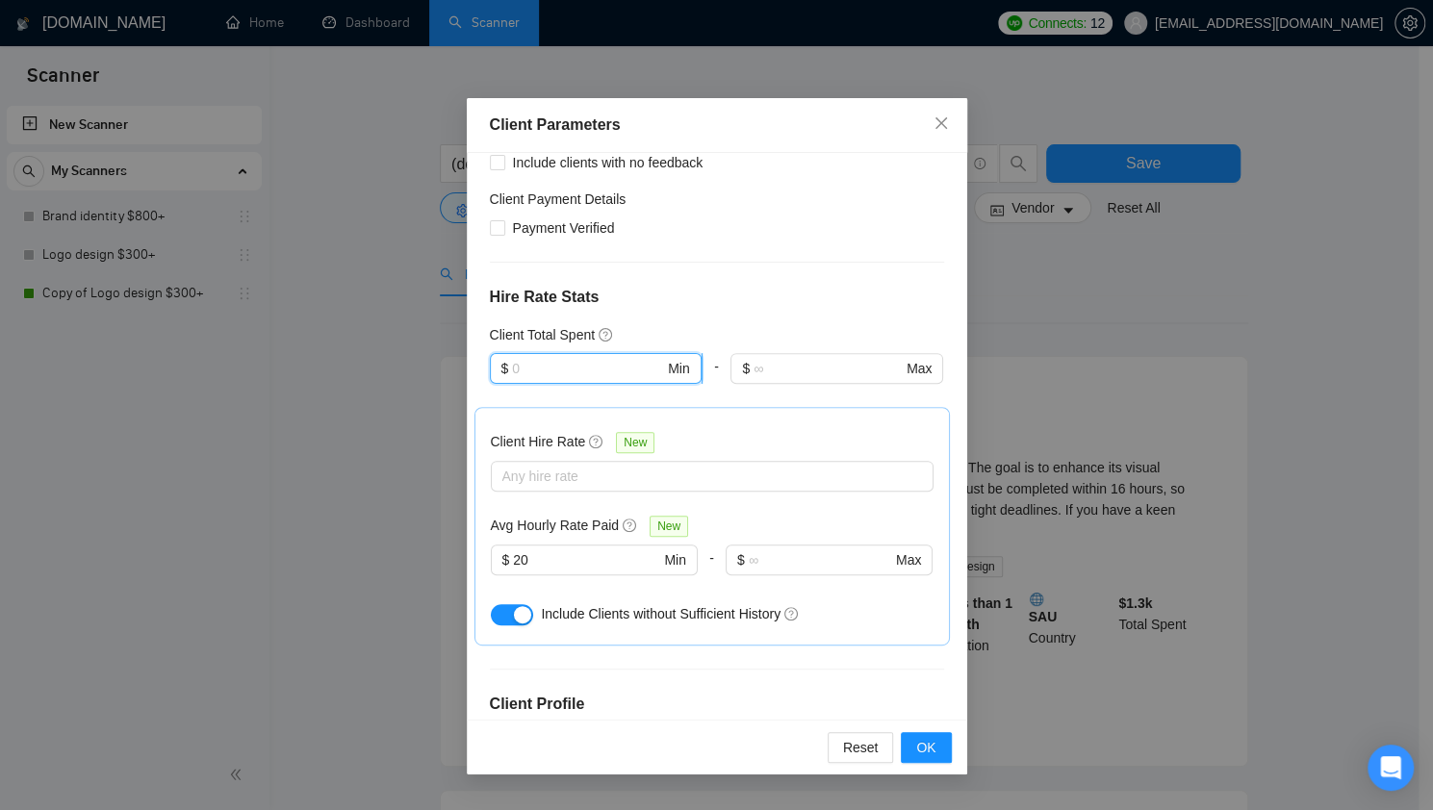
click at [602, 358] on input "text" at bounding box center [588, 368] width 152 height 21
type input "300"
click at [685, 260] on div "Client Location Include Client Countries Select Exclude Client Countries Select…" at bounding box center [717, 436] width 500 height 567
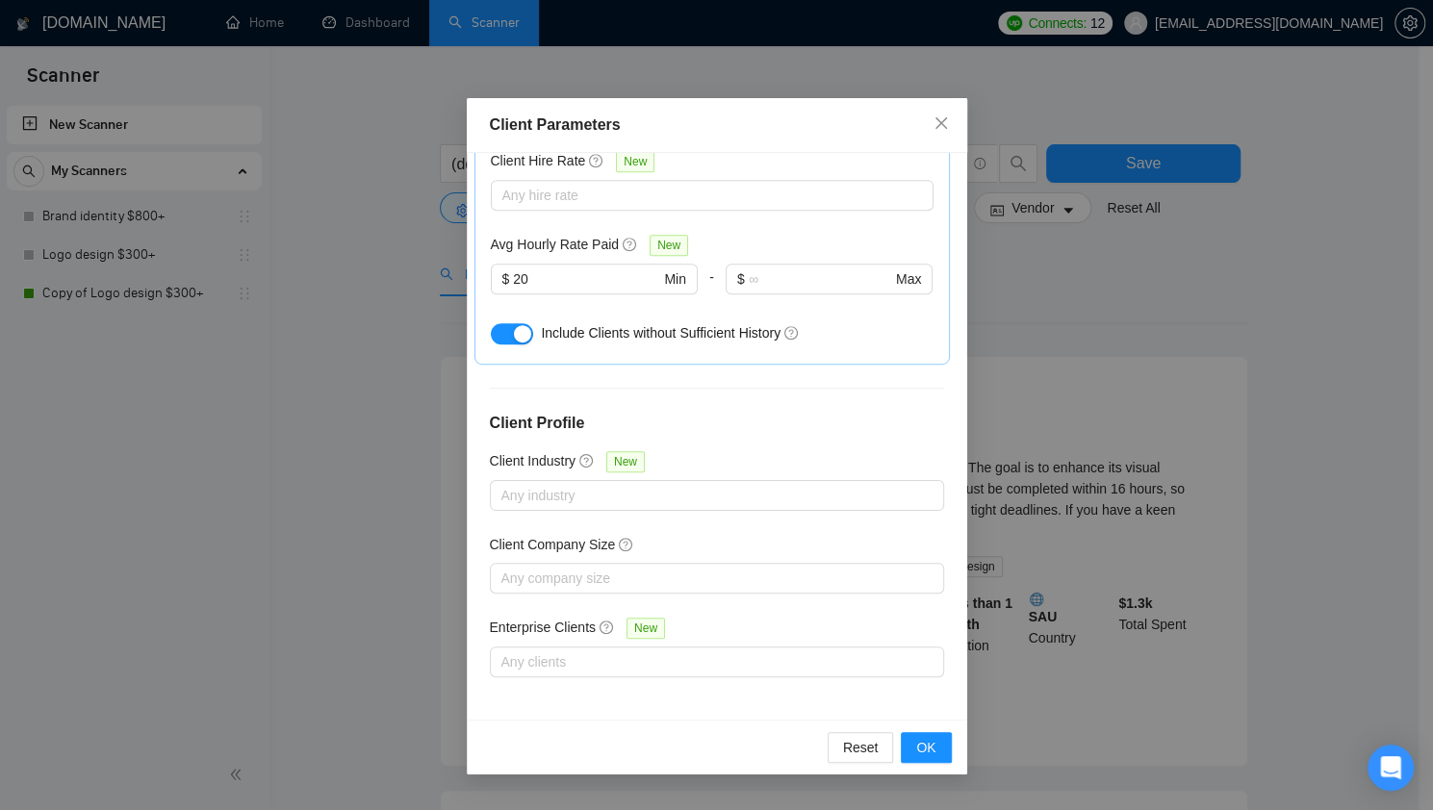
scroll to position [92, 0]
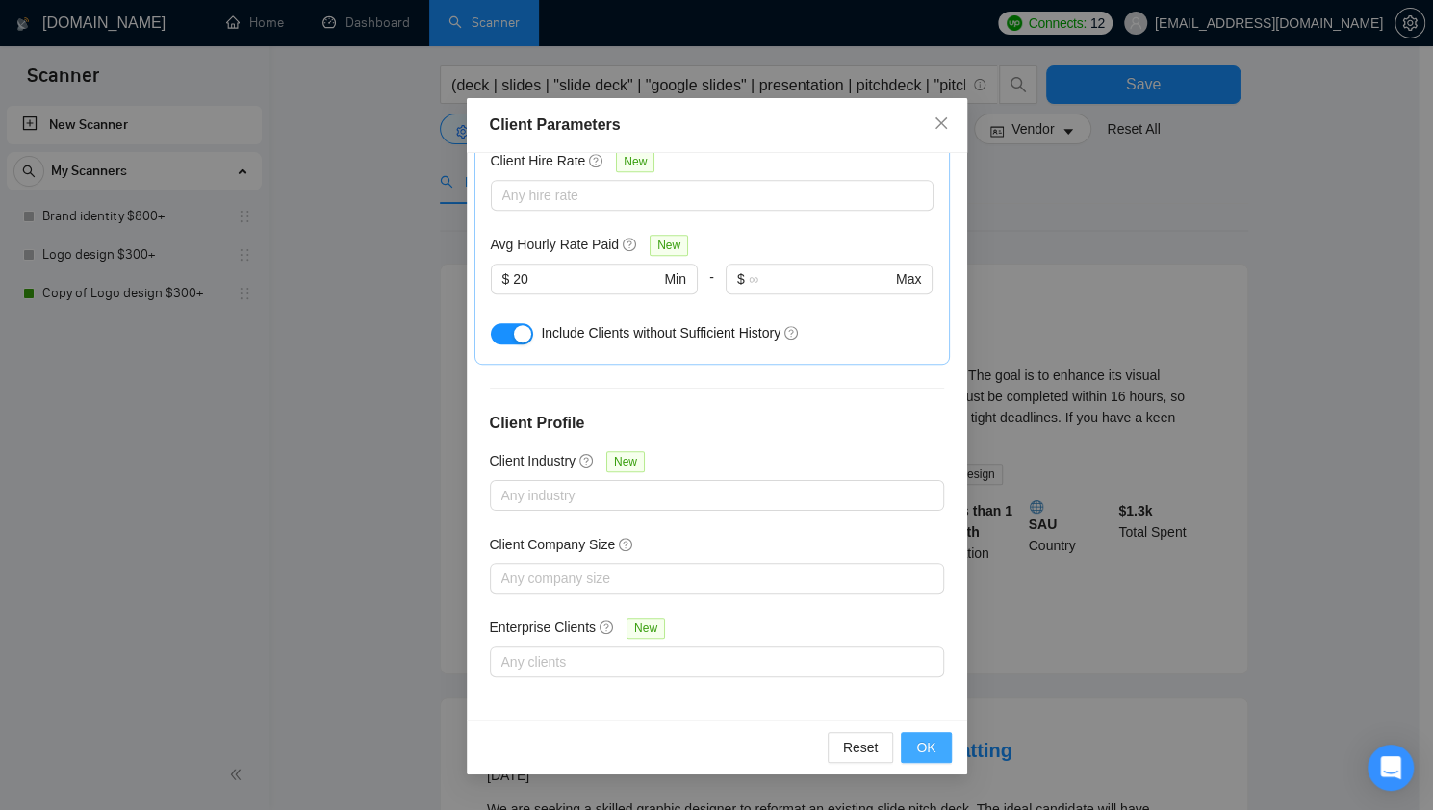
click at [926, 747] on span "OK" at bounding box center [925, 747] width 19 height 21
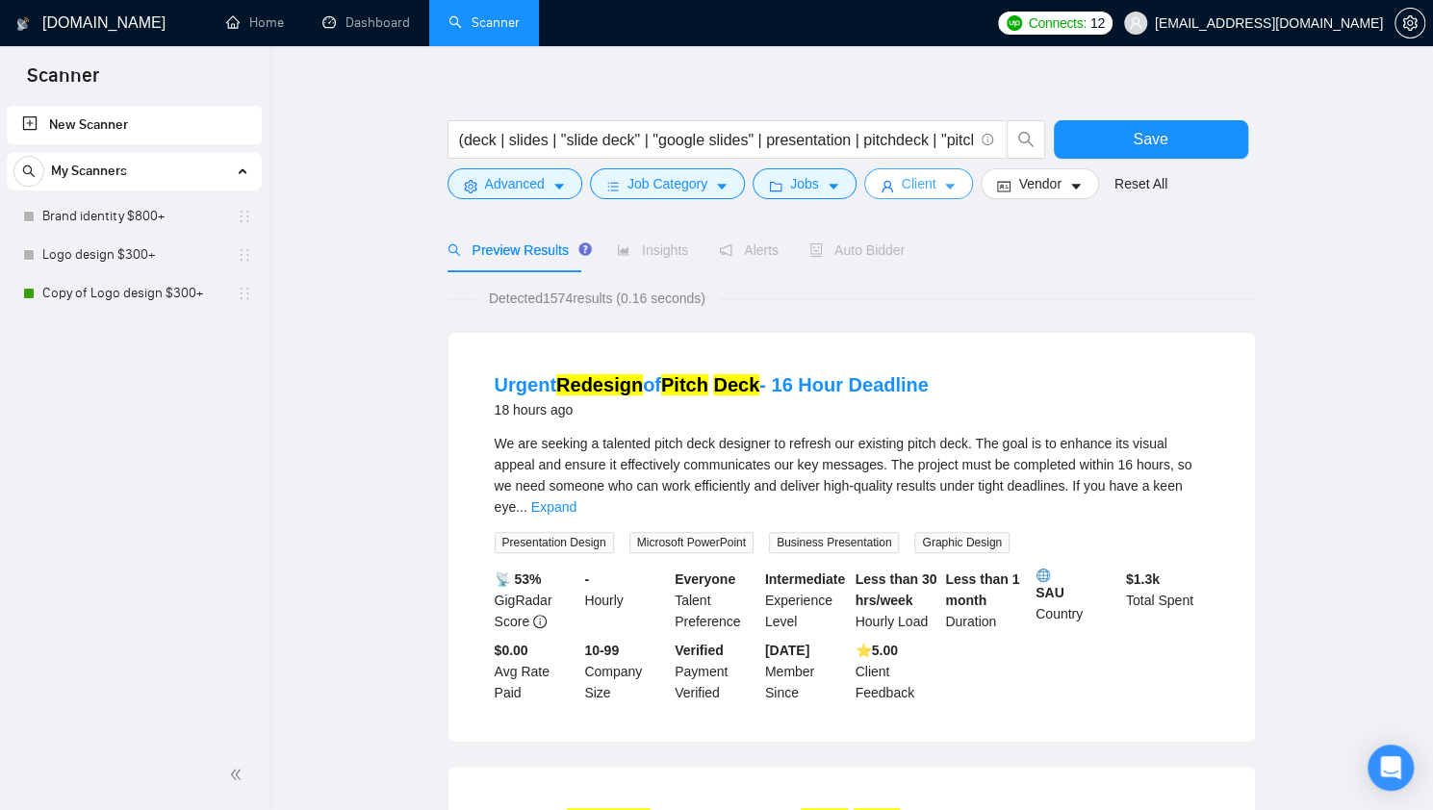
scroll to position [0, 0]
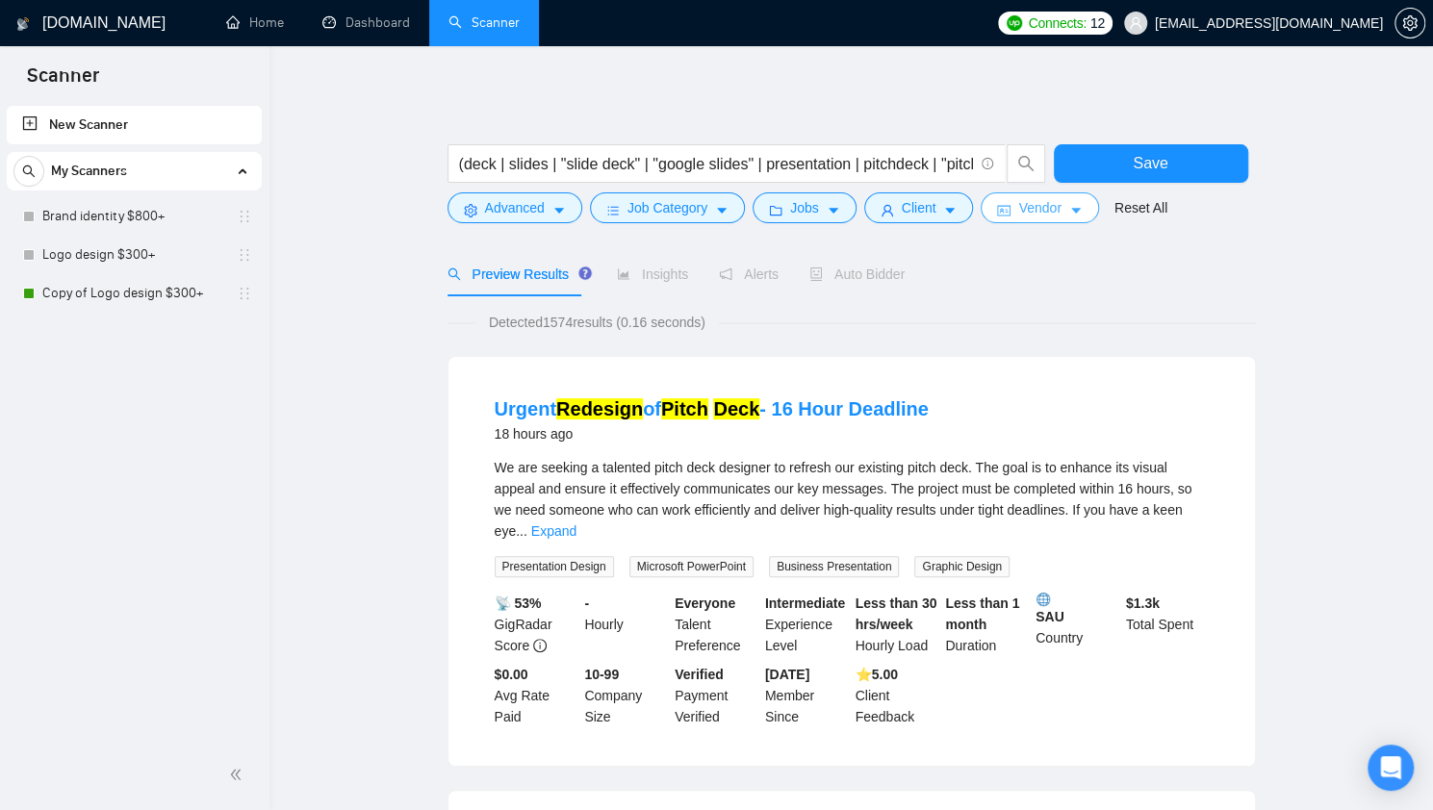
click at [1018, 211] on span "Vendor" at bounding box center [1039, 207] width 42 height 21
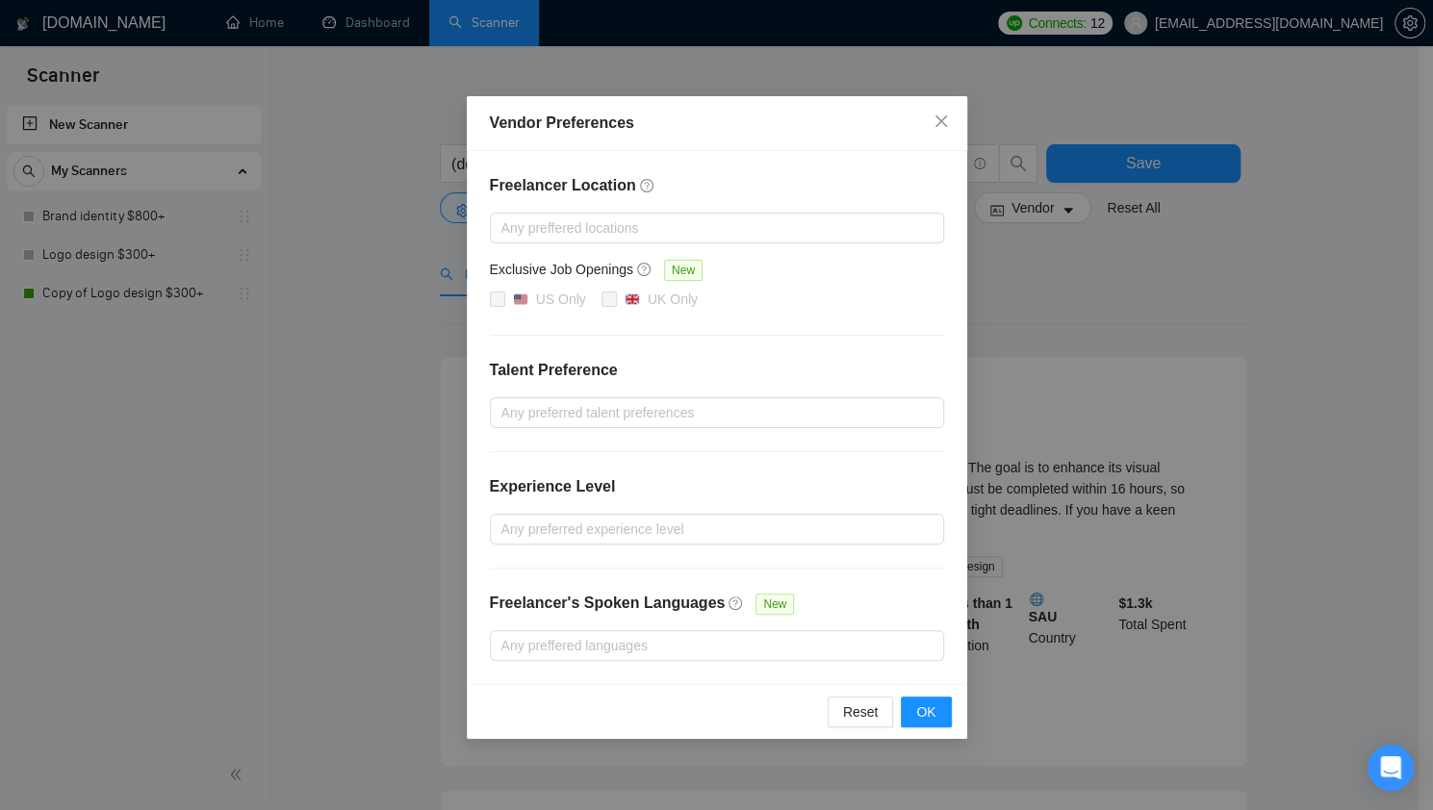
scroll to position [362, 0]
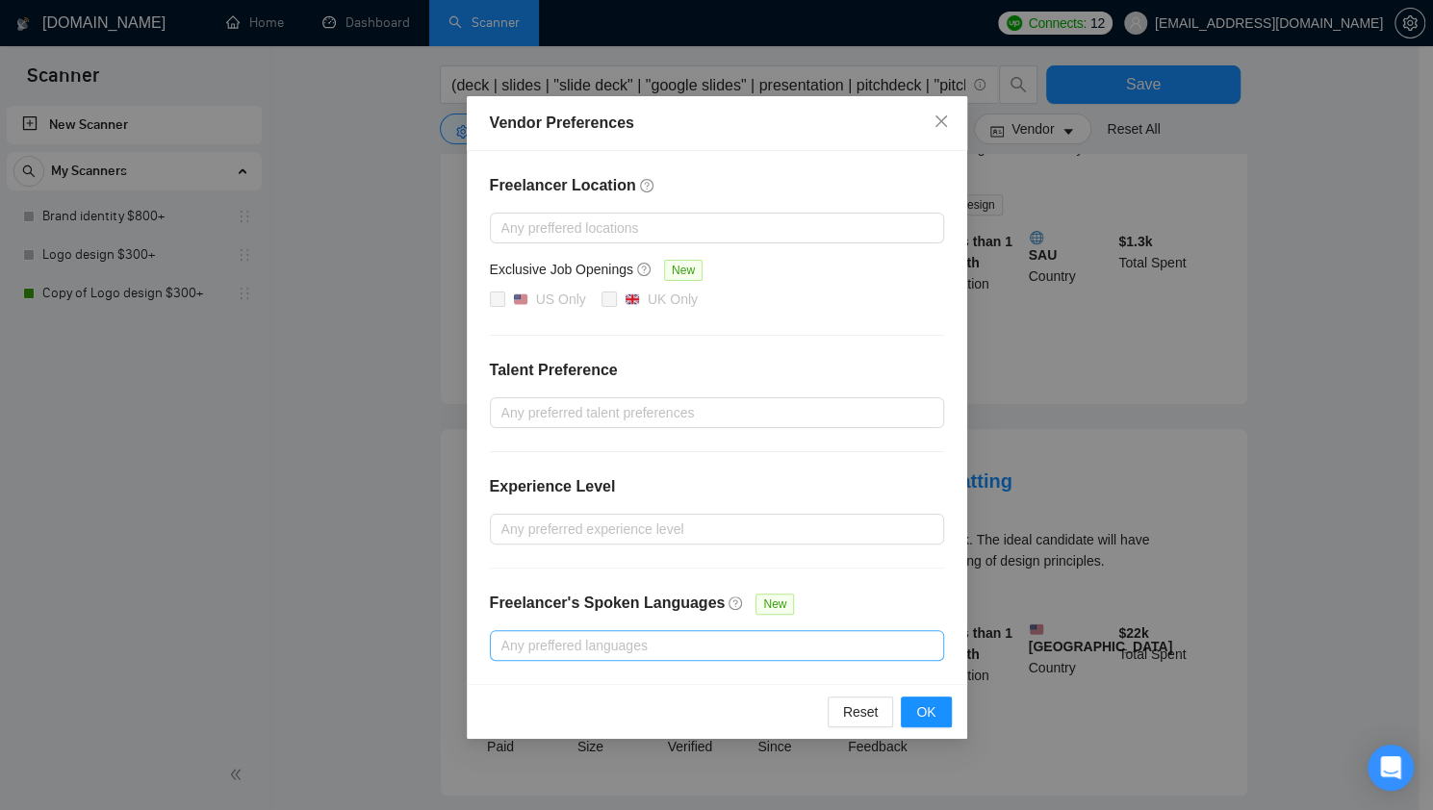
click at [645, 641] on div at bounding box center [707, 645] width 425 height 23
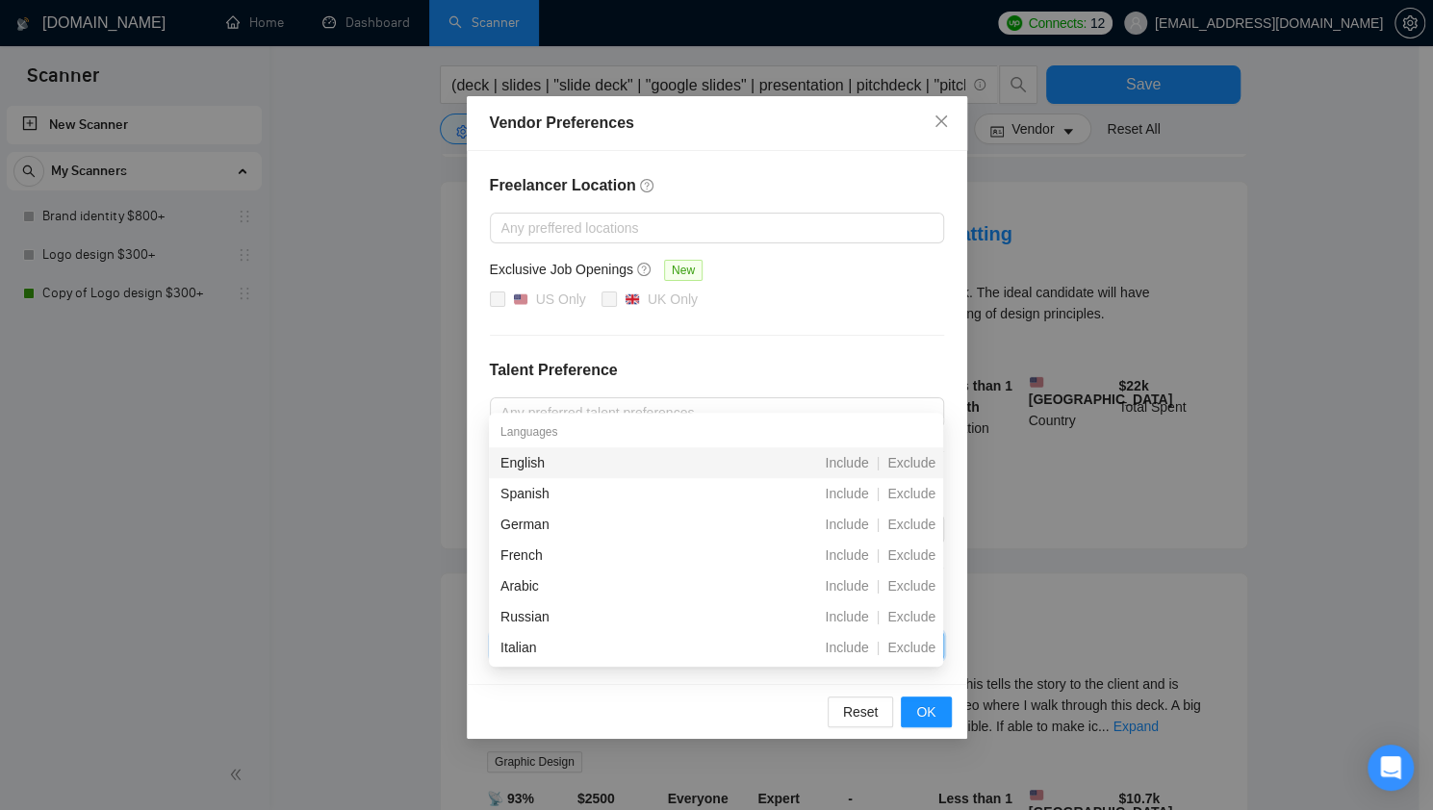
scroll to position [610, 0]
click at [889, 267] on div "Exclusive Job Openings New" at bounding box center [717, 274] width 454 height 30
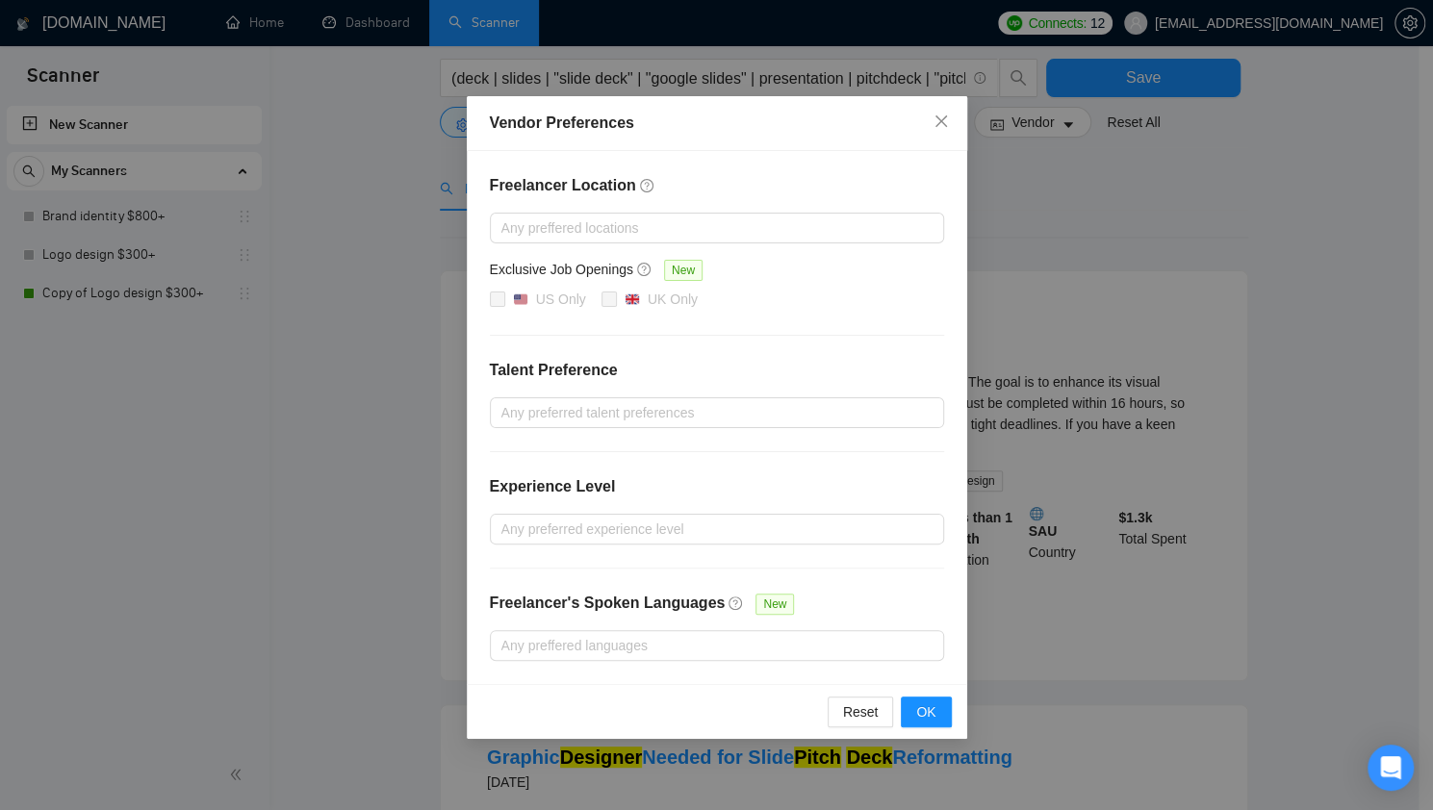
scroll to position [0, 0]
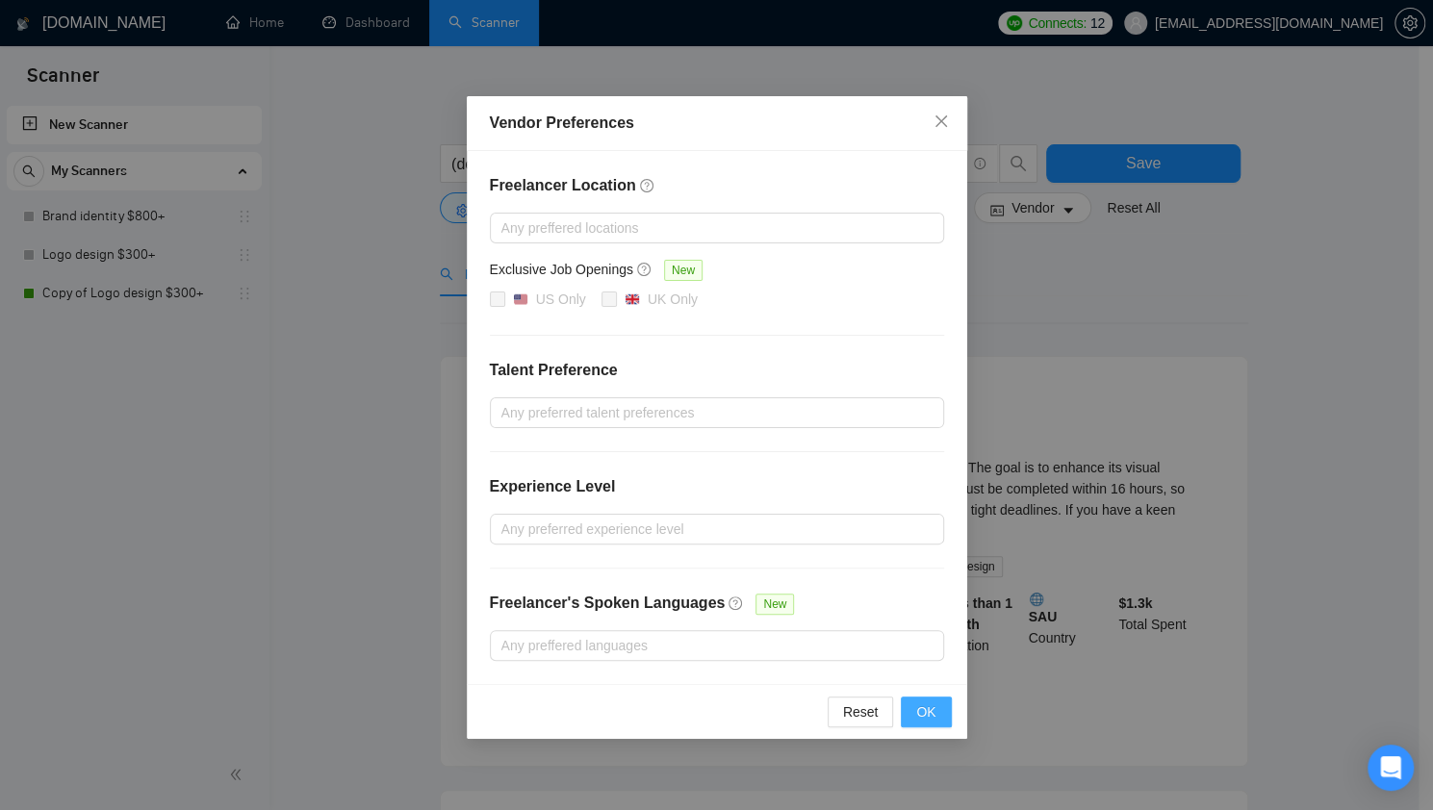
click at [926, 710] on span "OK" at bounding box center [925, 712] width 19 height 21
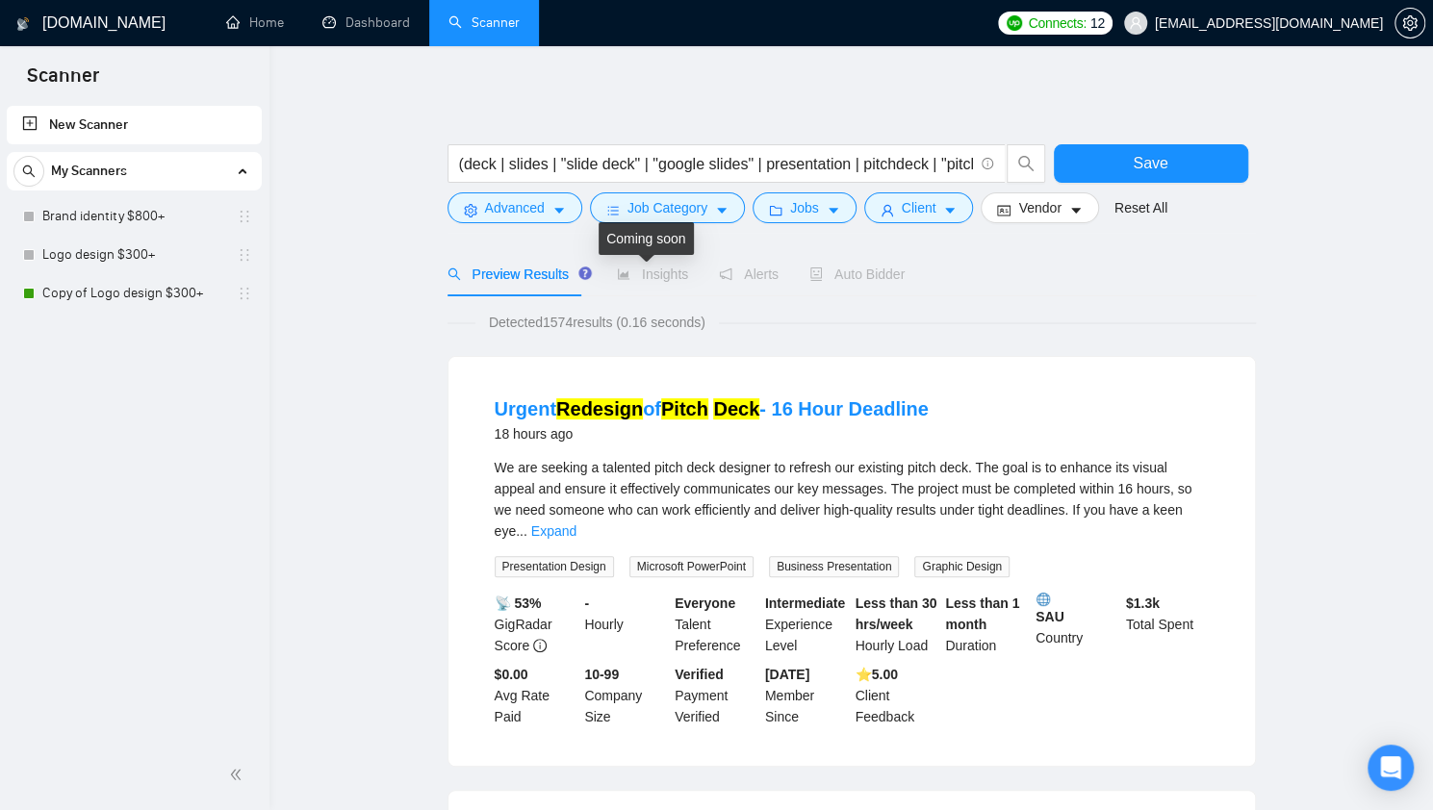
click at [653, 280] on span "Insights" at bounding box center [652, 274] width 71 height 15
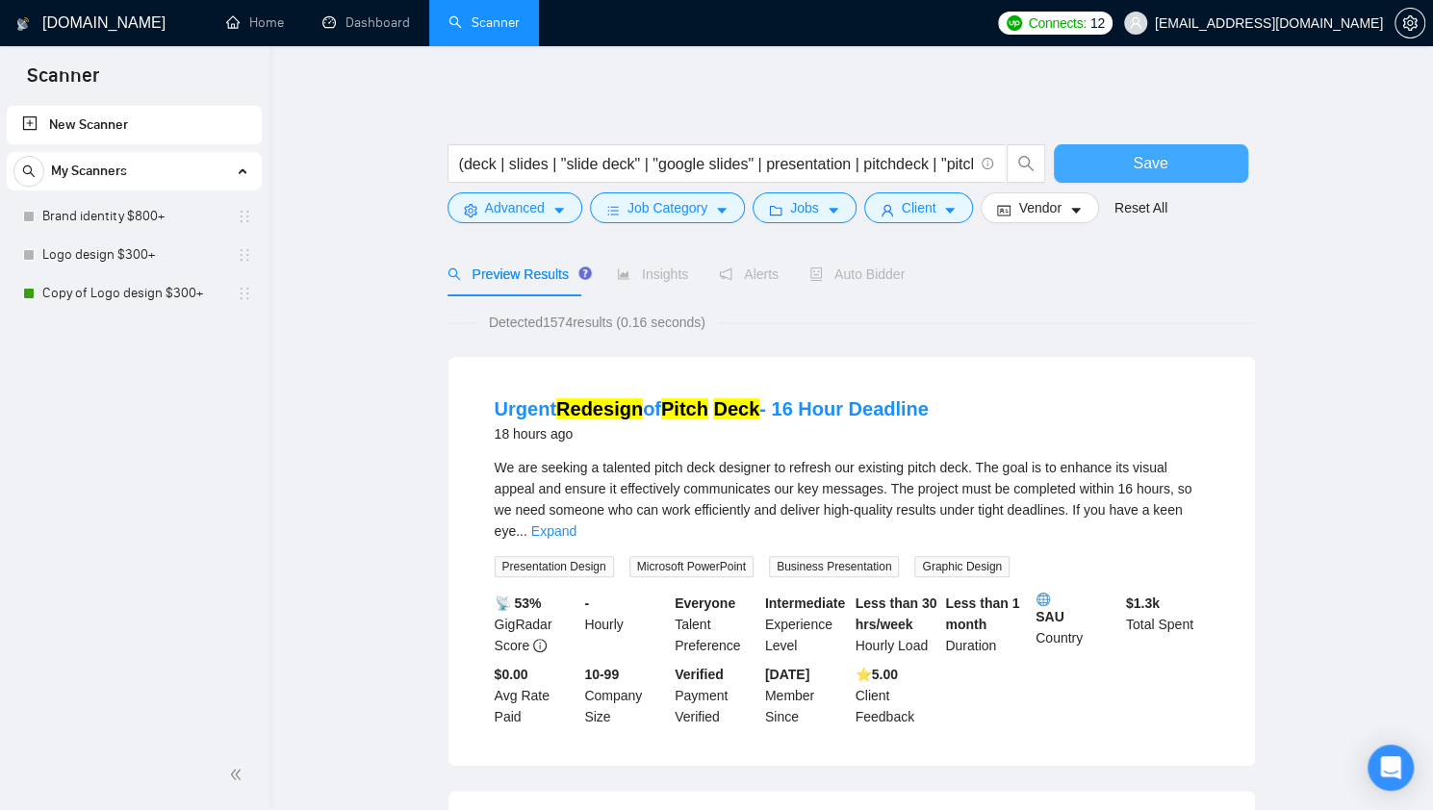
click at [1117, 166] on button "Save" at bounding box center [1151, 163] width 194 height 38
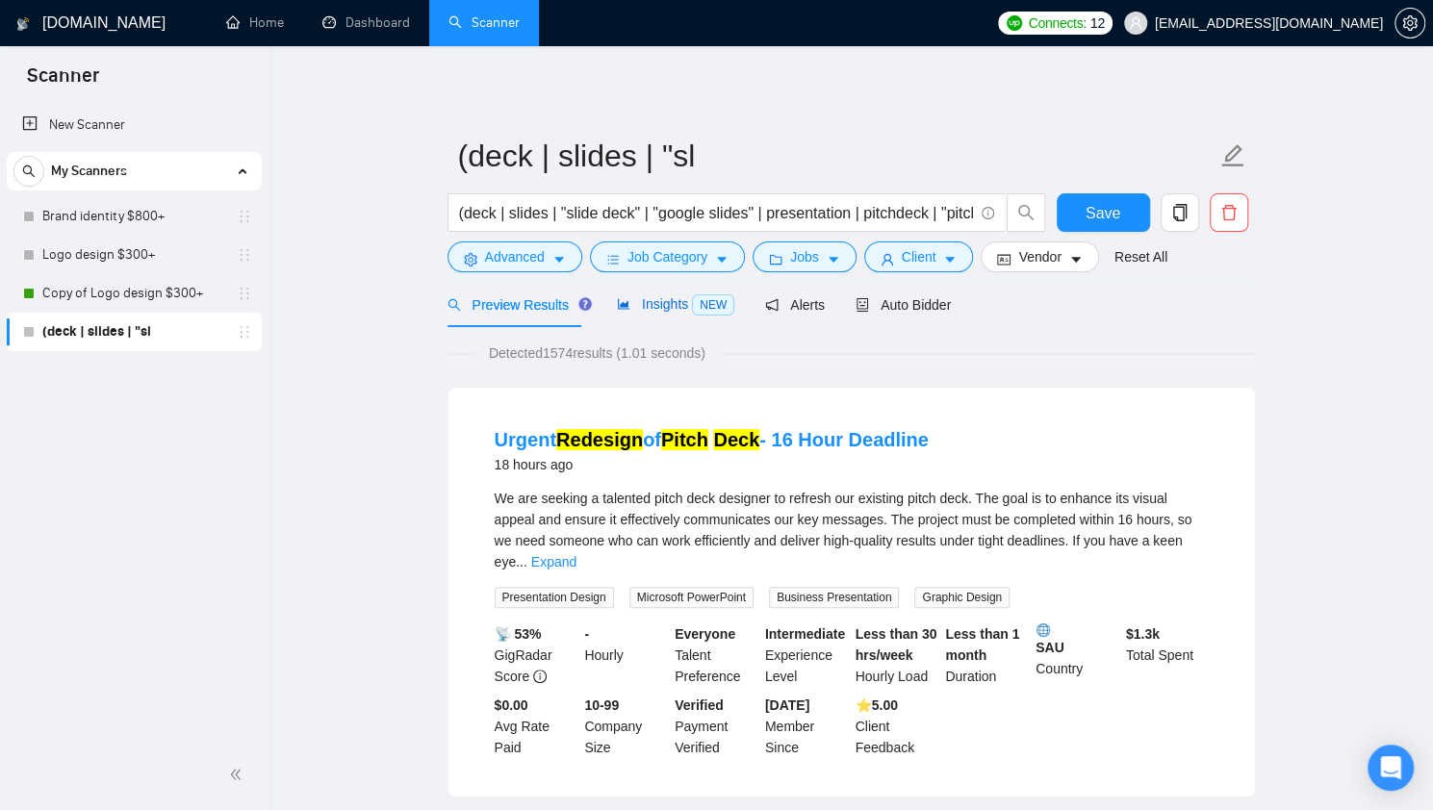
click at [658, 304] on span "Insights NEW" at bounding box center [675, 303] width 117 height 15
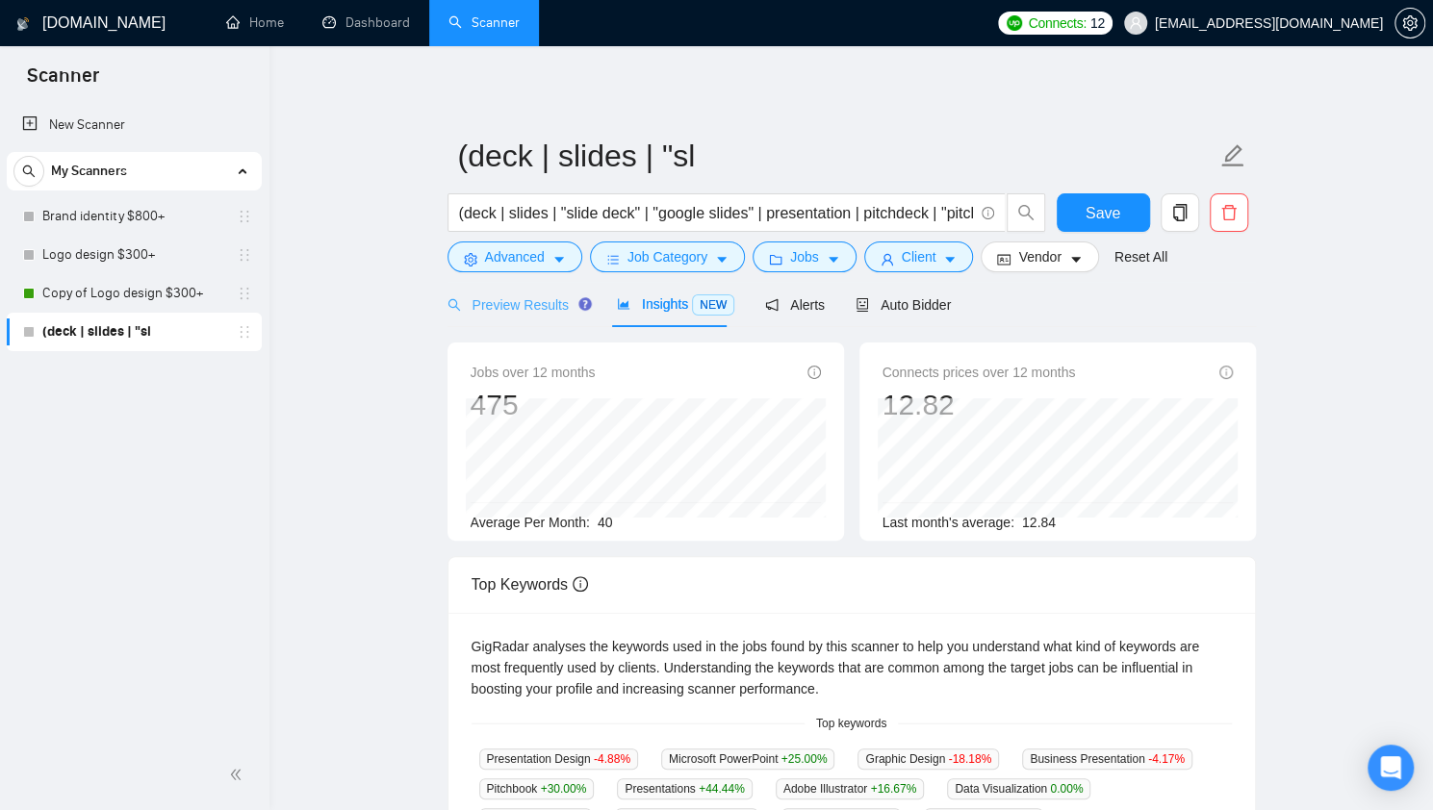
click at [521, 290] on div "Preview Results" at bounding box center [517, 304] width 139 height 45
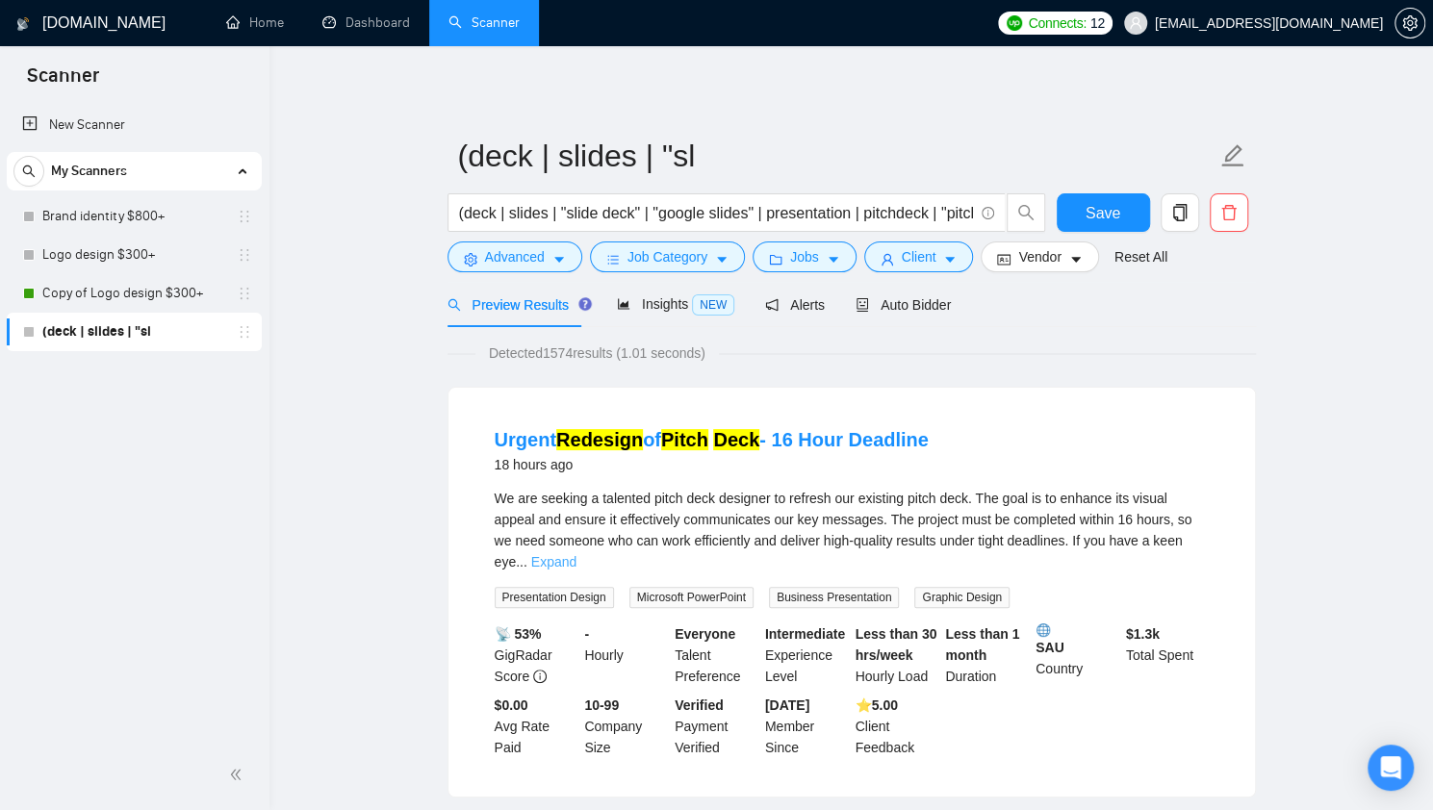
click at [576, 554] on link "Expand" at bounding box center [553, 561] width 45 height 15
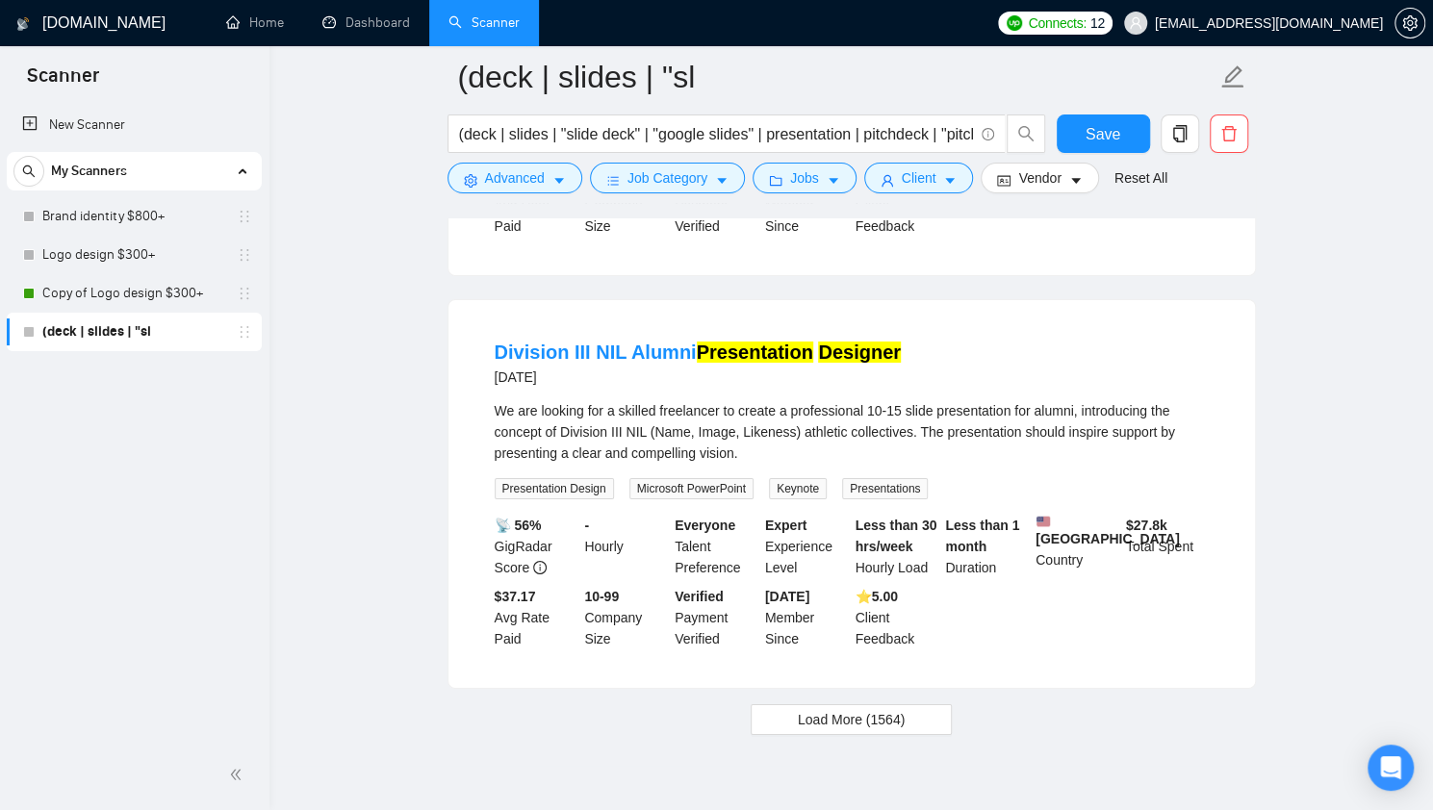
scroll to position [3983, 0]
click at [814, 710] on span "Load More (1564)" at bounding box center [851, 720] width 107 height 21
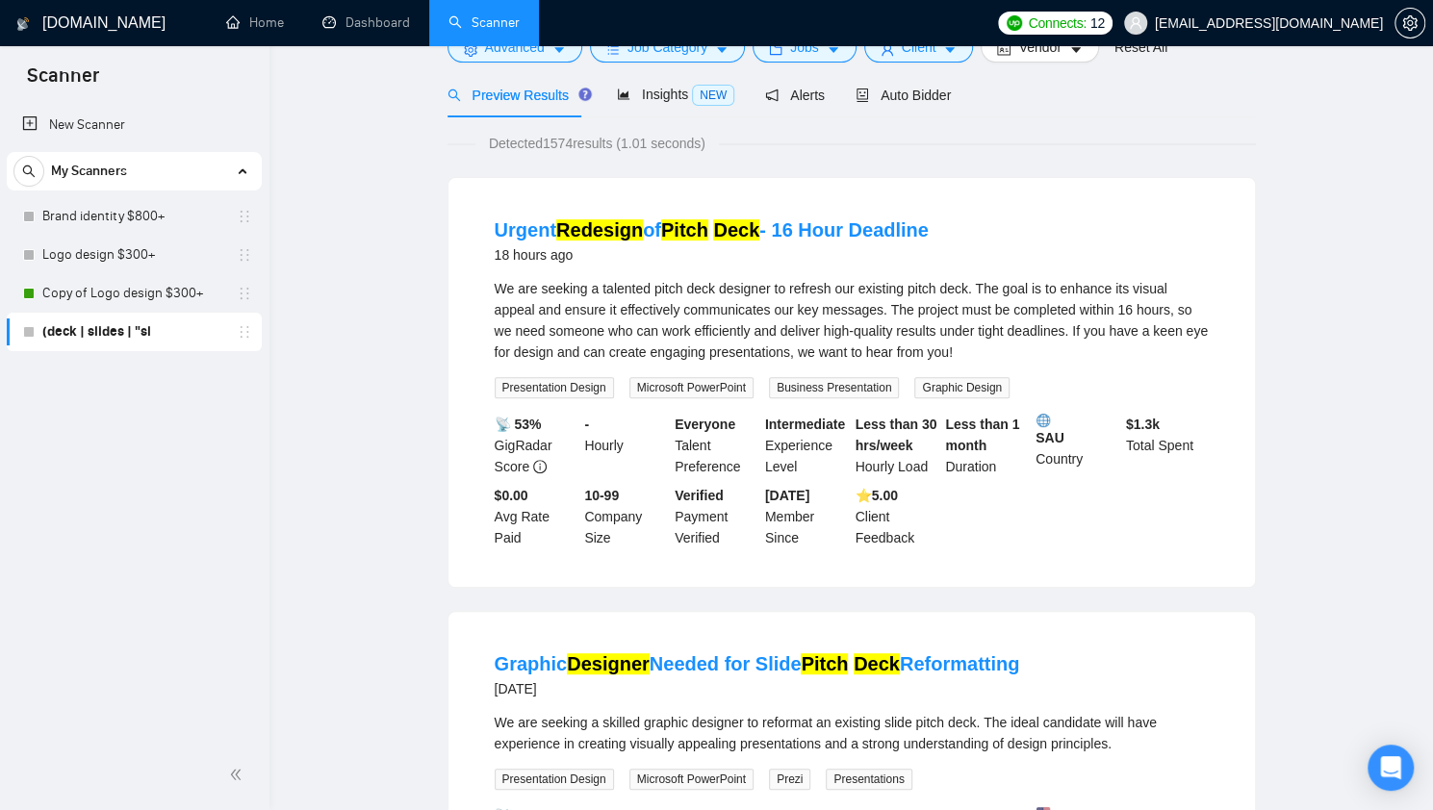
scroll to position [0, 0]
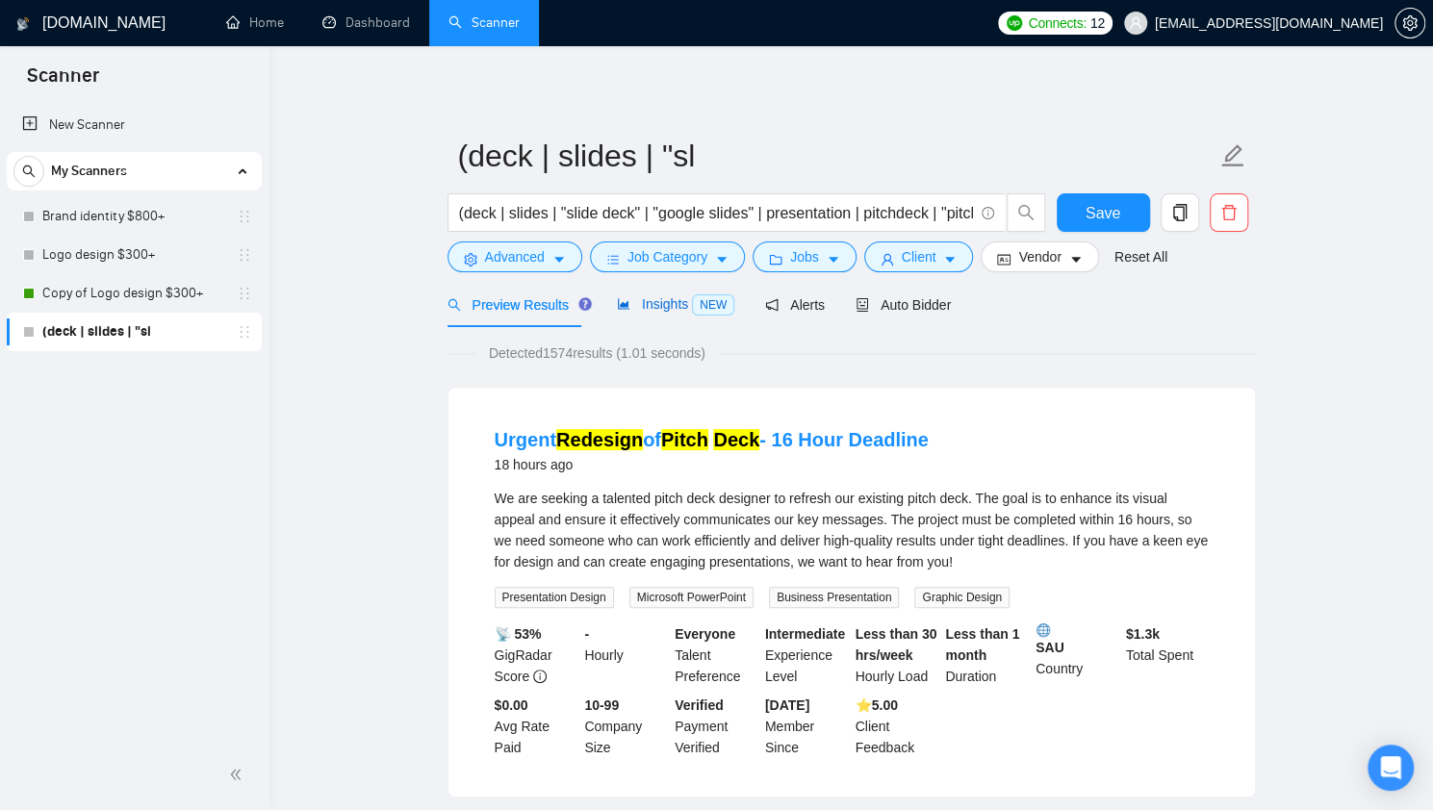
click at [666, 305] on span "Insights NEW" at bounding box center [675, 303] width 117 height 15
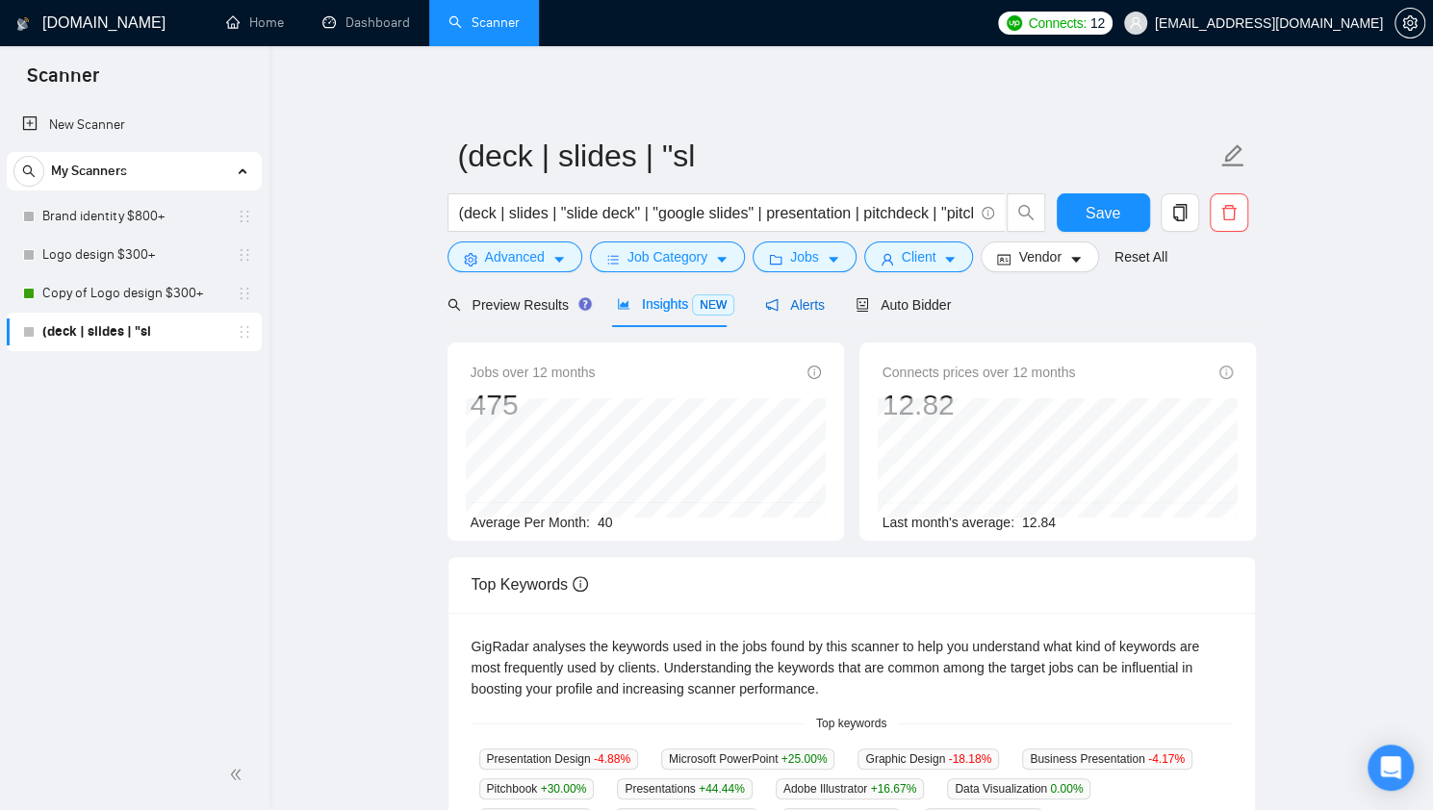
click at [786, 297] on span "Alerts" at bounding box center [795, 304] width 60 height 15
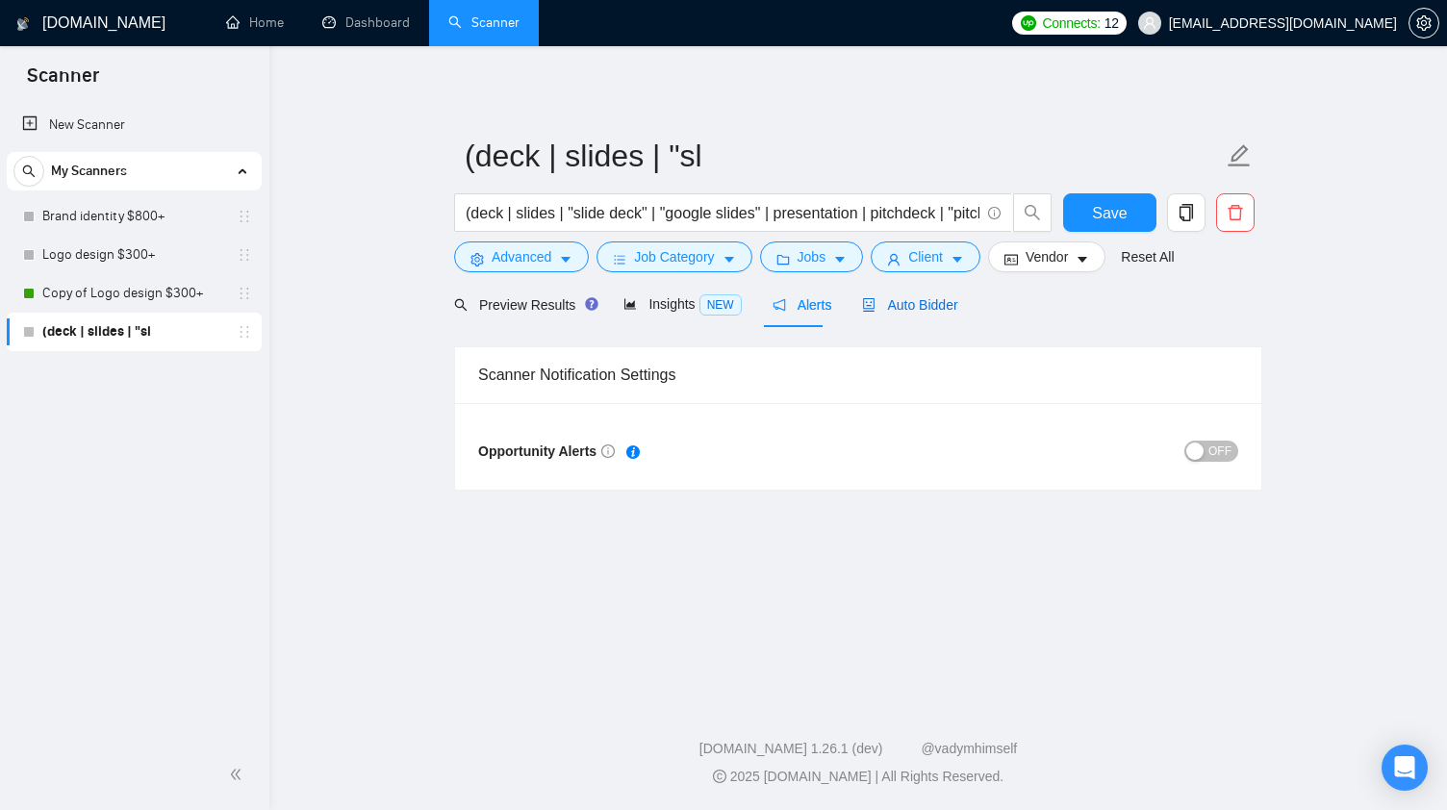
click at [893, 297] on span "Auto Bidder" at bounding box center [909, 304] width 95 height 15
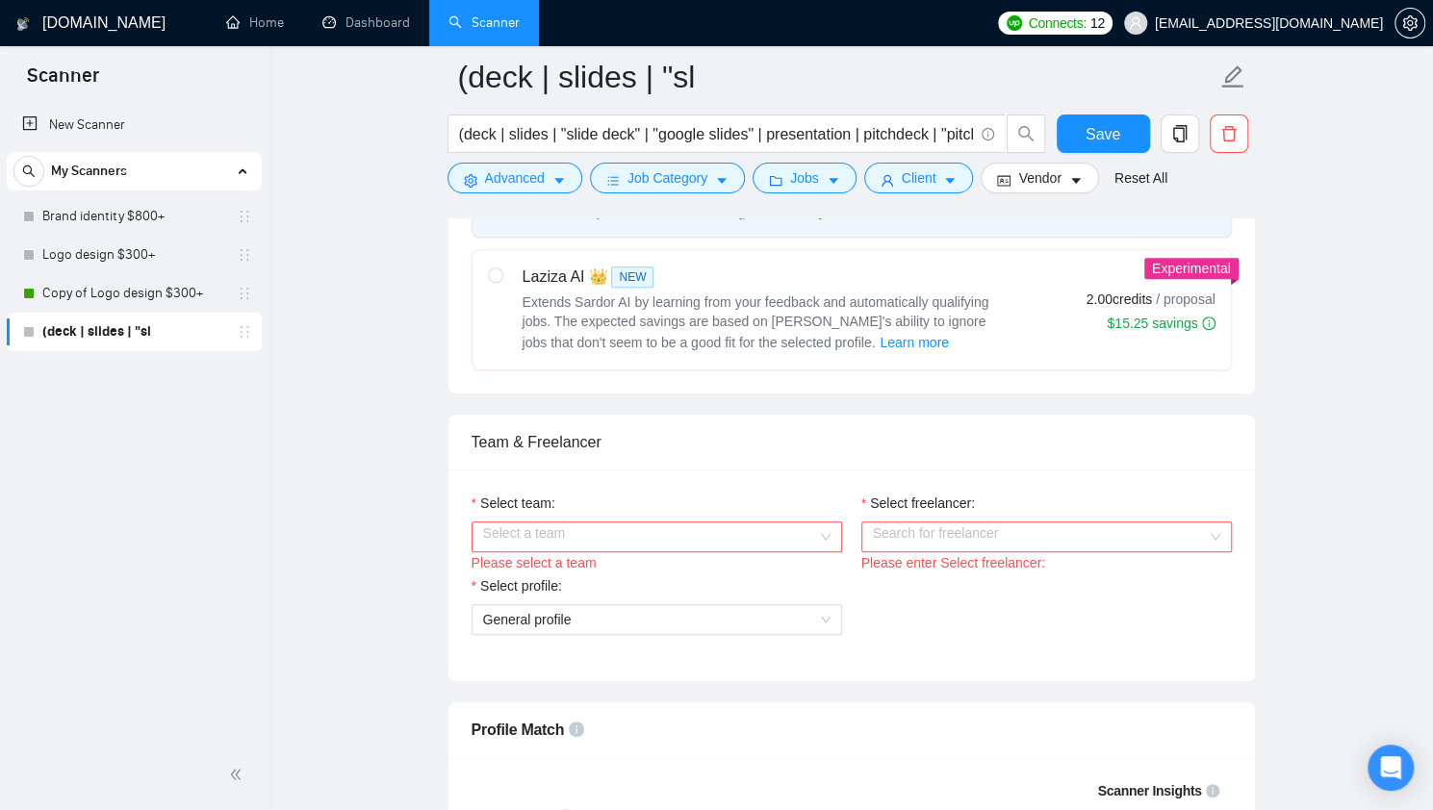
scroll to position [823, 0]
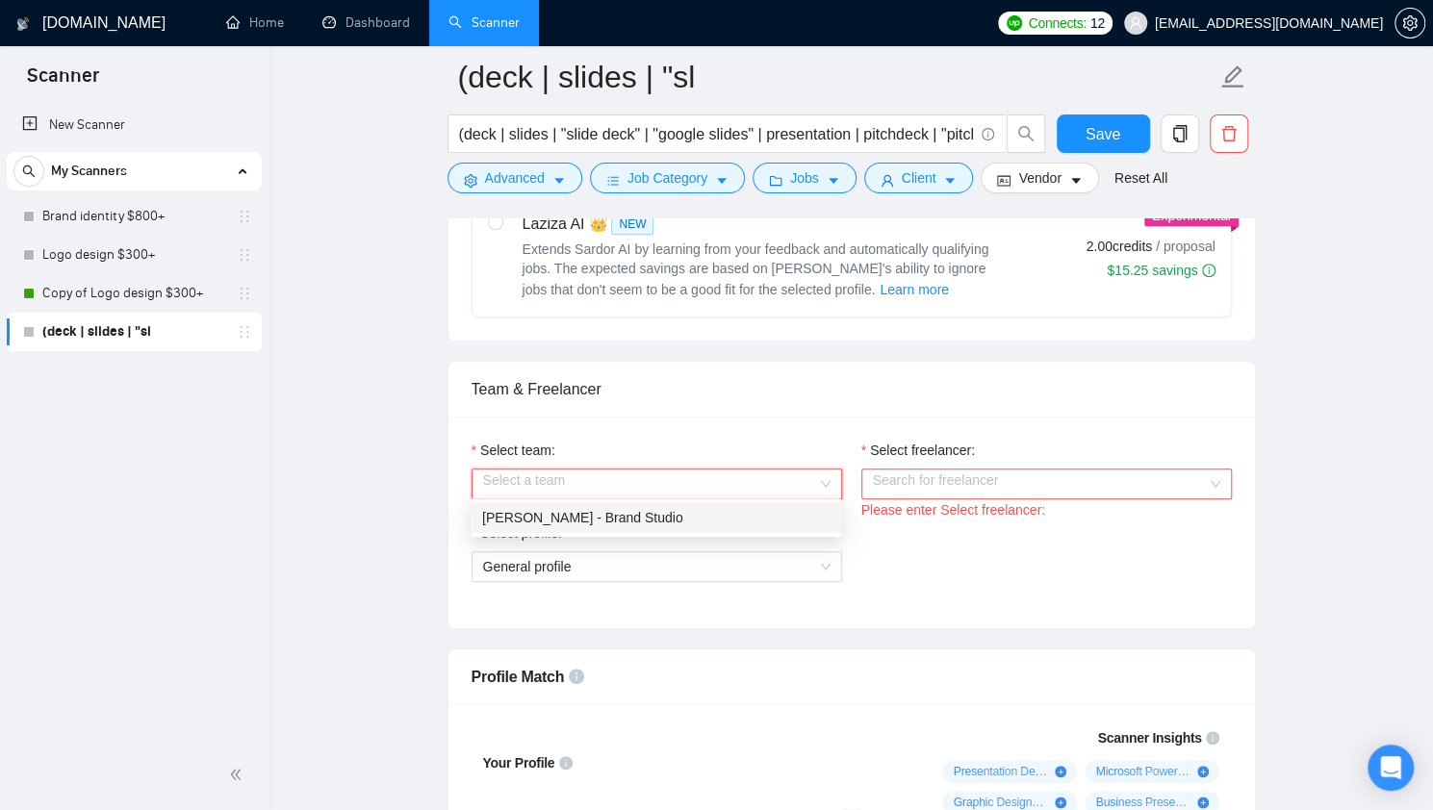
click at [697, 484] on input "Select team:" at bounding box center [650, 484] width 334 height 29
click at [696, 515] on div "Kobza - Brand Studio" at bounding box center [655, 517] width 347 height 21
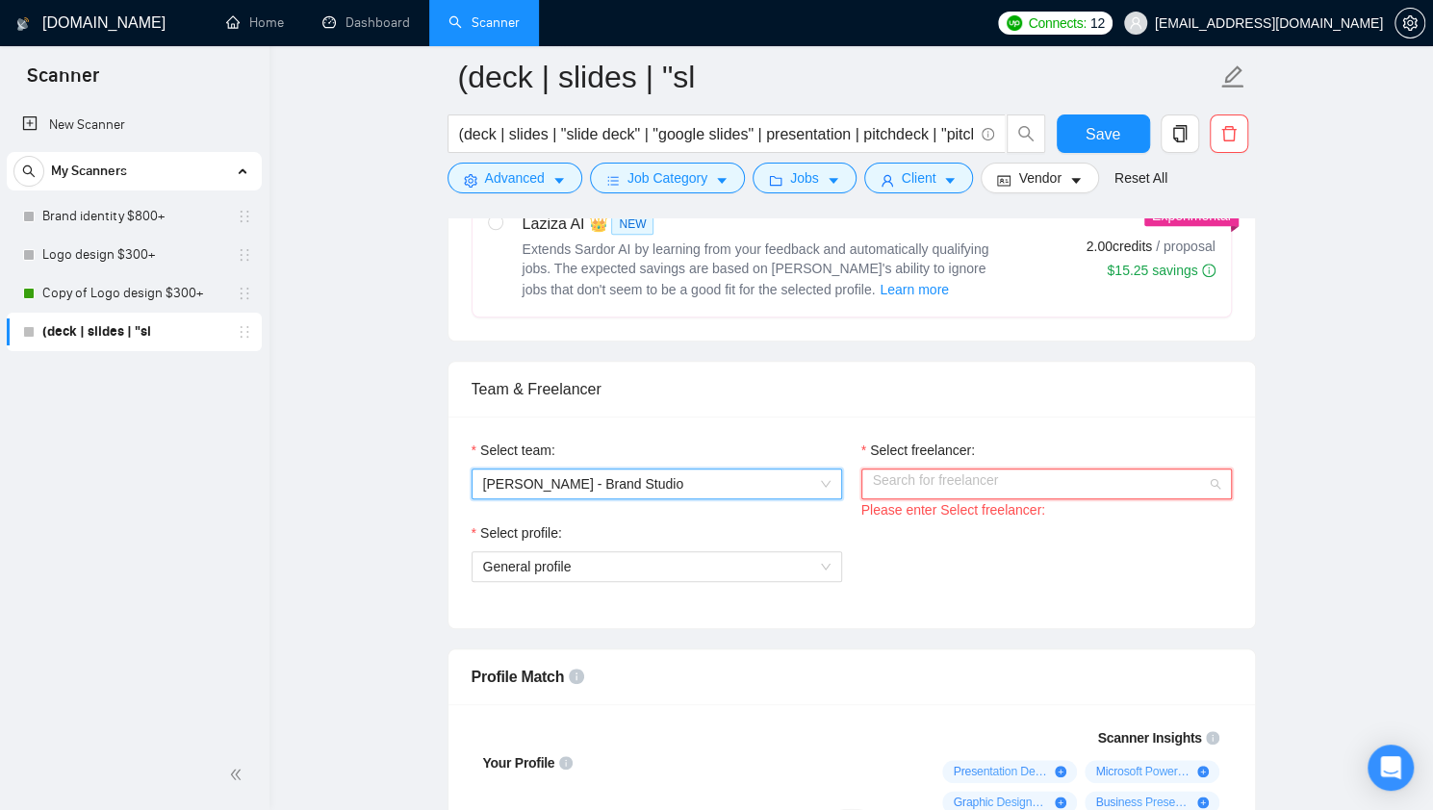
click at [960, 478] on input "Select freelancer:" at bounding box center [1040, 484] width 334 height 29
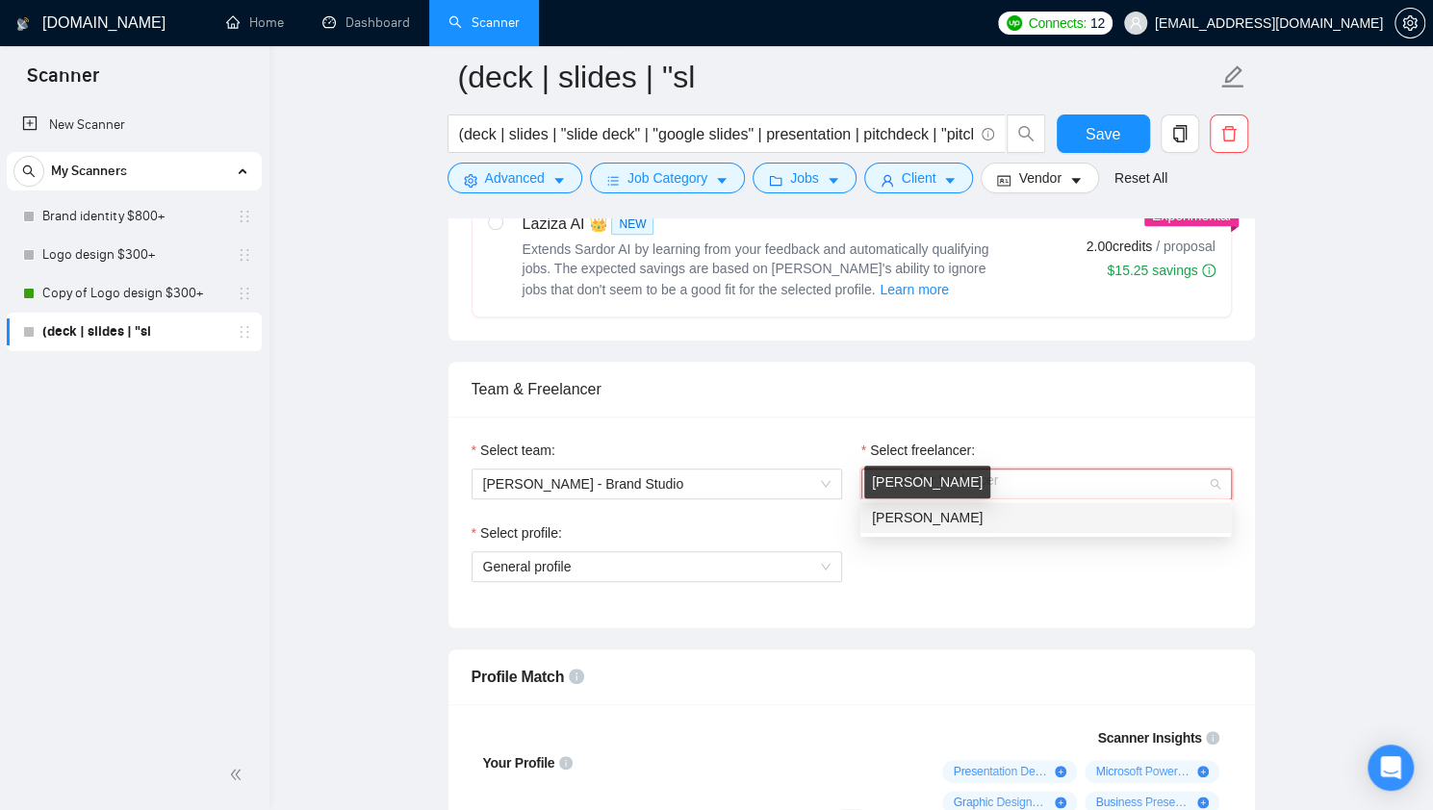
click at [913, 525] on span "Maksym Burov" at bounding box center [927, 517] width 111 height 15
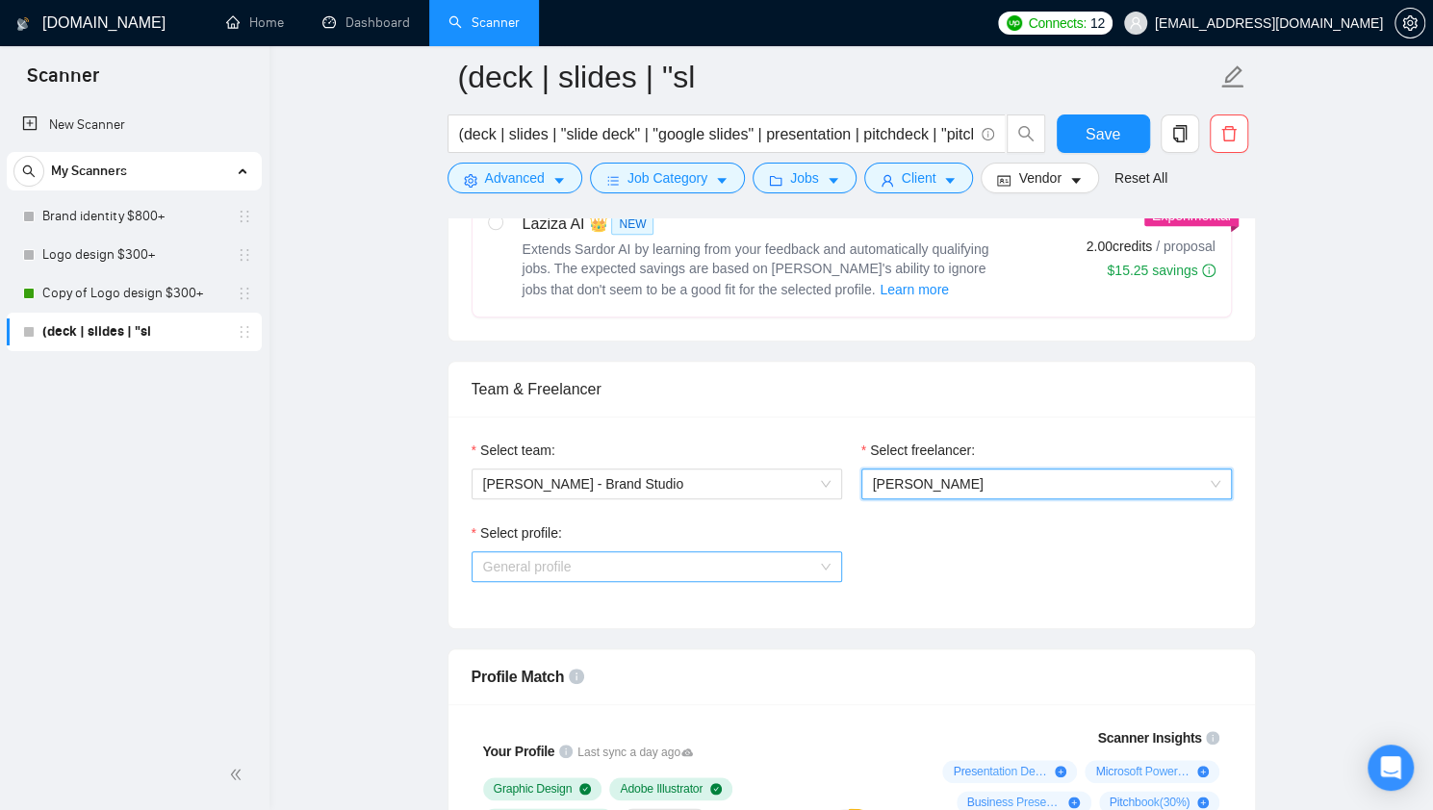
click at [808, 556] on span "General profile" at bounding box center [656, 566] width 347 height 29
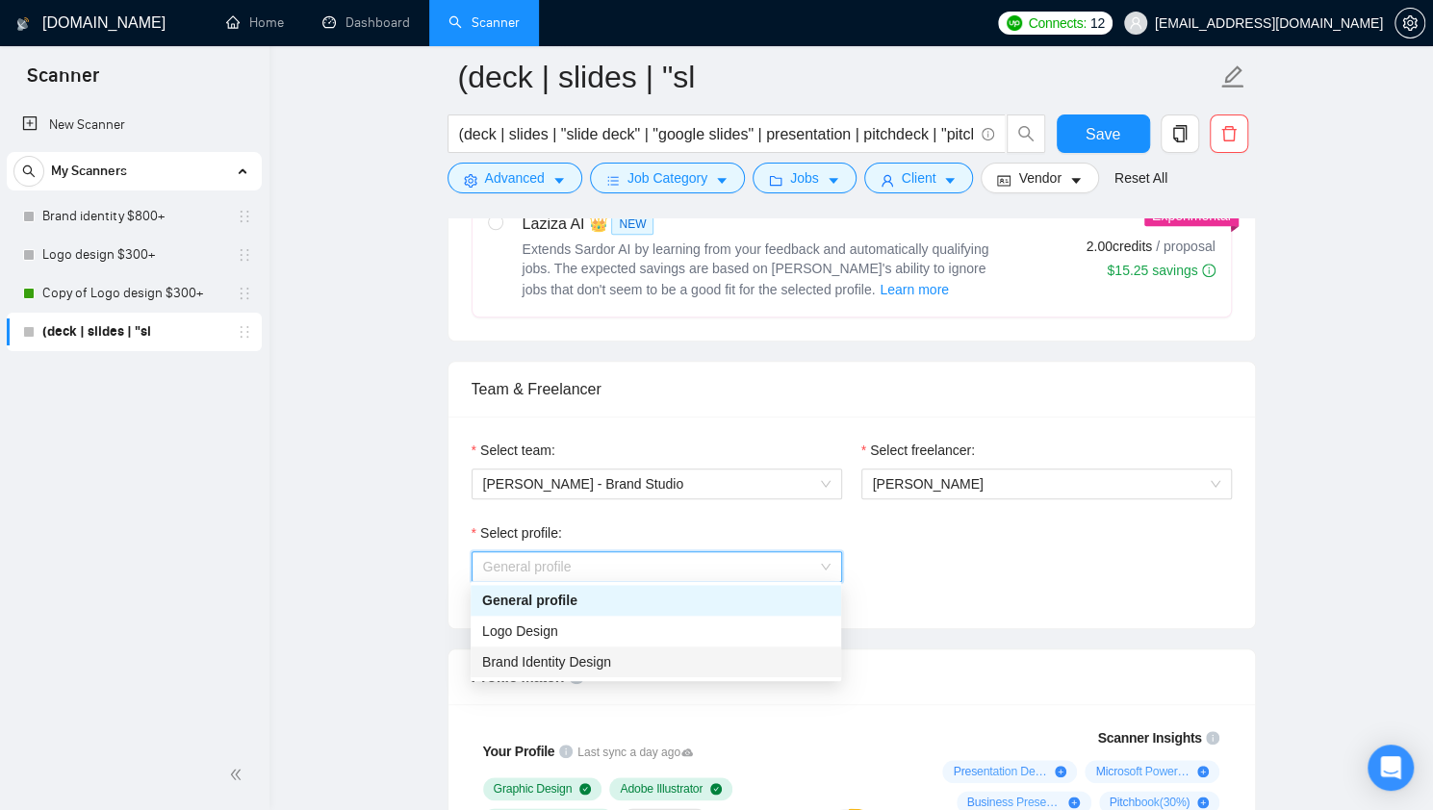
click at [766, 659] on div "Brand Identity Design" at bounding box center [655, 662] width 347 height 21
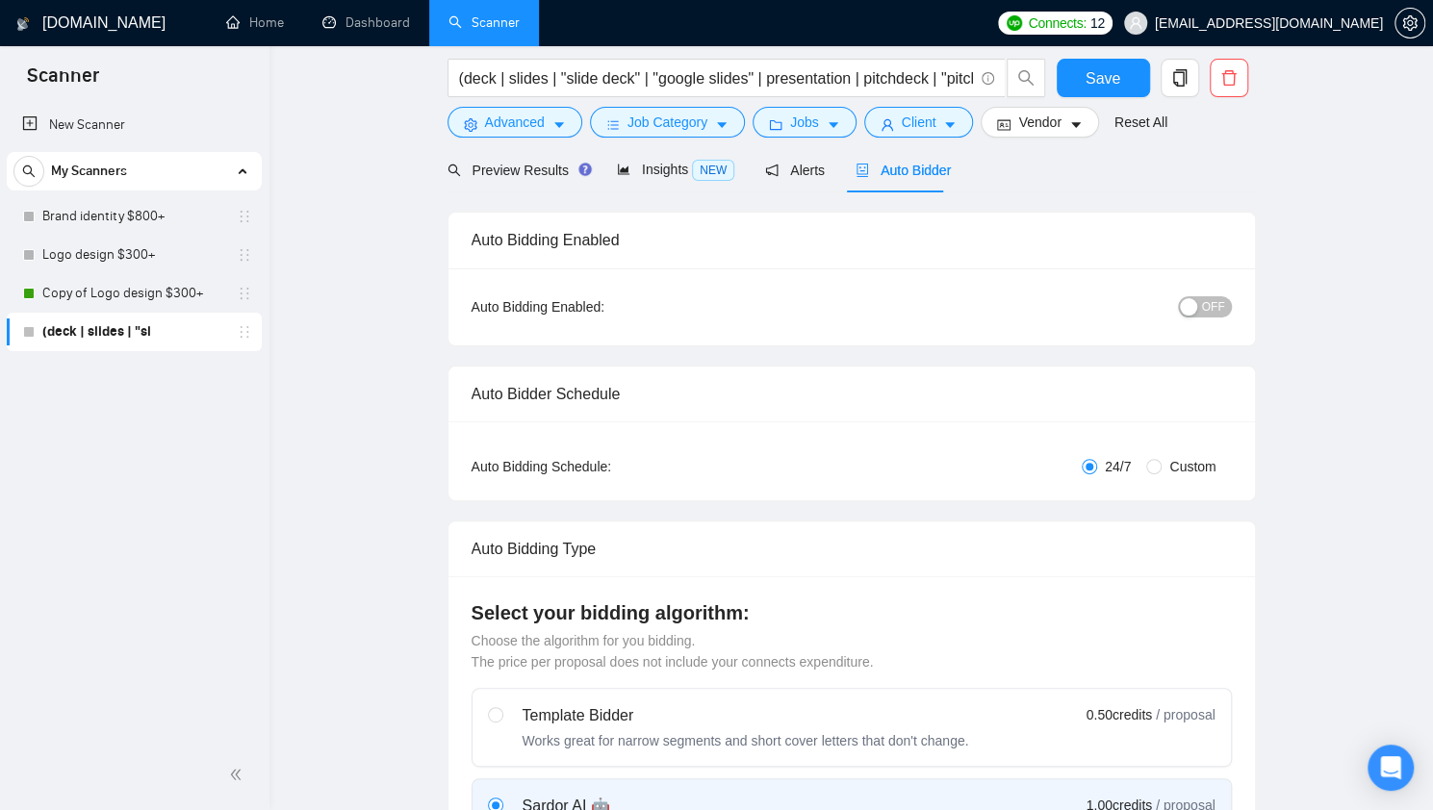
scroll to position [0, 0]
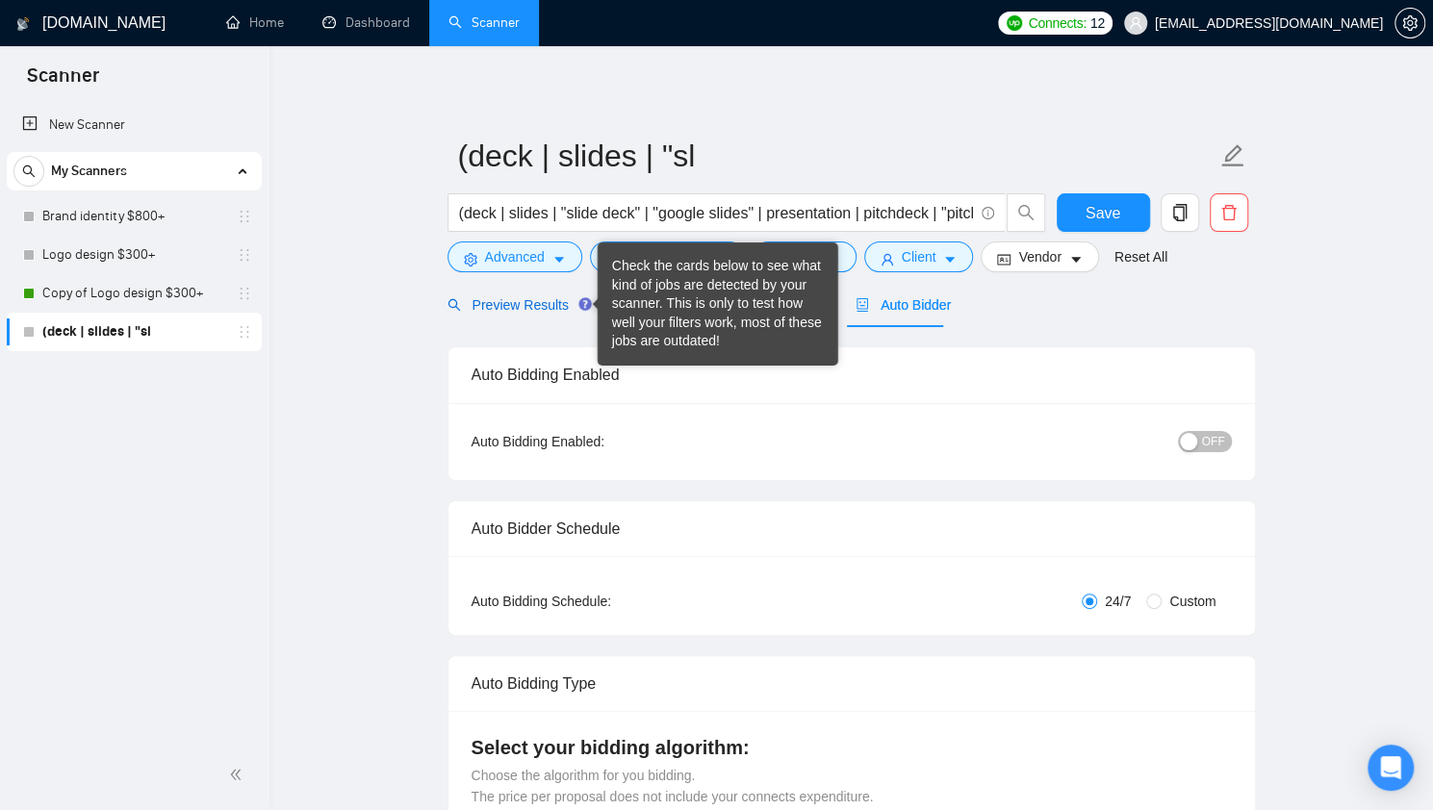
click at [526, 305] on span "Preview Results" at bounding box center [517, 304] width 139 height 15
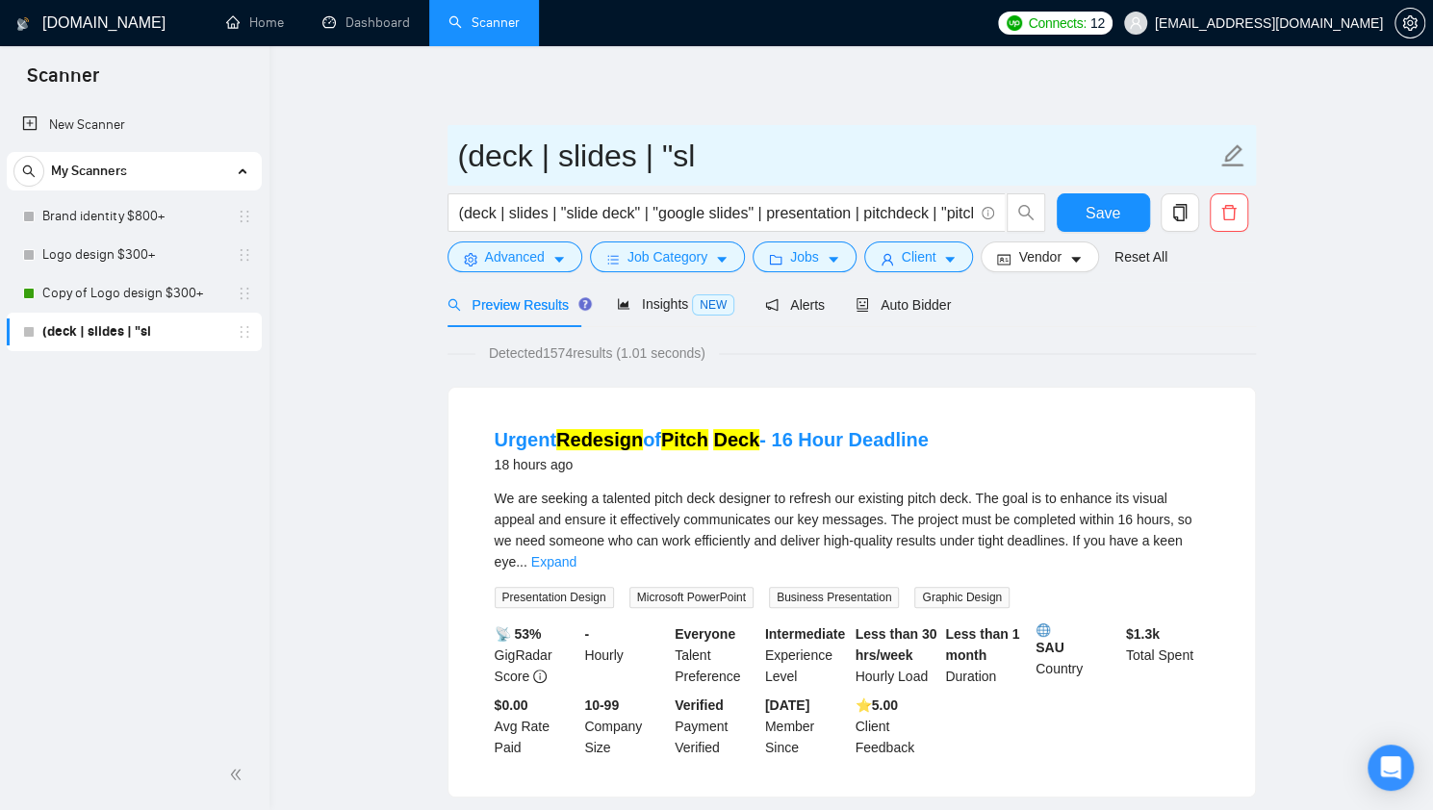
click at [1242, 155] on icon "edit" at bounding box center [1232, 155] width 25 height 25
click at [1232, 155] on icon "edit" at bounding box center [1232, 155] width 25 height 25
type input "Slides"
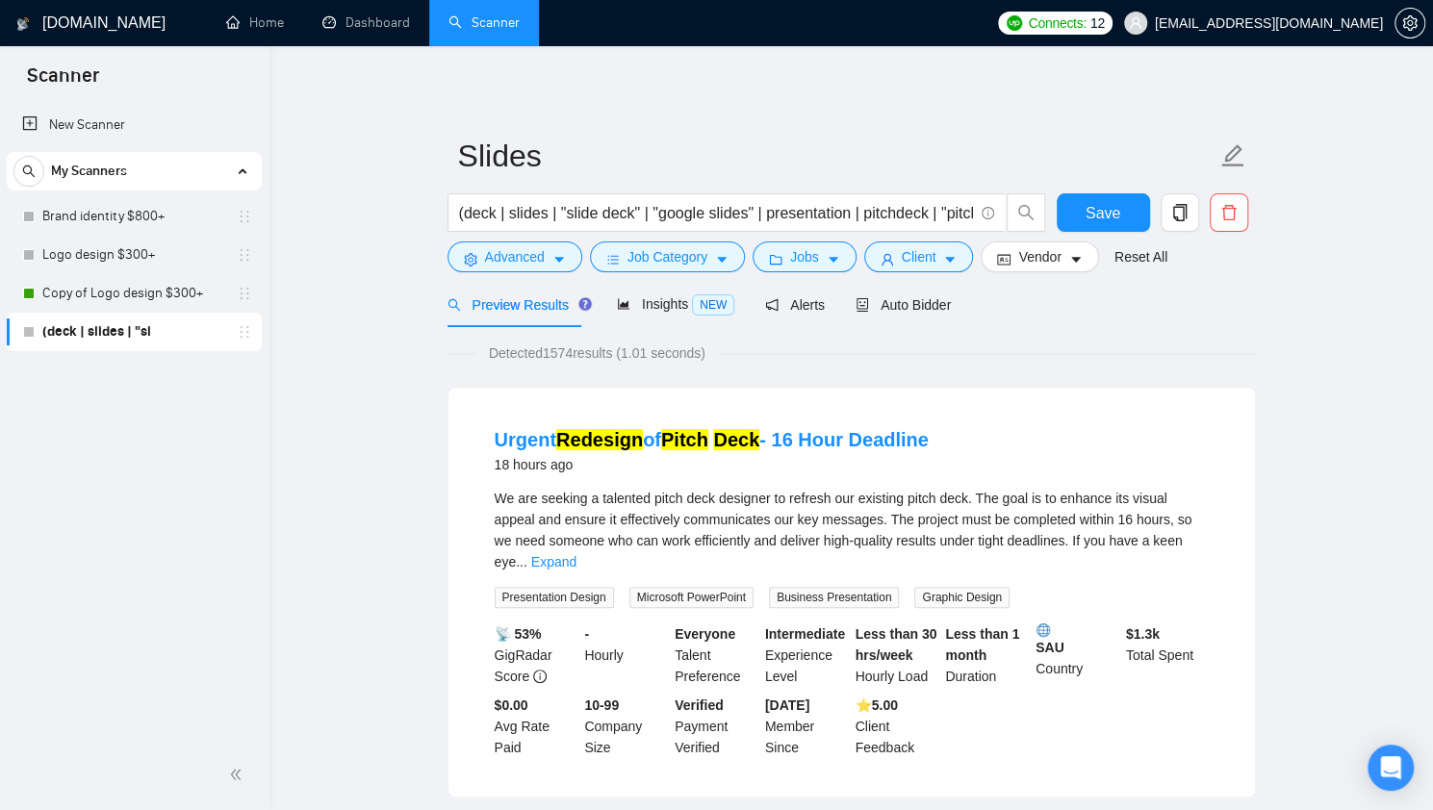
click at [1093, 205] on span "Save" at bounding box center [1103, 213] width 35 height 24
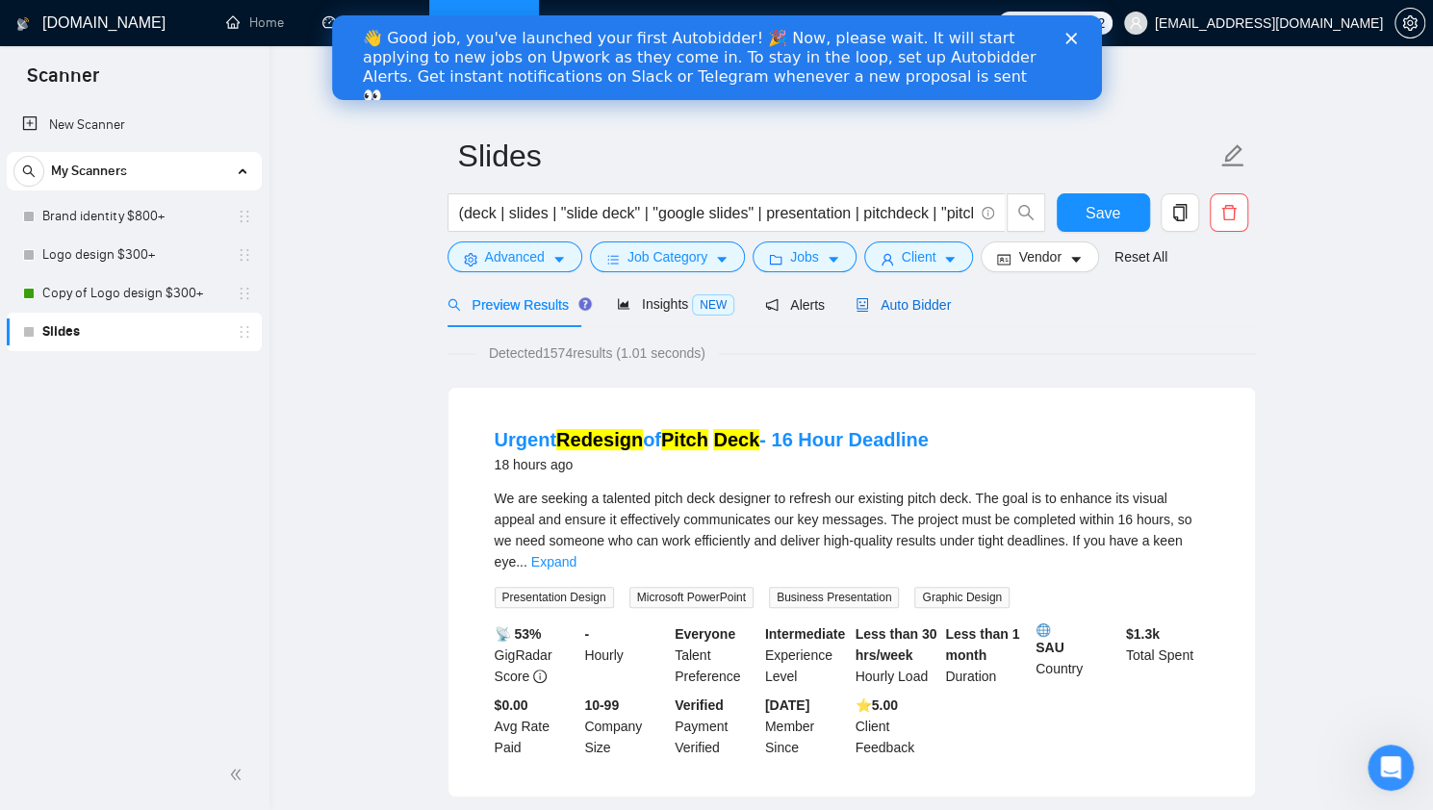
click at [890, 311] on span "Auto Bidder" at bounding box center [903, 304] width 95 height 15
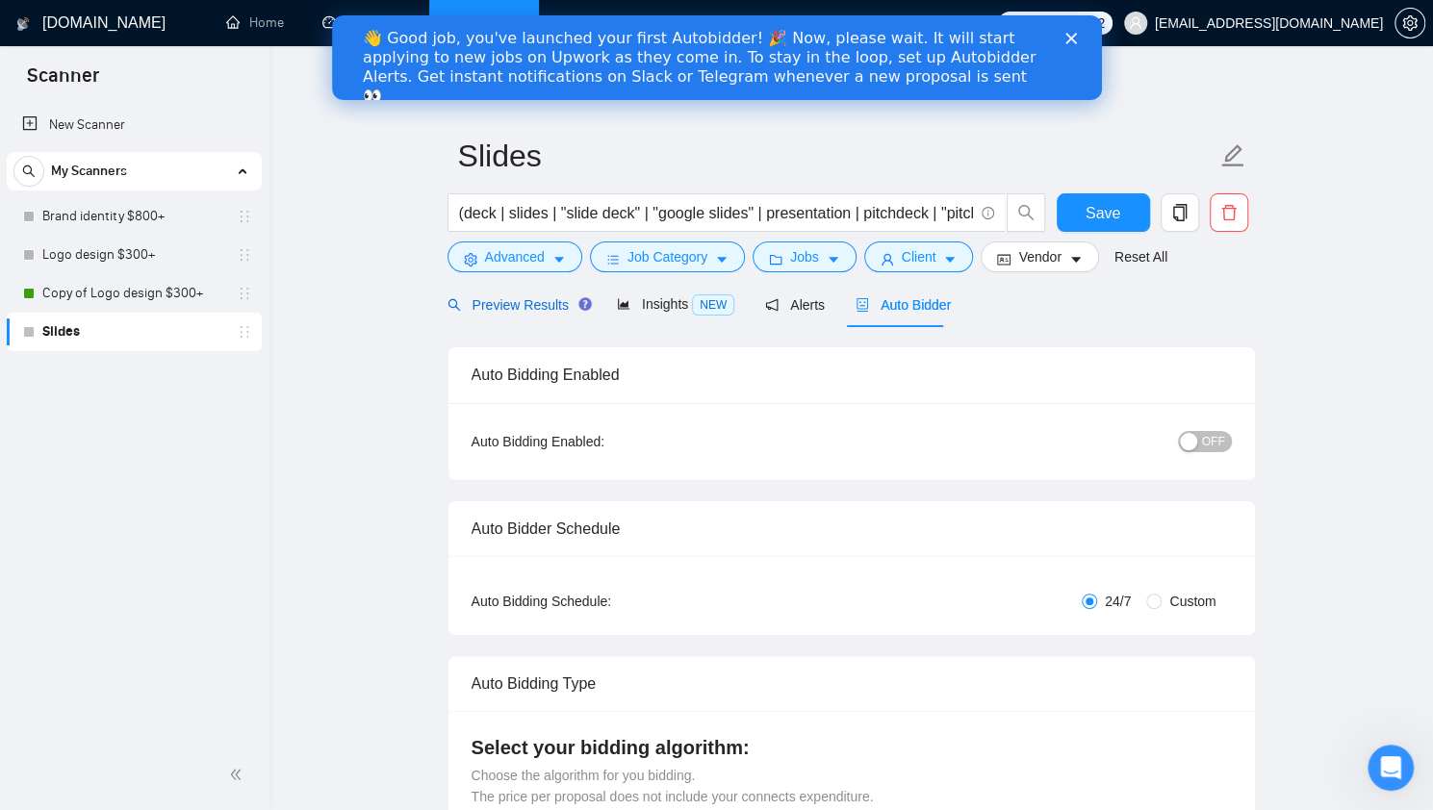
click at [494, 299] on span "Preview Results" at bounding box center [517, 304] width 139 height 15
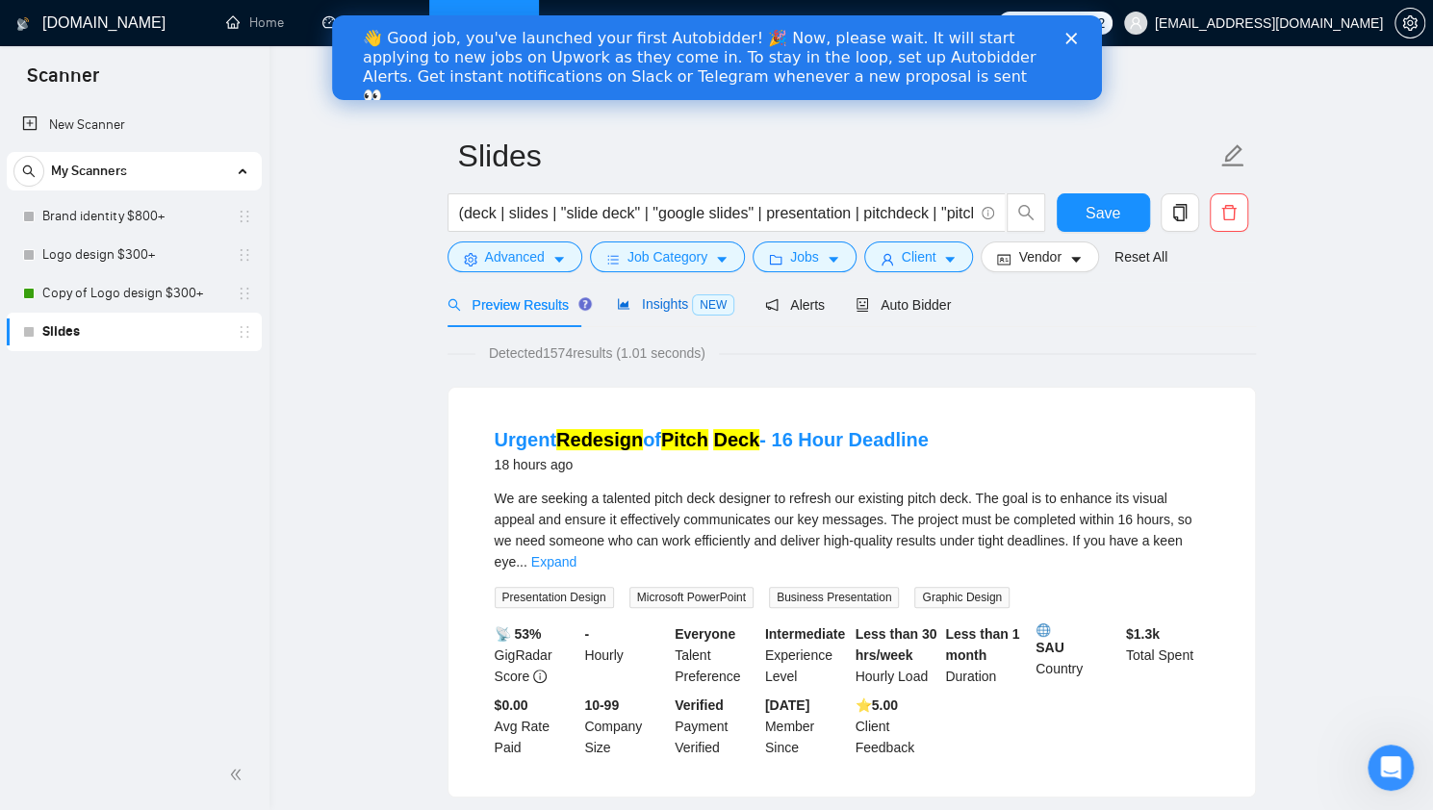
click at [662, 315] on div "Insights NEW" at bounding box center [675, 305] width 117 height 22
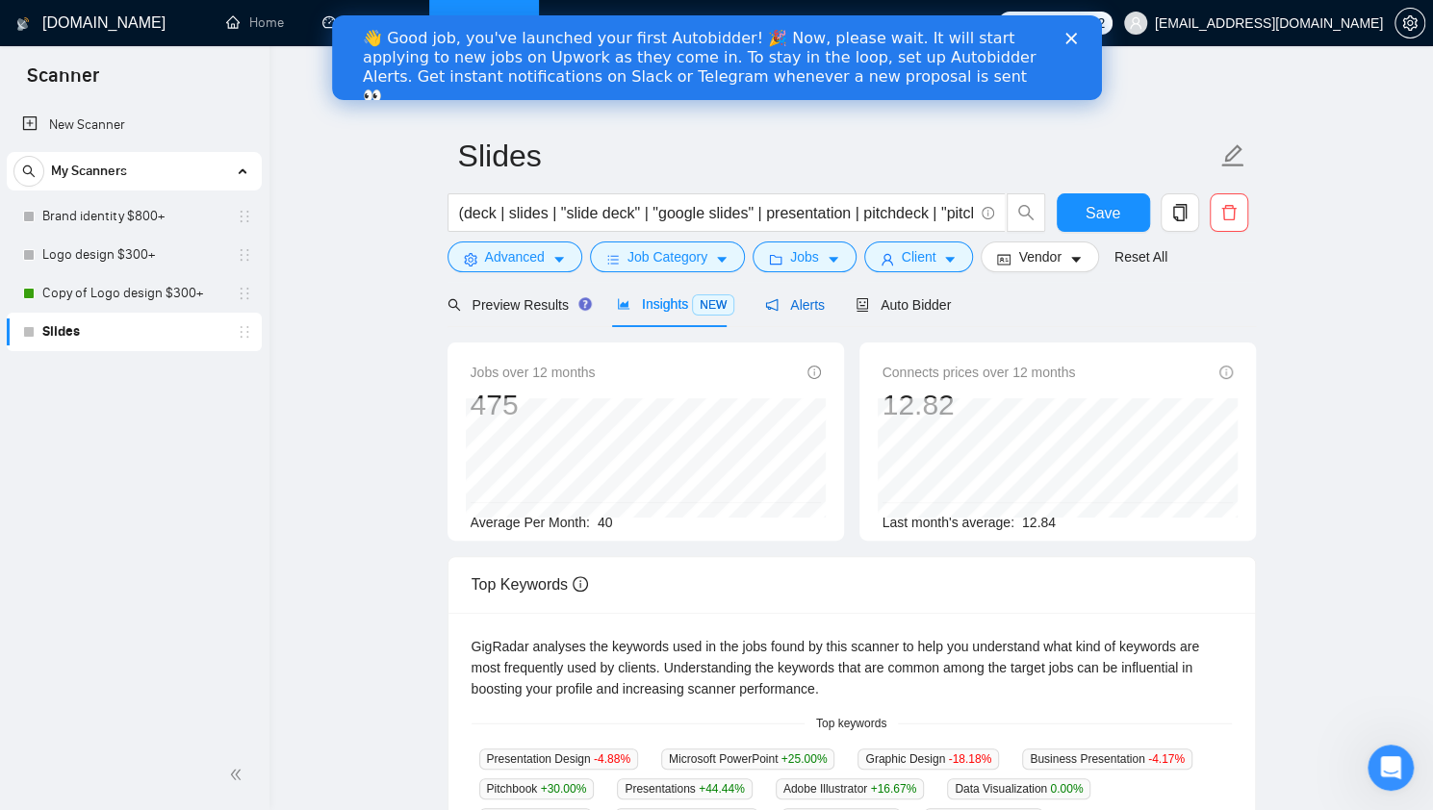
click at [789, 307] on span "Alerts" at bounding box center [795, 304] width 60 height 15
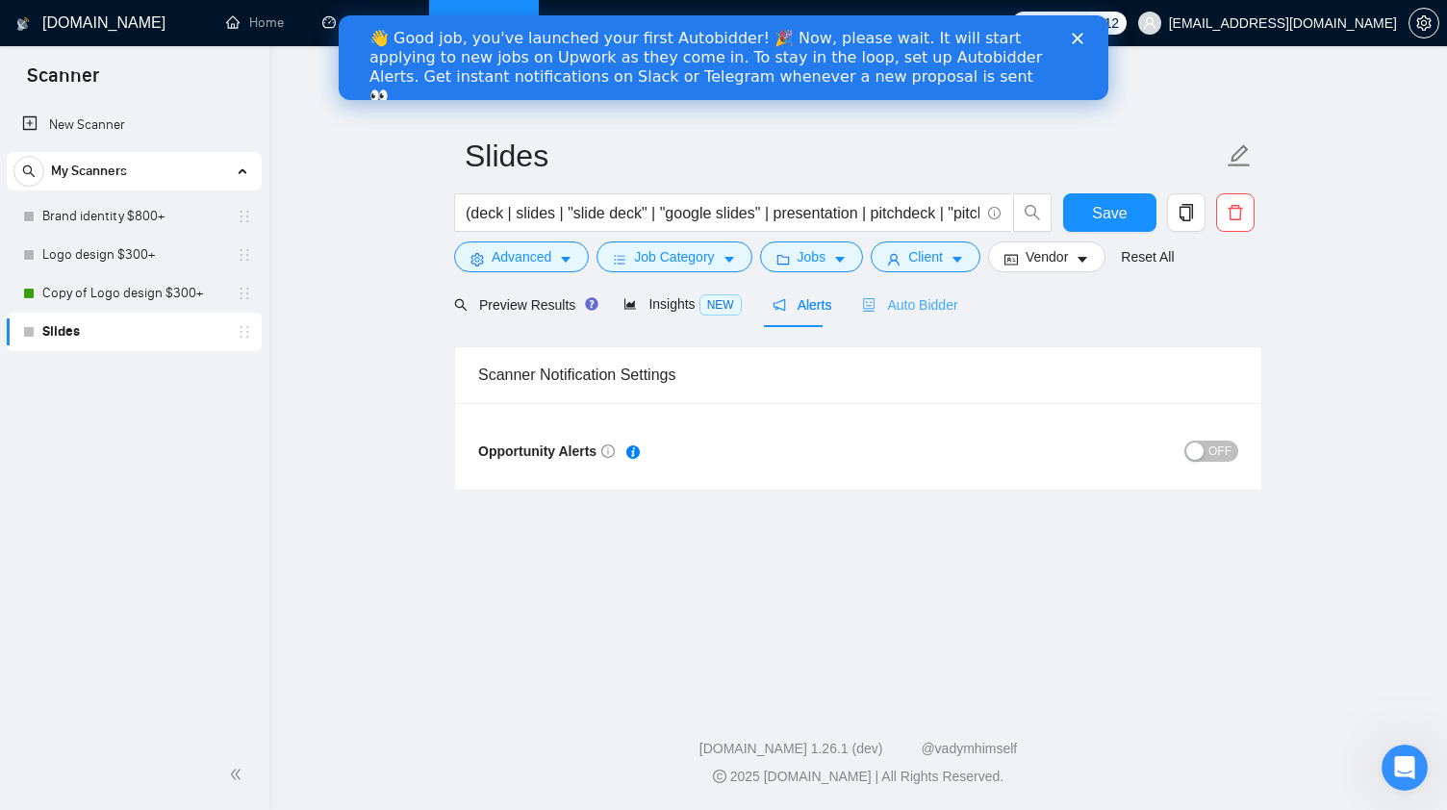
click at [934, 315] on div "Auto Bidder" at bounding box center [909, 304] width 95 height 45
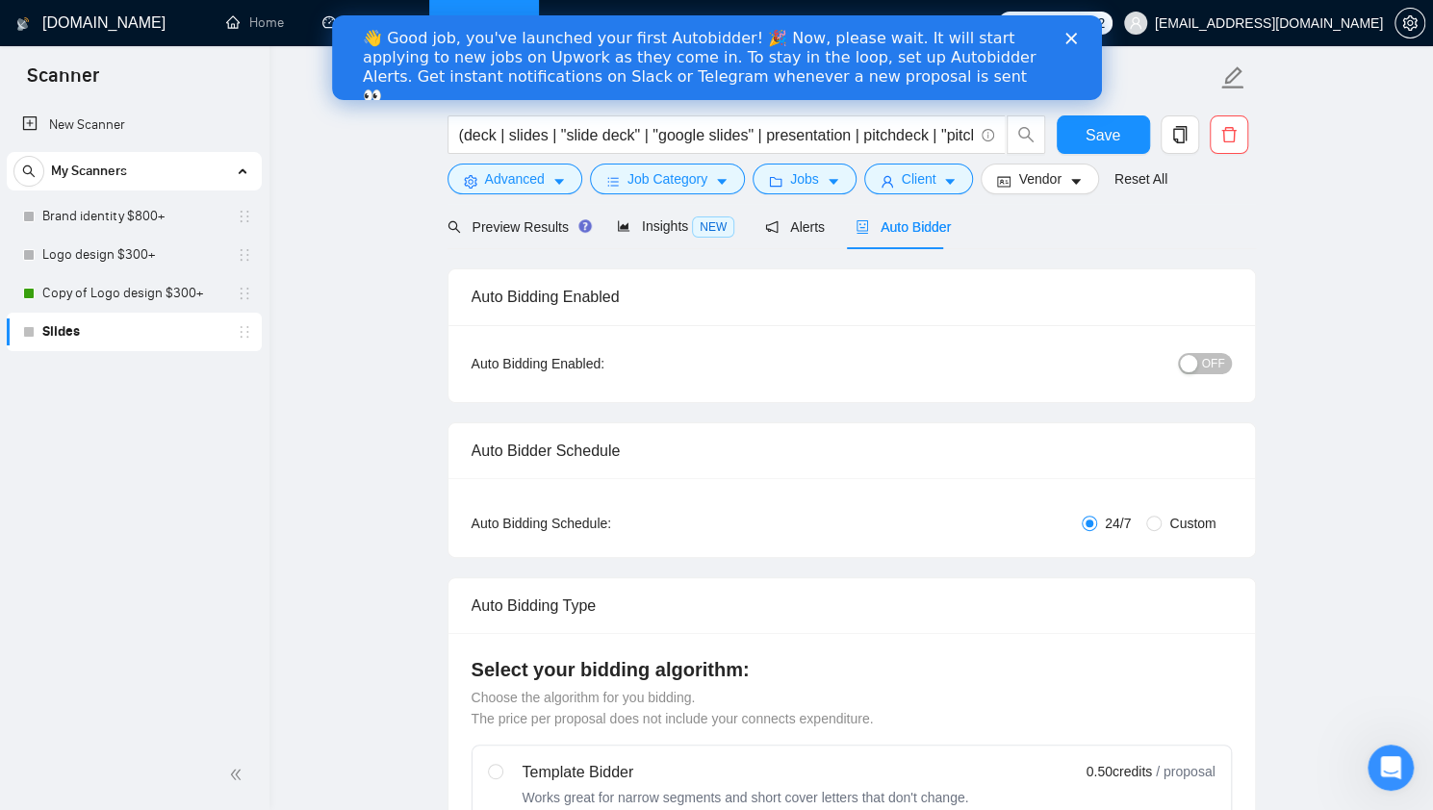
scroll to position [16, 0]
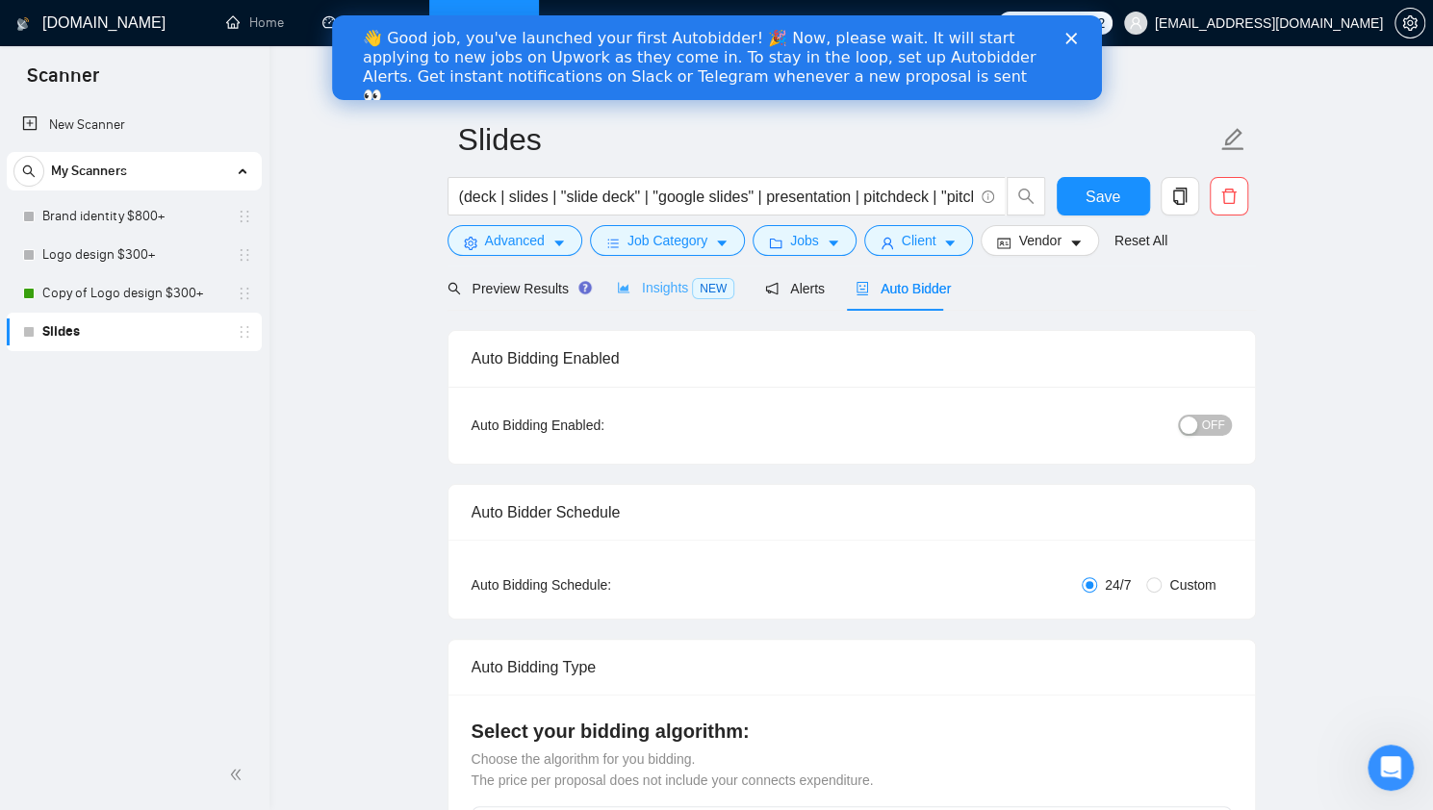
click at [693, 301] on div "Insights NEW" at bounding box center [675, 288] width 117 height 45
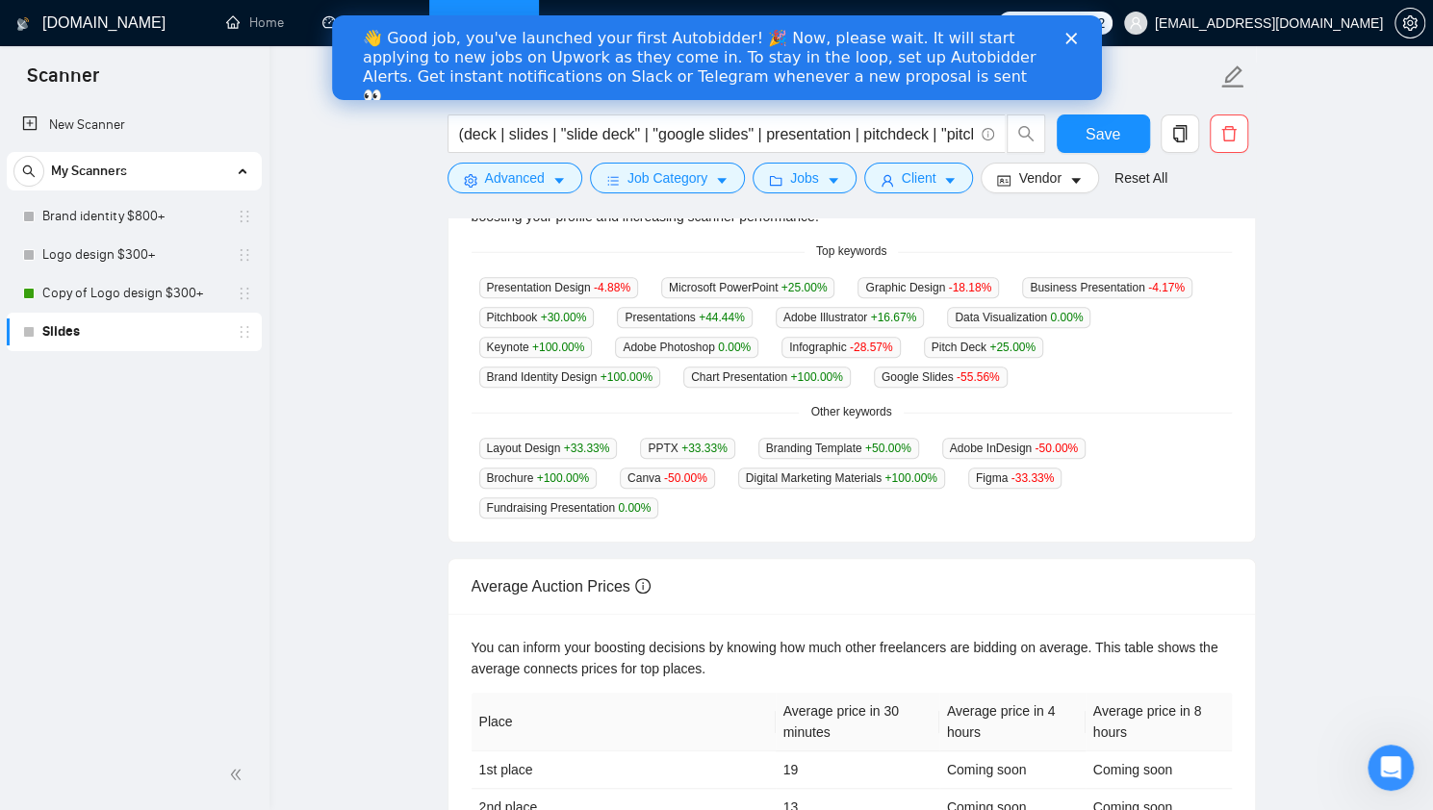
scroll to position [714, 0]
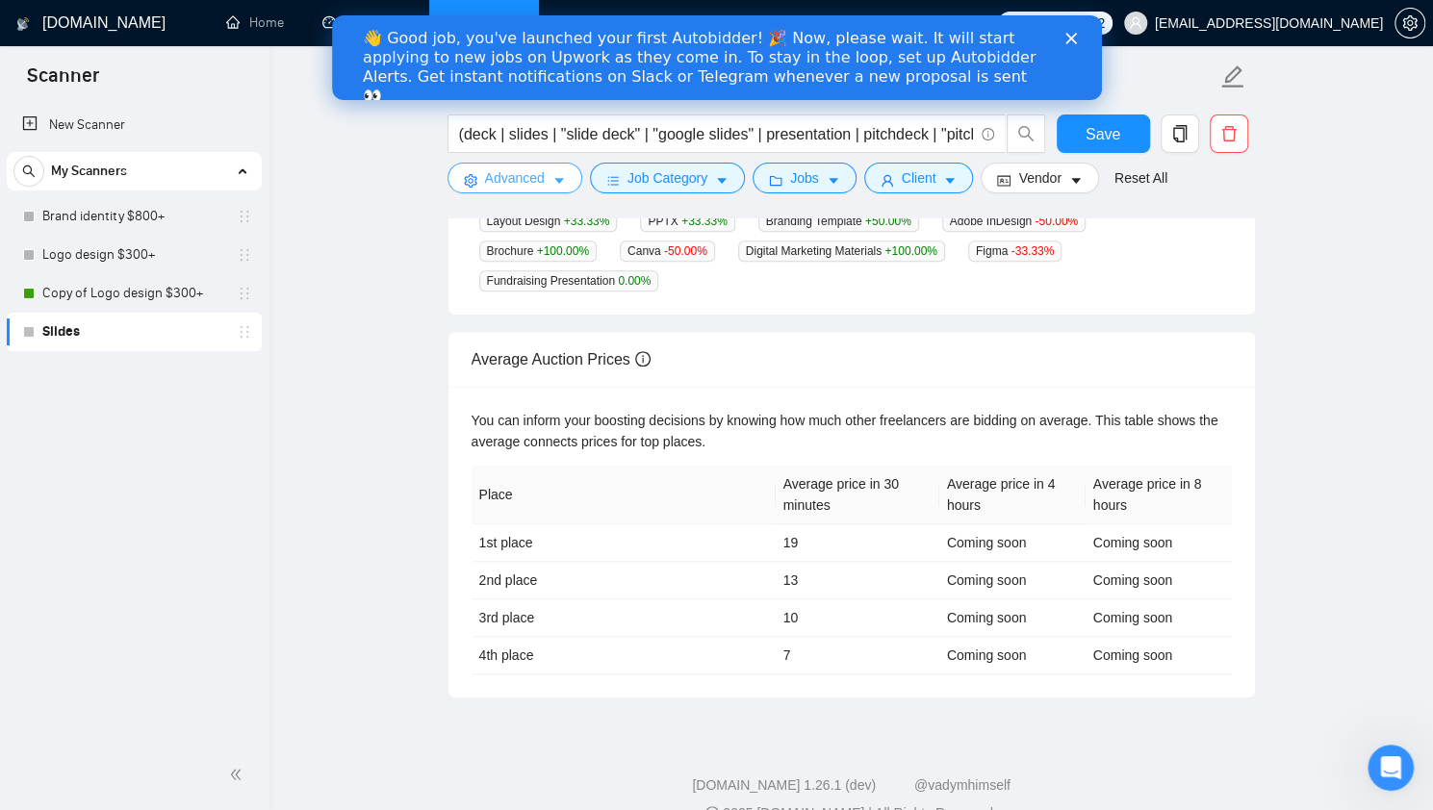
click at [515, 185] on span "Advanced" at bounding box center [515, 177] width 60 height 21
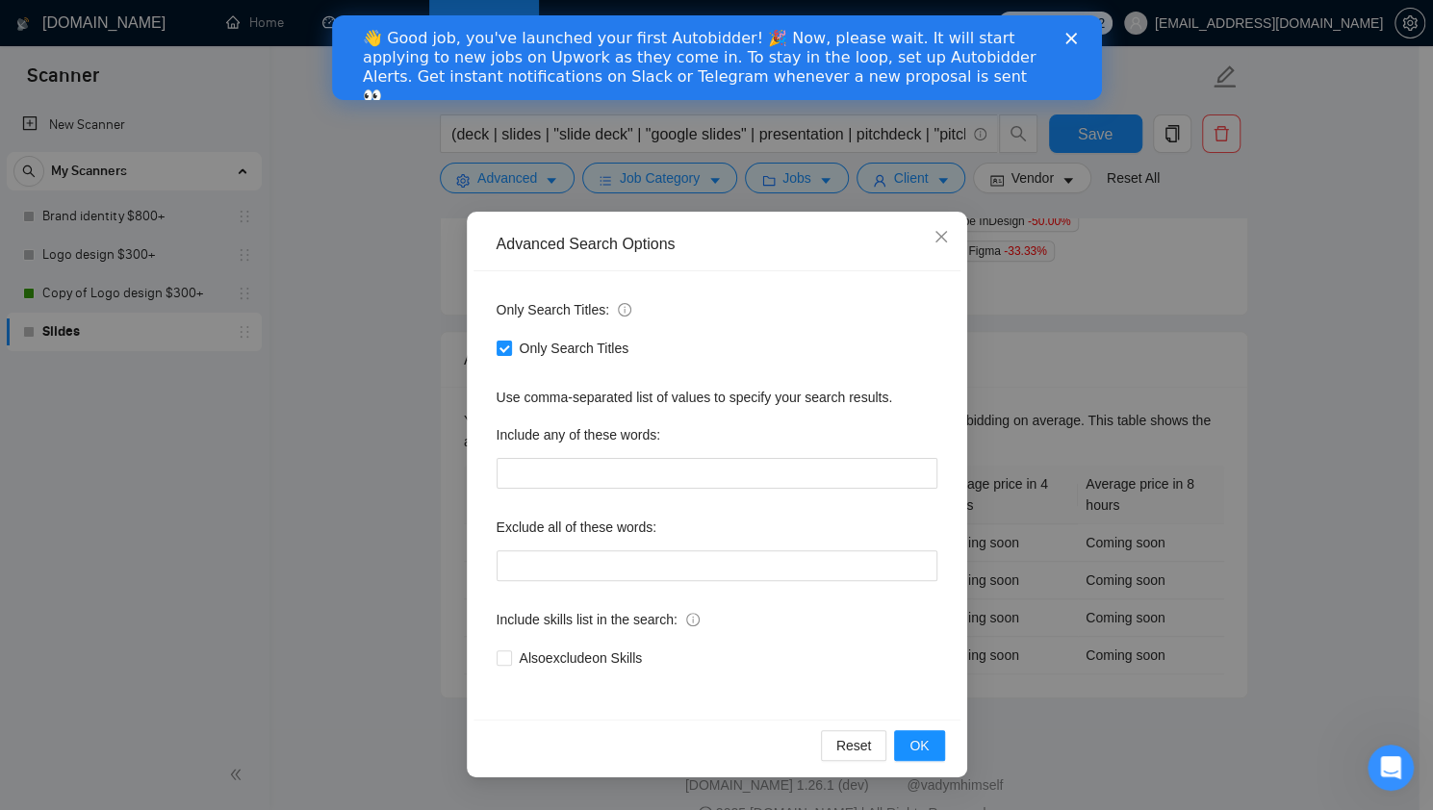
click at [1158, 469] on div "Advanced Search Options Only Search Titles: Only Search Titles Use comma-separa…" at bounding box center [716, 405] width 1433 height 810
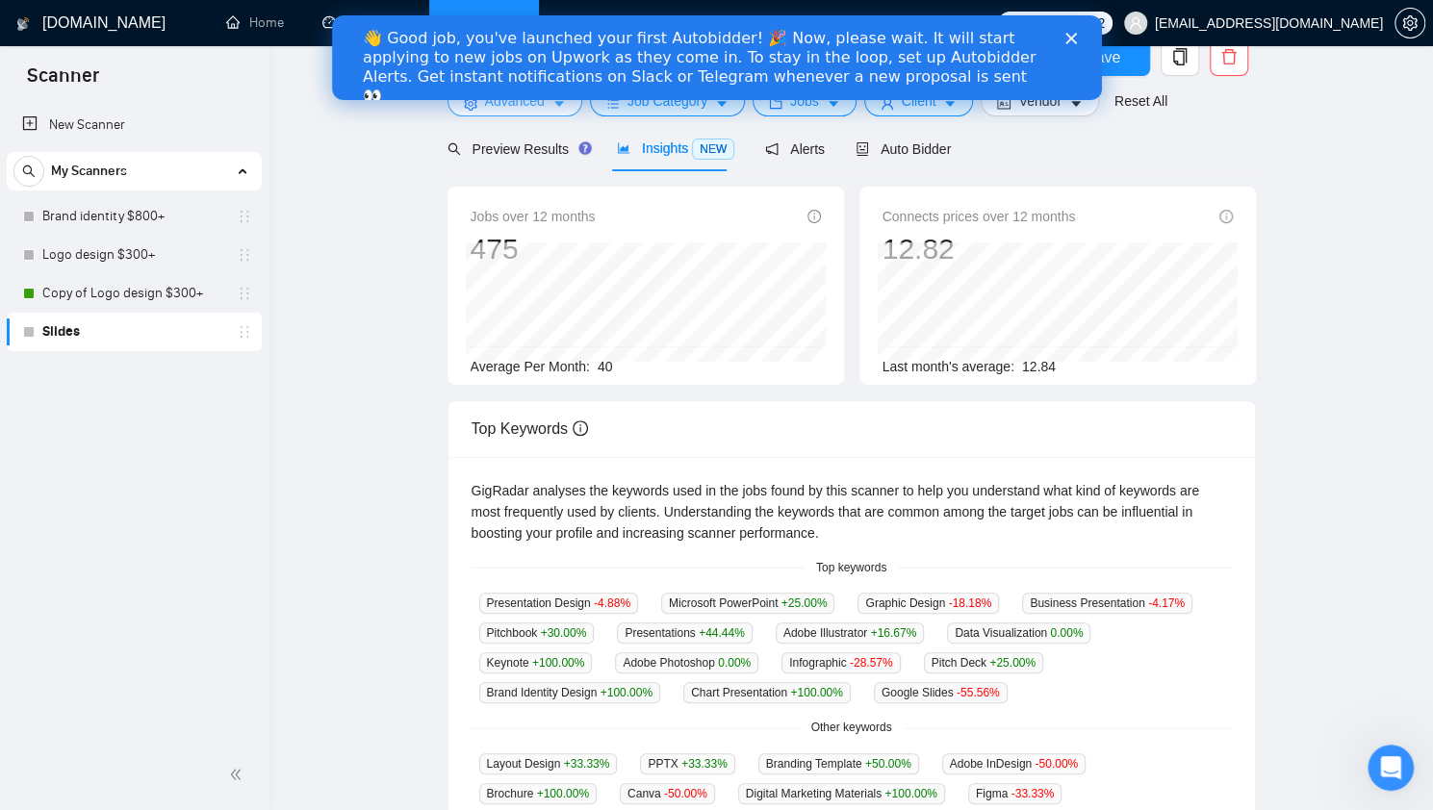
scroll to position [0, 0]
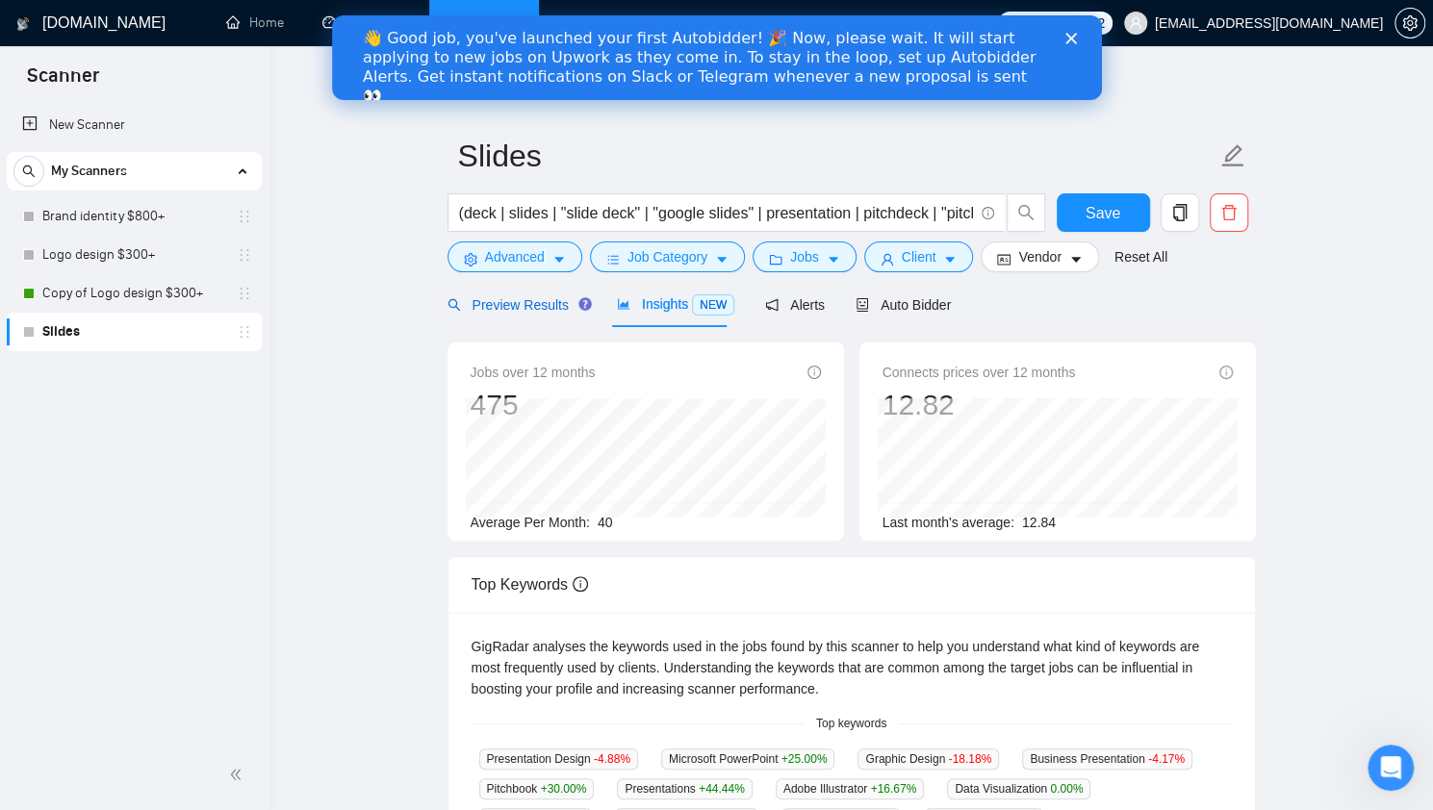
click at [501, 309] on span "Preview Results" at bounding box center [517, 304] width 139 height 15
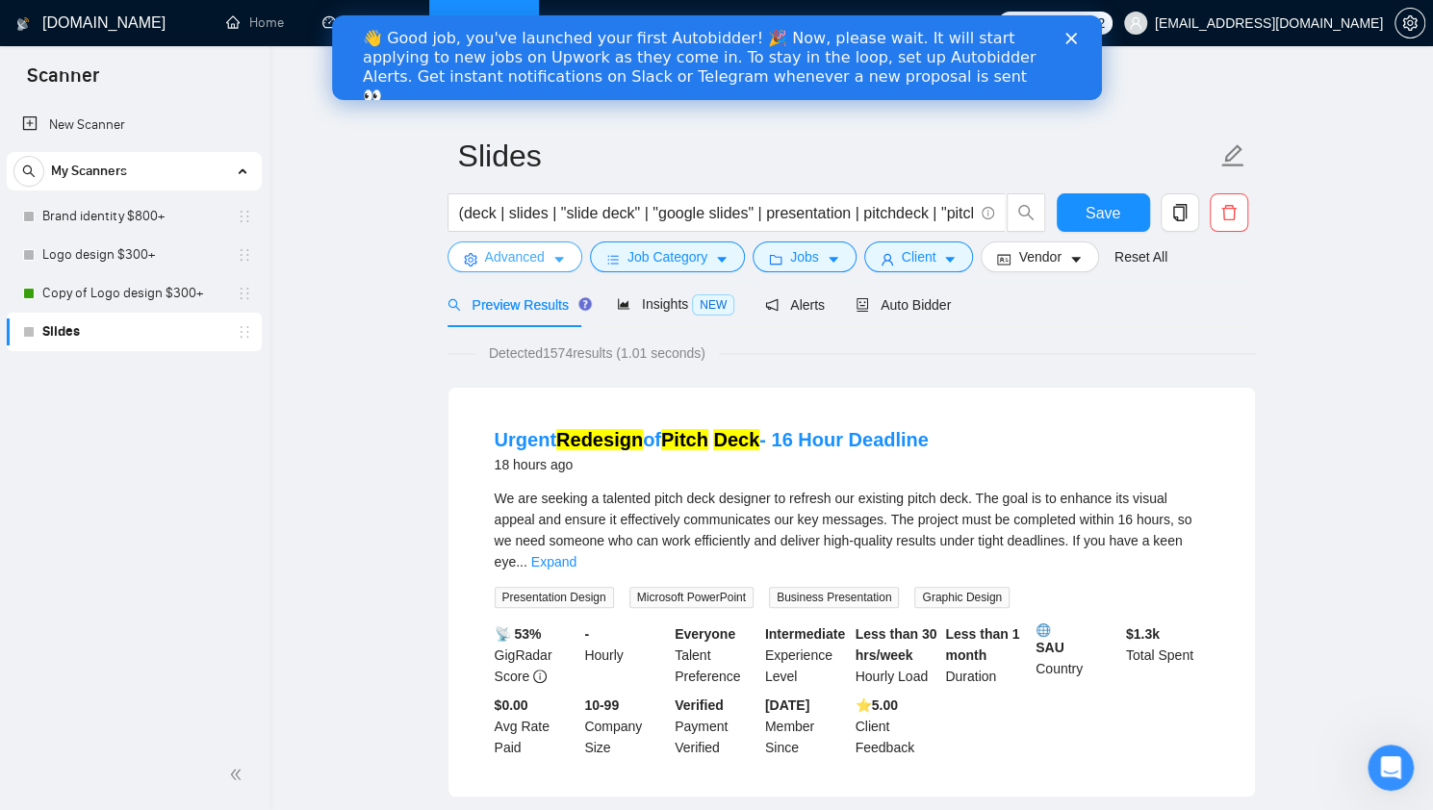
click at [535, 254] on span "Advanced" at bounding box center [515, 256] width 60 height 21
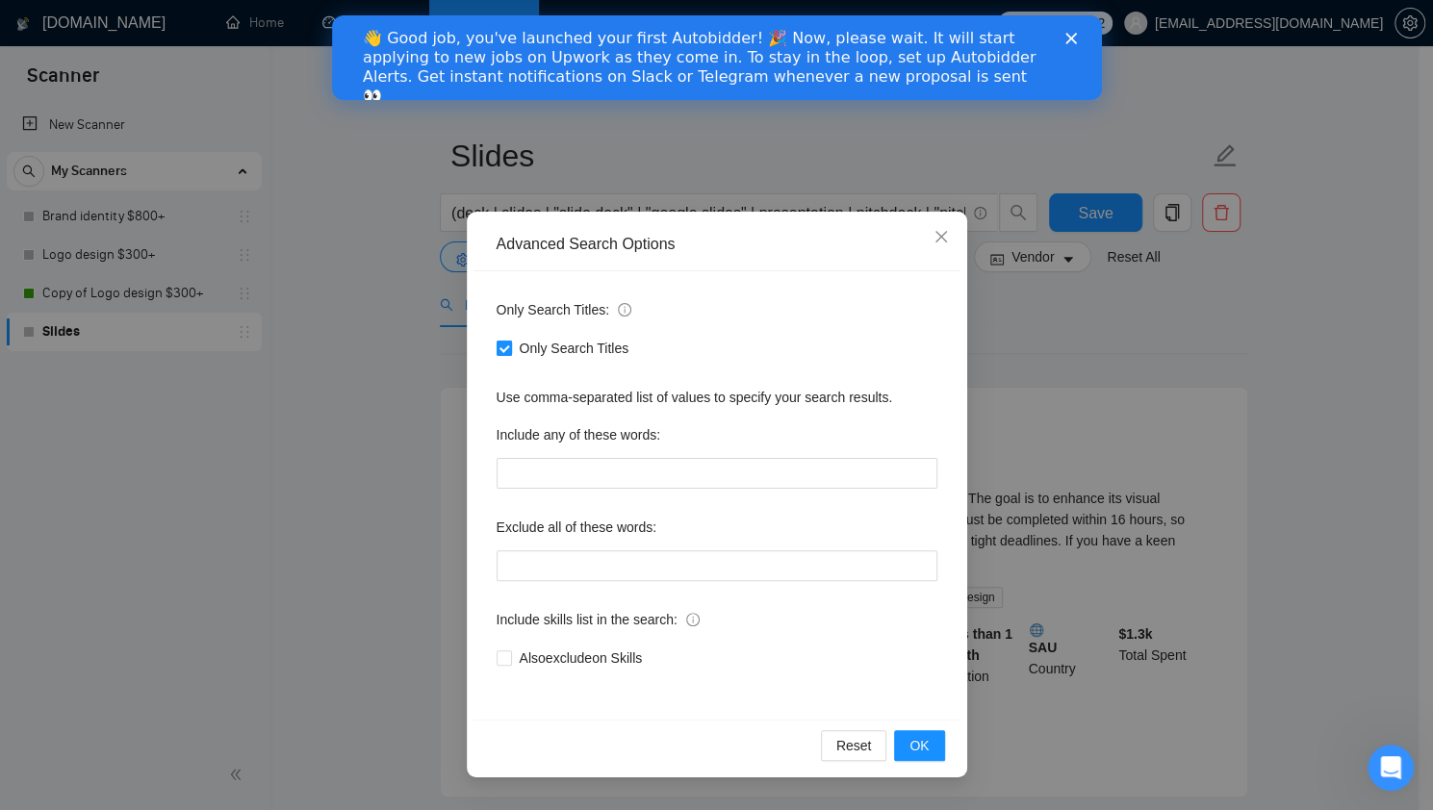
click at [504, 351] on input "Only Search Titles" at bounding box center [503, 347] width 13 height 13
checkbox input "false"
click at [918, 740] on span "OK" at bounding box center [918, 745] width 19 height 21
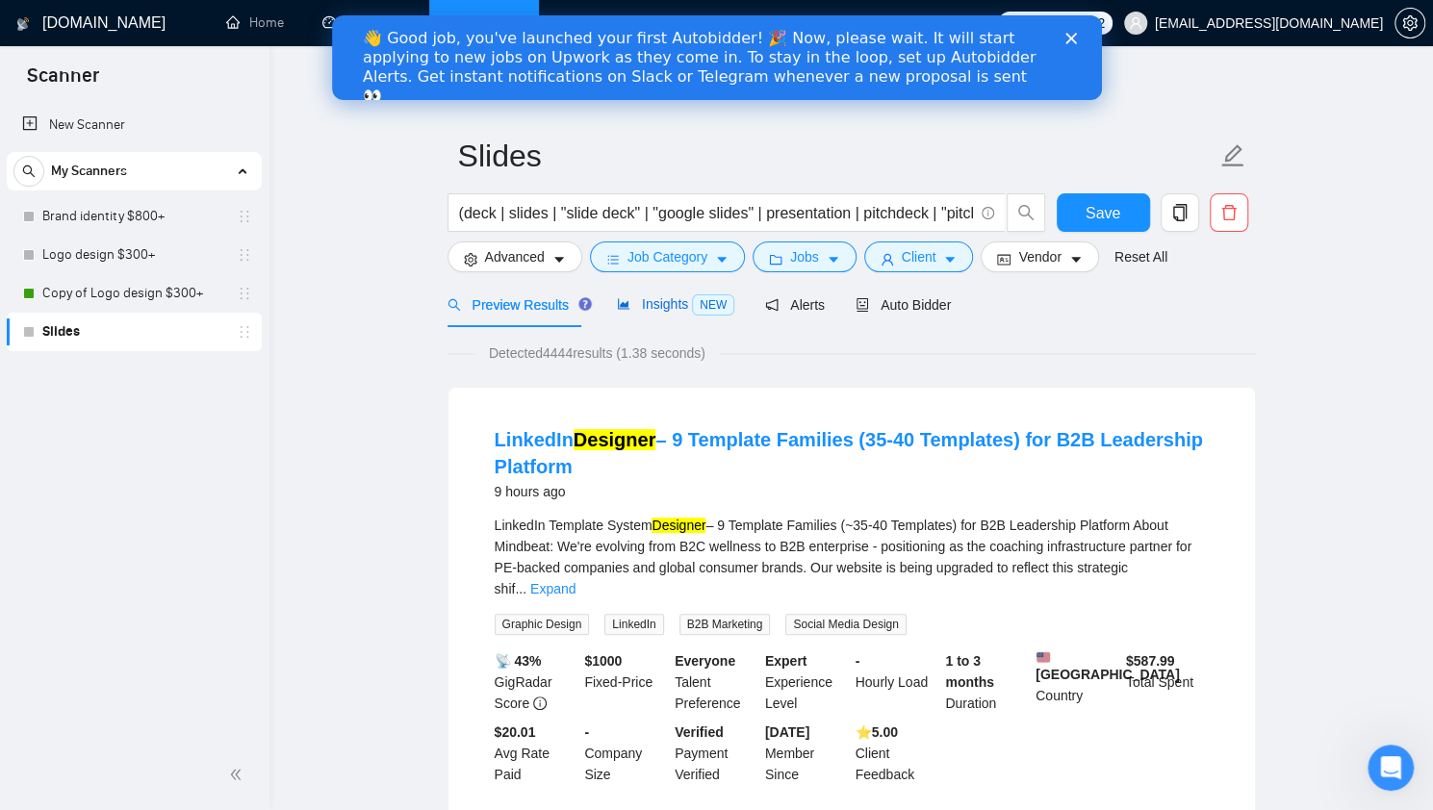
click at [643, 301] on span "Insights NEW" at bounding box center [675, 303] width 117 height 15
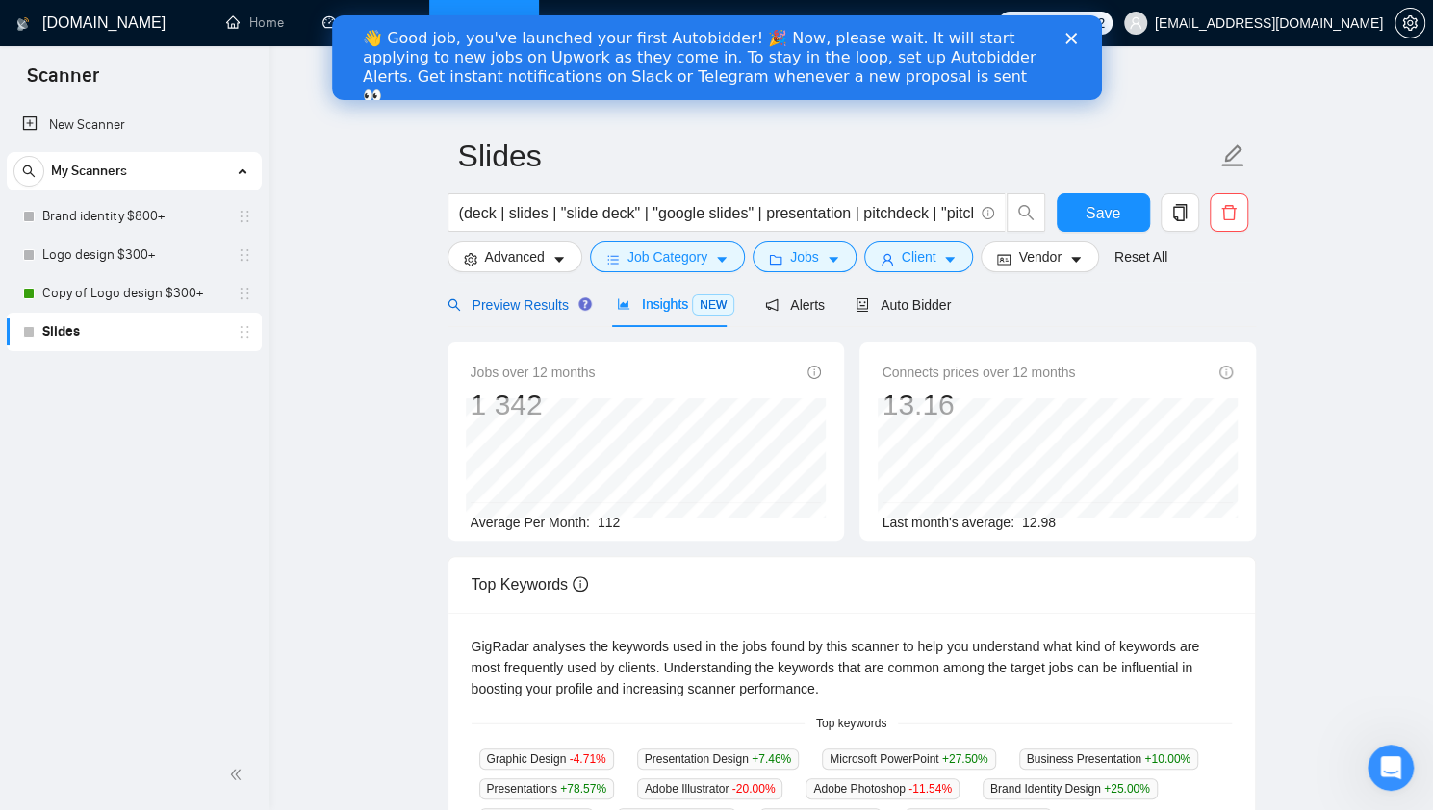
click at [528, 309] on span "Preview Results" at bounding box center [517, 304] width 139 height 15
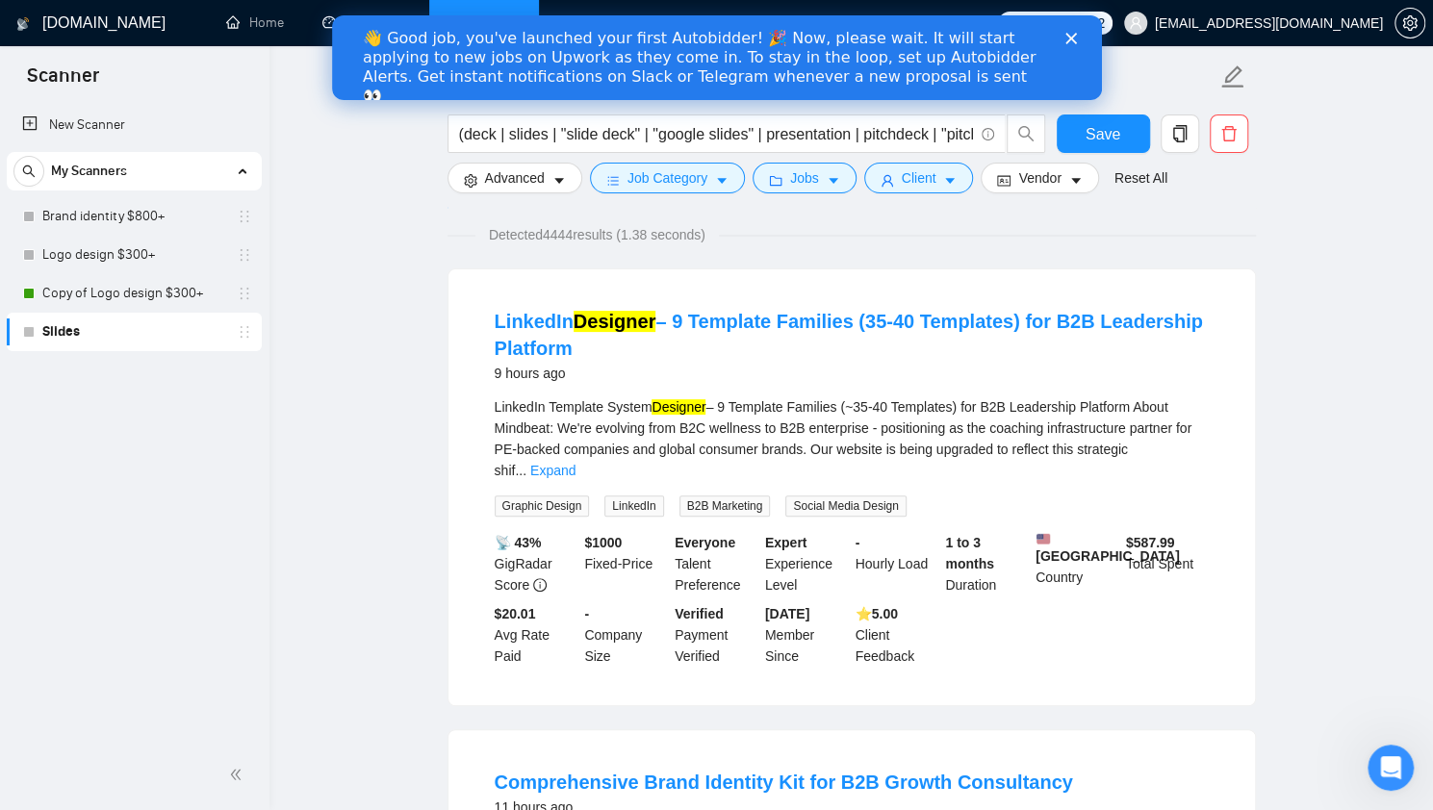
scroll to position [131, 0]
